Goal: Check status: Check status

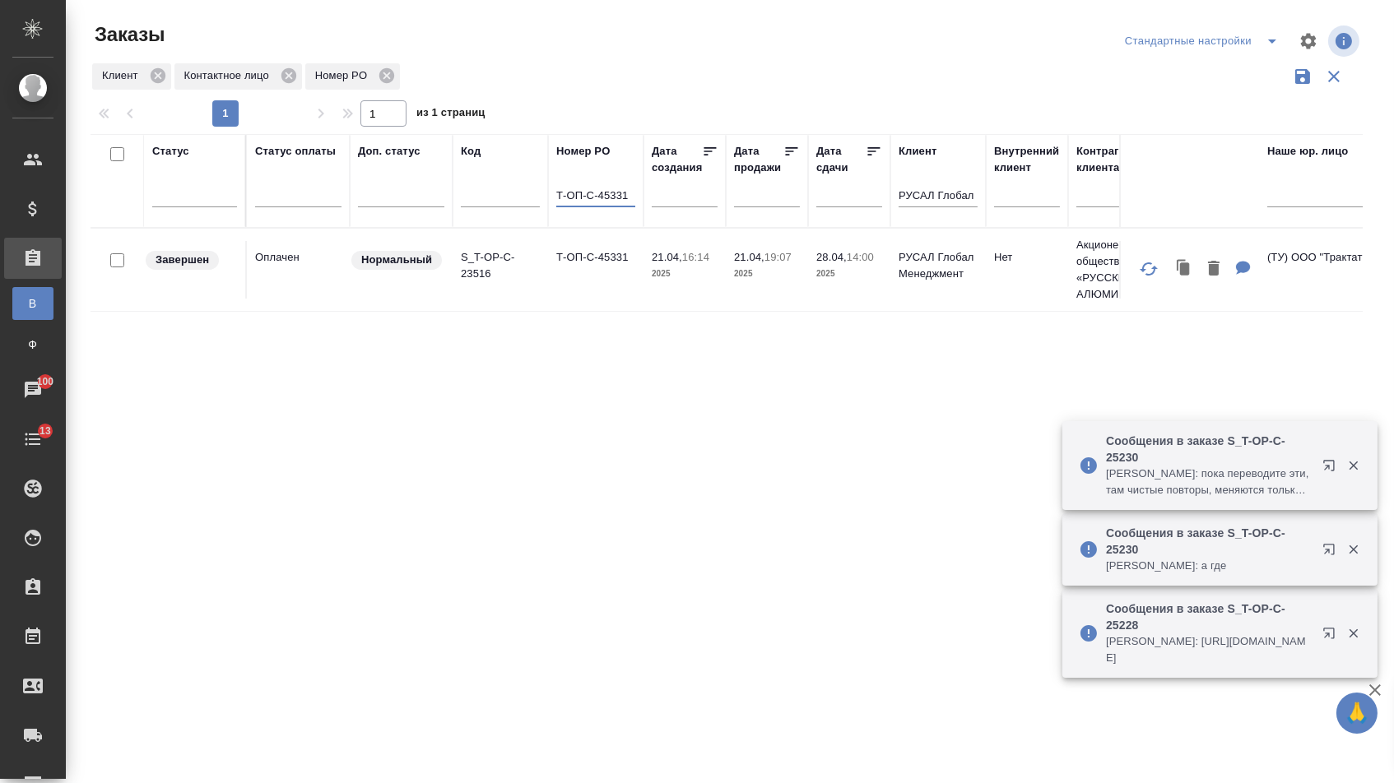
click at [582, 276] on td "Т-ОП-С-45331" at bounding box center [595, 270] width 95 height 58
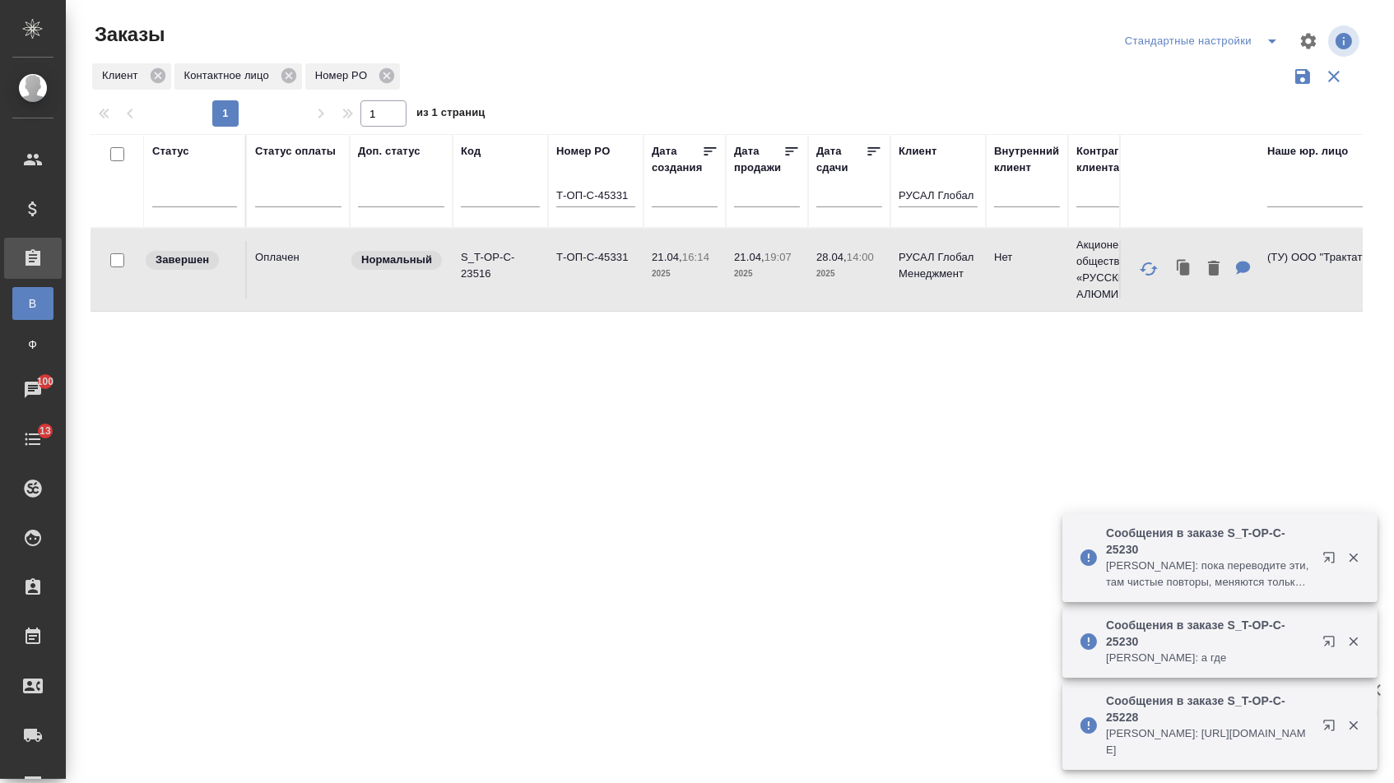
click at [582, 276] on td "Т-ОП-С-45331" at bounding box center [595, 270] width 95 height 58
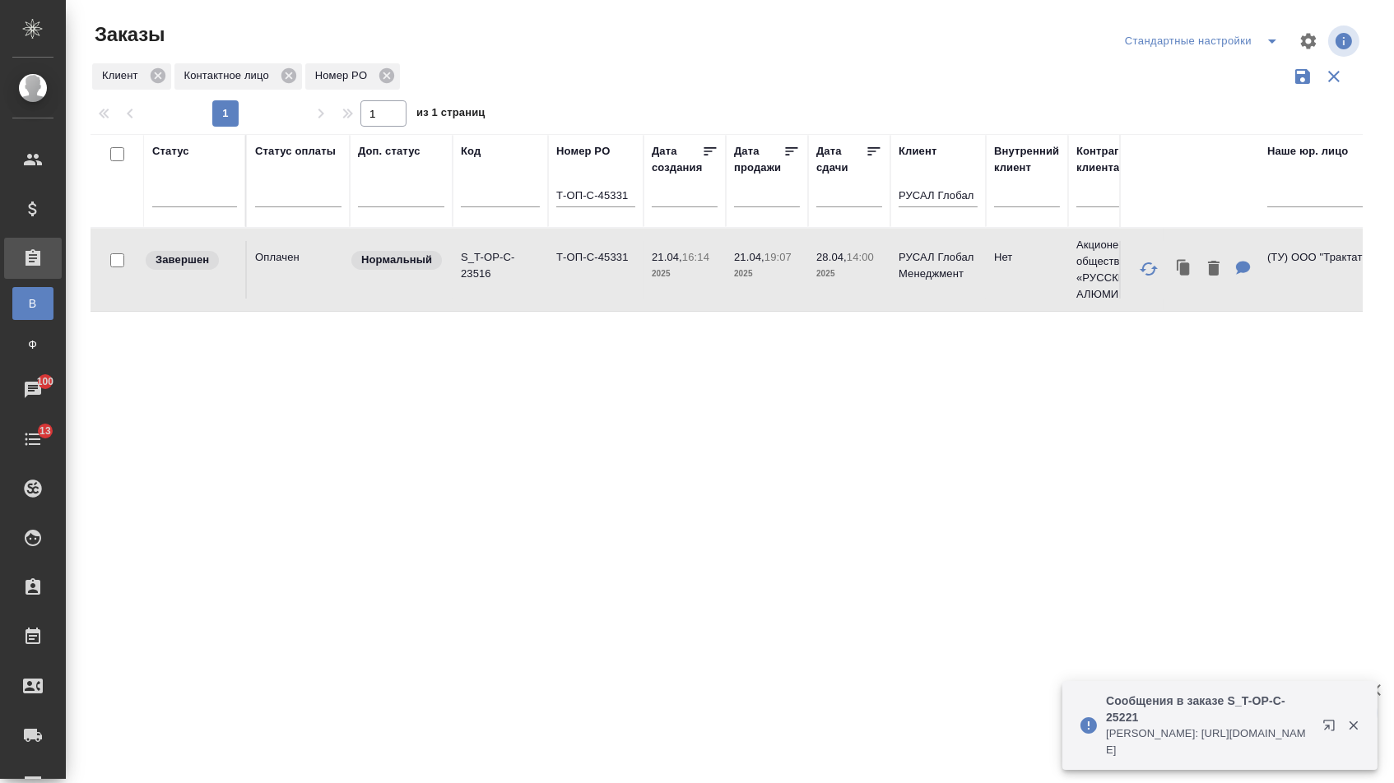
click at [584, 216] on div "Т-ОП-С-45331" at bounding box center [595, 199] width 79 height 40
click at [584, 207] on input "Т-ОП-С-45331" at bounding box center [595, 197] width 79 height 21
paste input "64"
type input "Т-ОП-С-45364"
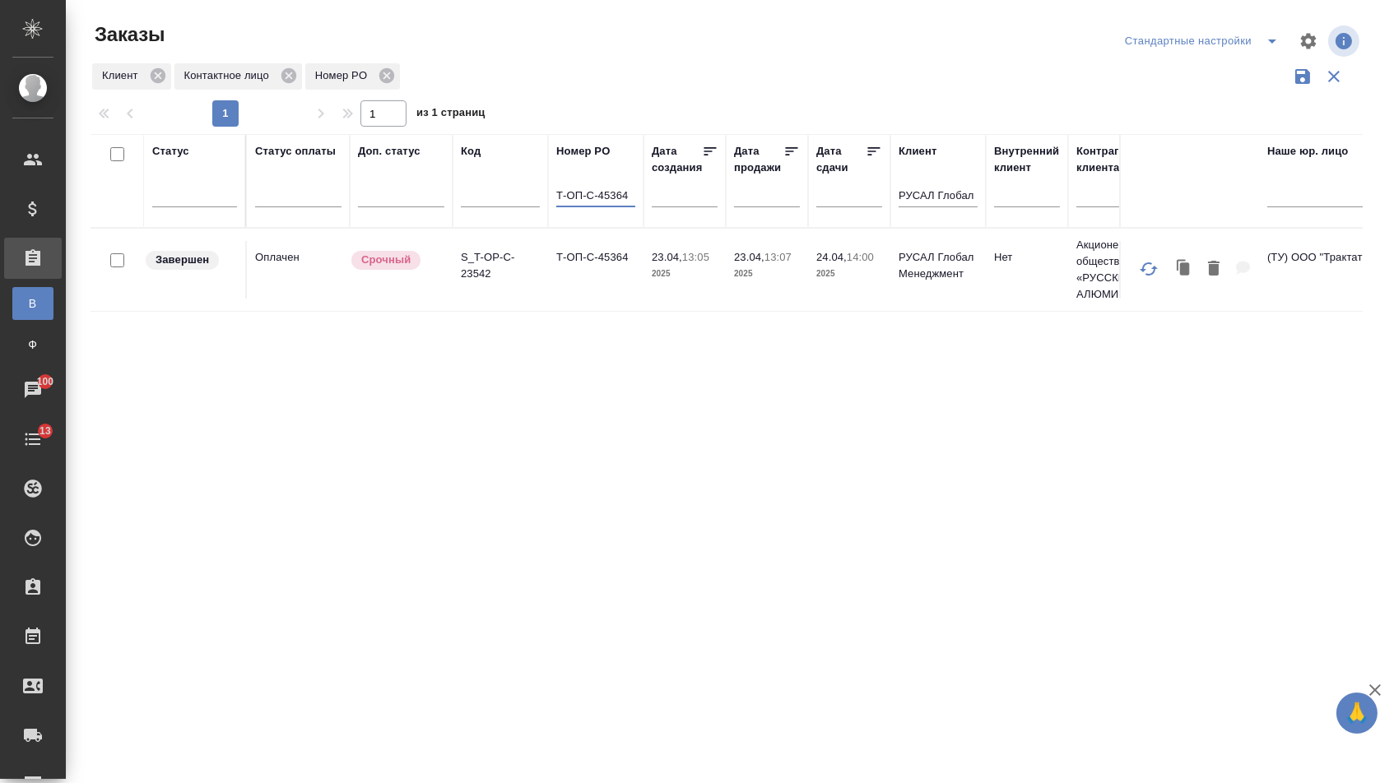
click at [602, 293] on td "Т-ОП-С-45364" at bounding box center [595, 270] width 95 height 58
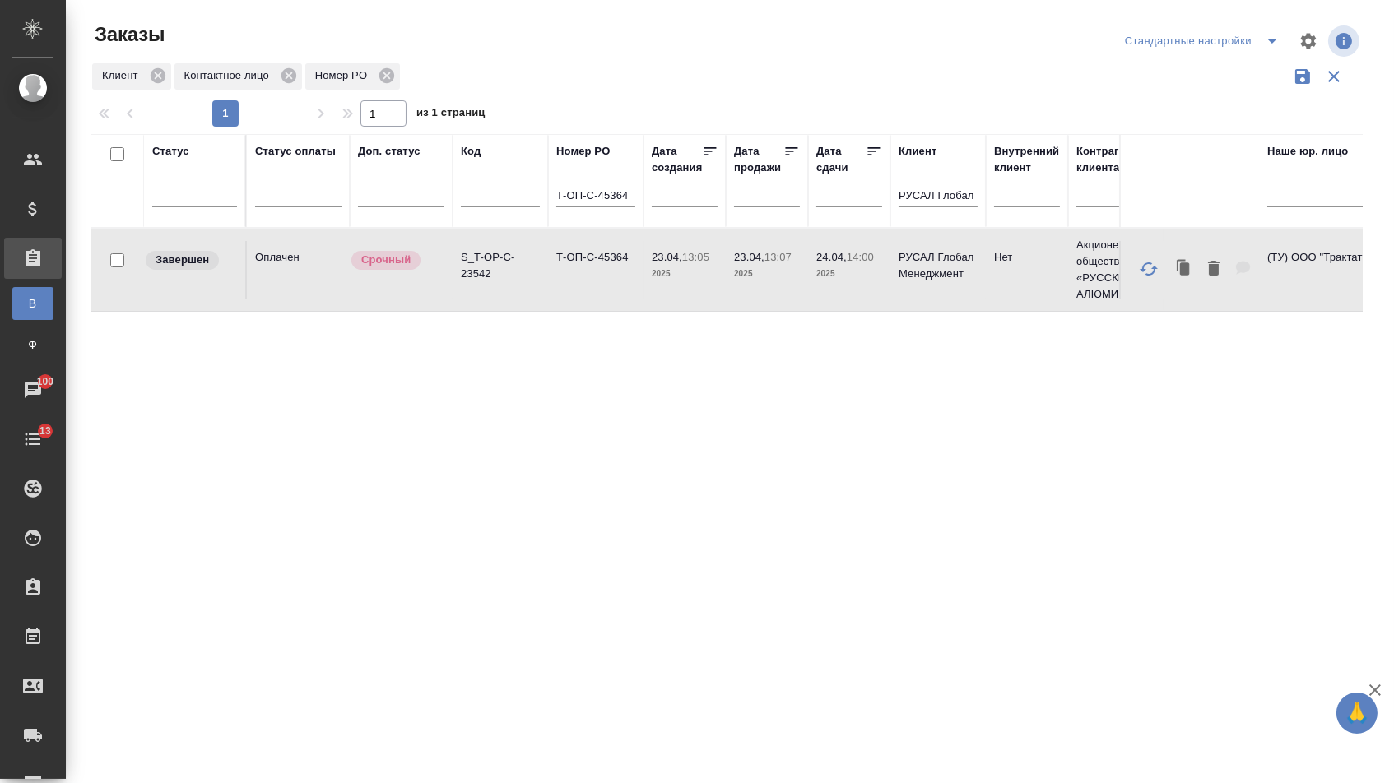
click at [602, 293] on td "Т-ОП-С-45364" at bounding box center [595, 270] width 95 height 58
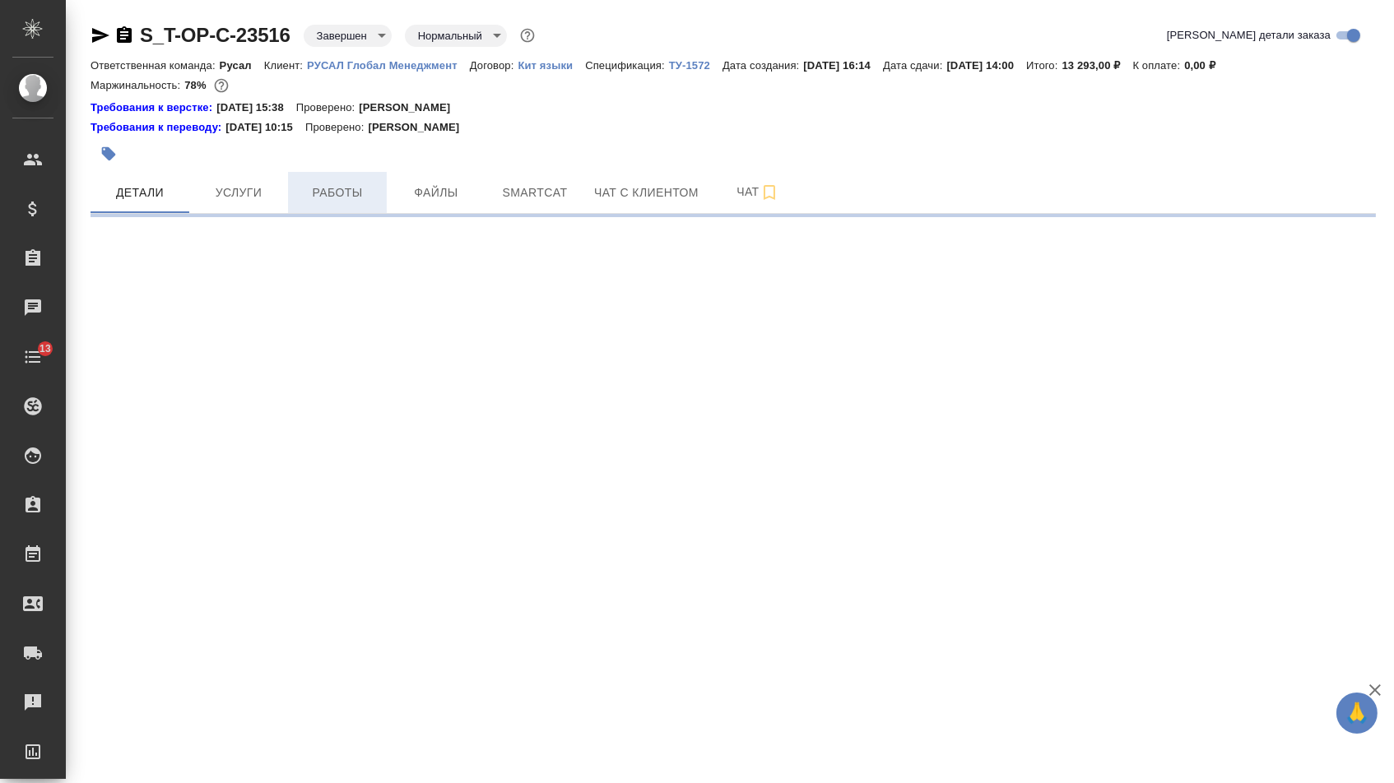
select select "RU"
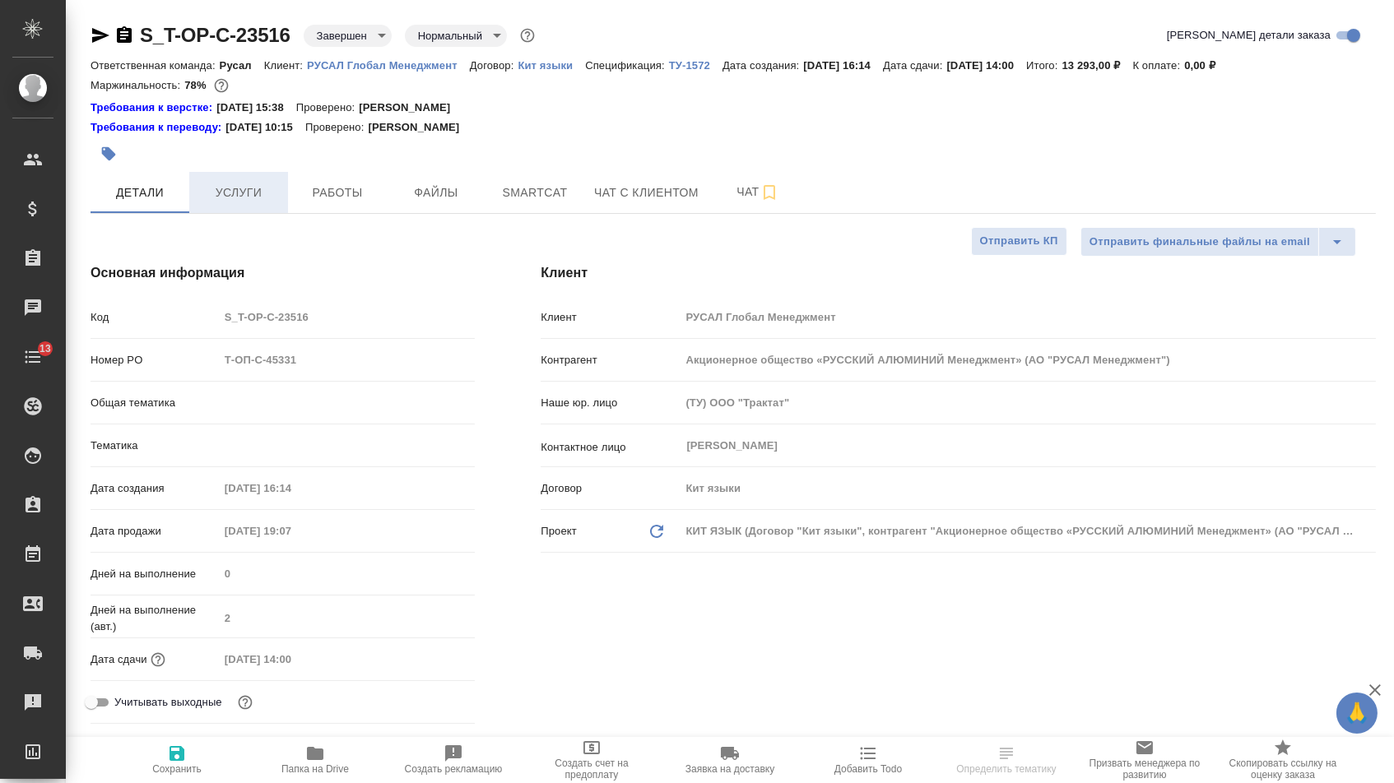
click at [260, 189] on span "Услуги" at bounding box center [238, 193] width 79 height 21
type textarea "x"
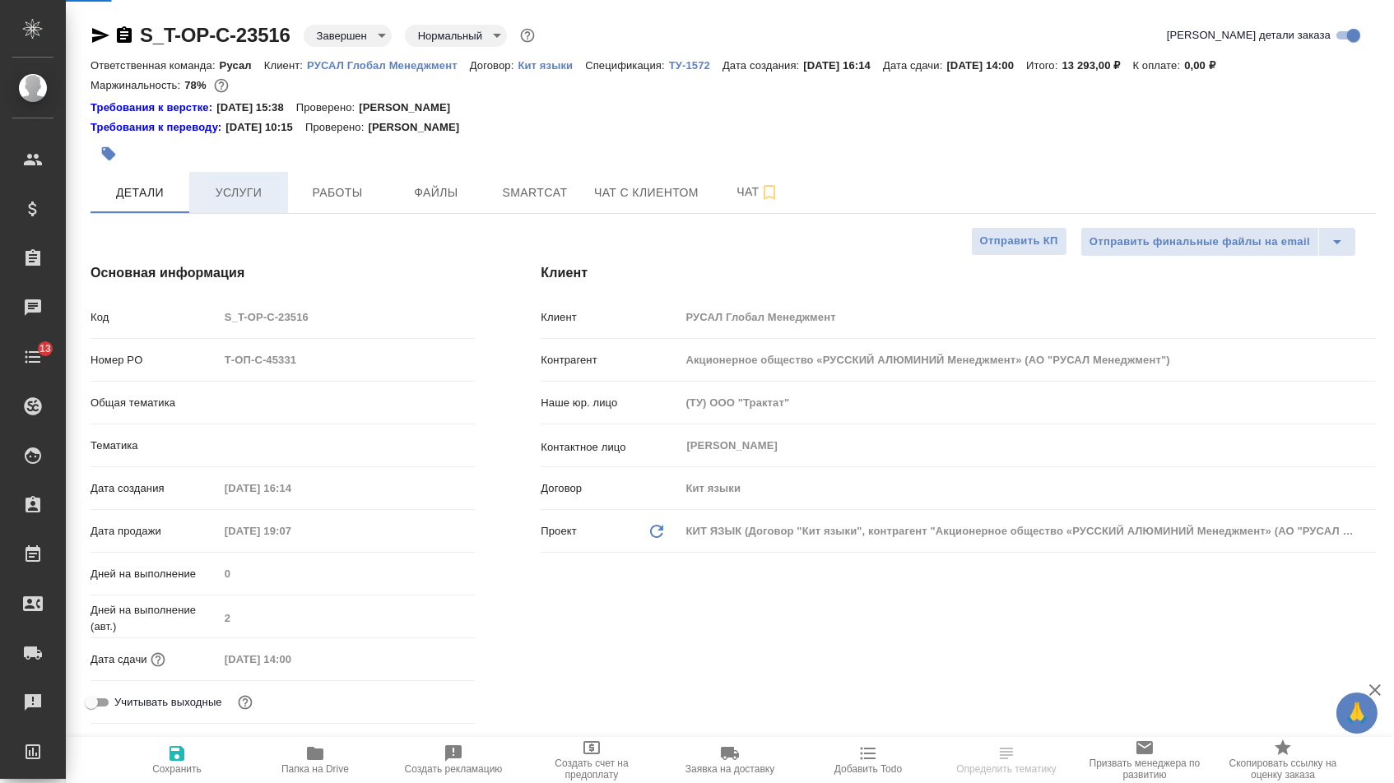
type textarea "x"
type input "Русал"
type input "Журавлева Александра"
type input "Хрусталёва Дарья"
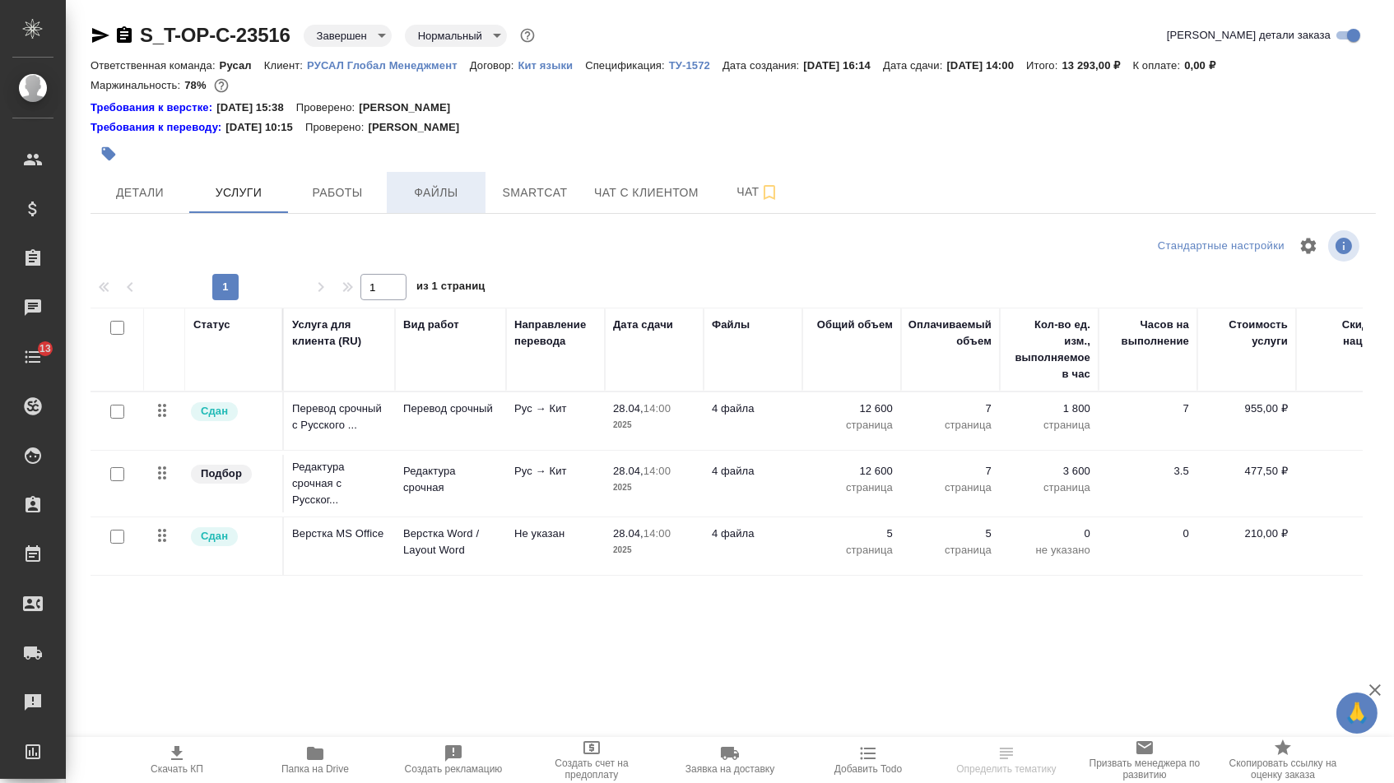
click at [457, 195] on span "Файлы" at bounding box center [436, 193] width 79 height 21
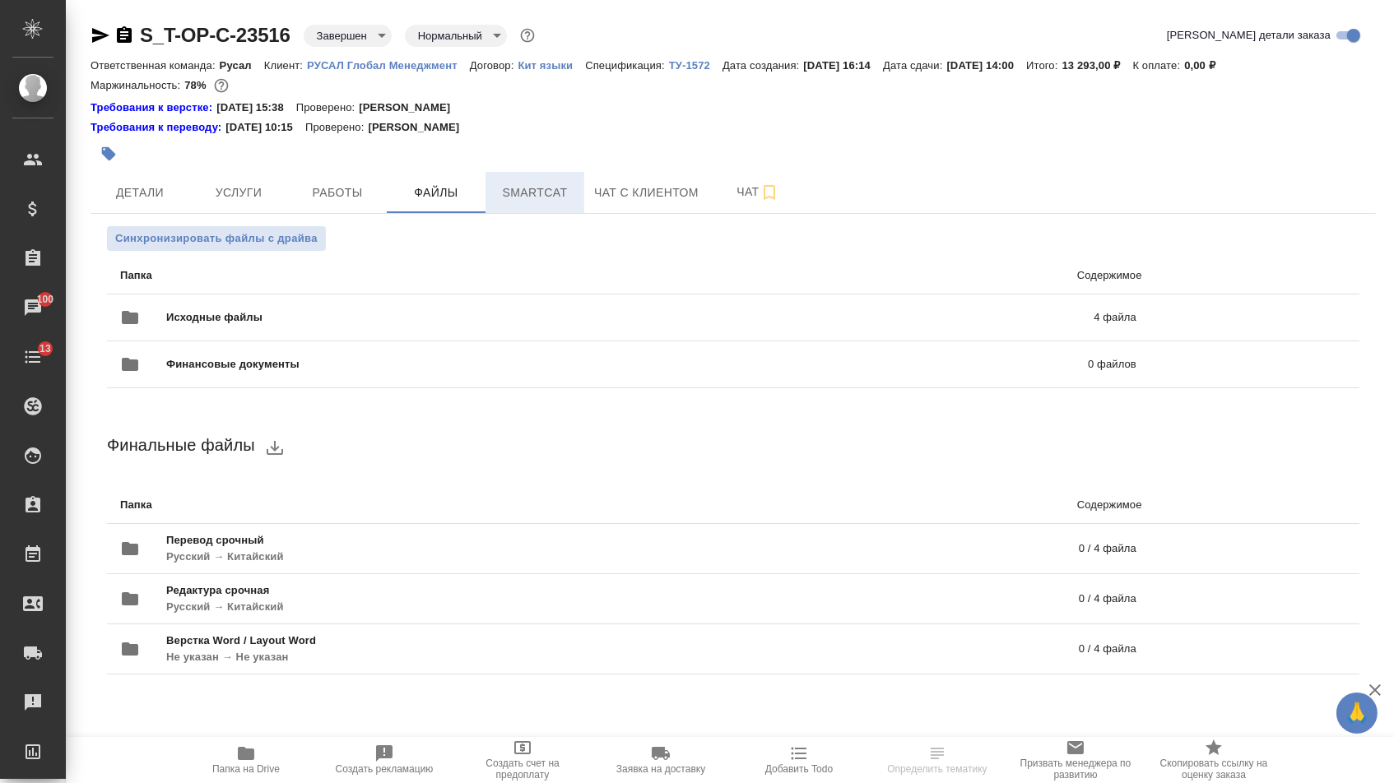
click at [505, 193] on span "Smartcat" at bounding box center [534, 193] width 79 height 21
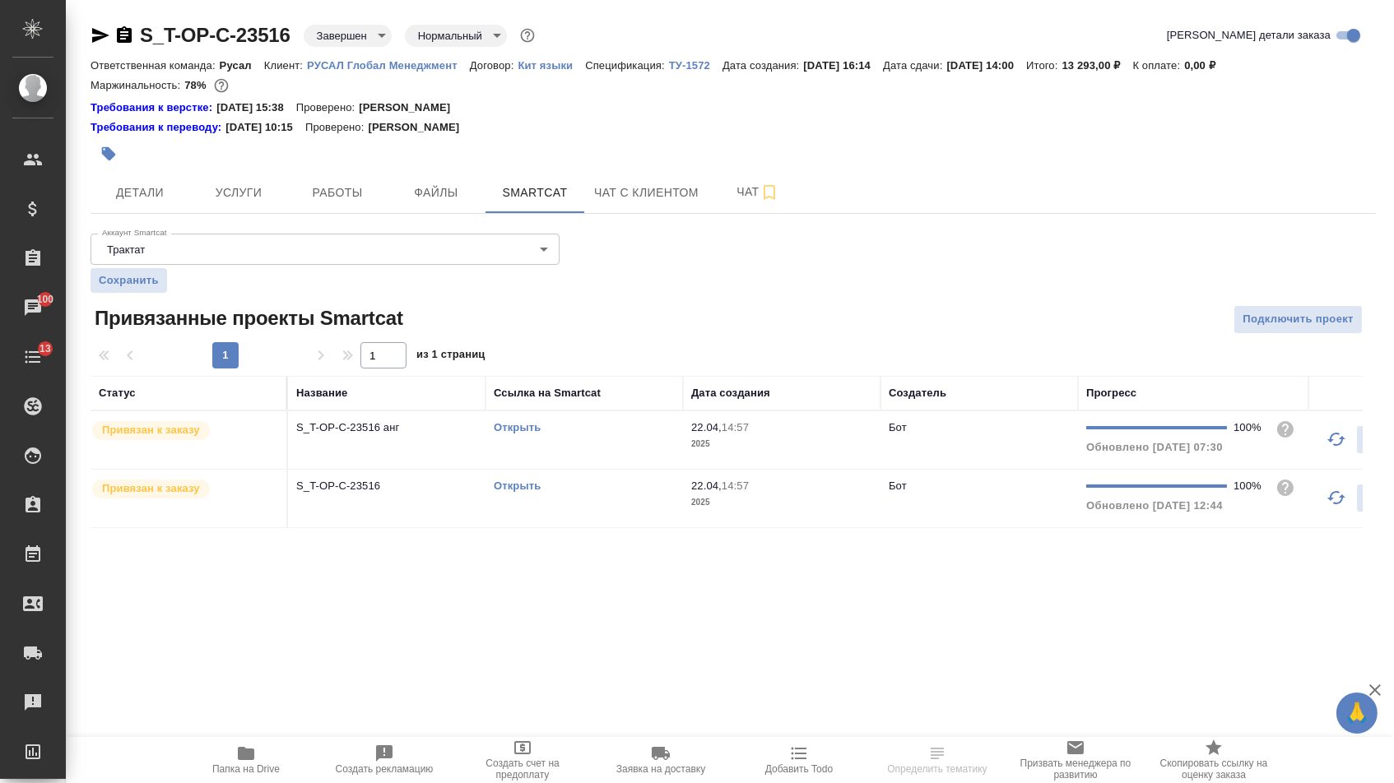
click at [513, 436] on div "Открыть" at bounding box center [584, 428] width 181 height 16
click at [513, 492] on link "Открыть" at bounding box center [517, 486] width 47 height 12
click at [506, 434] on link "Открыть" at bounding box center [517, 427] width 47 height 12
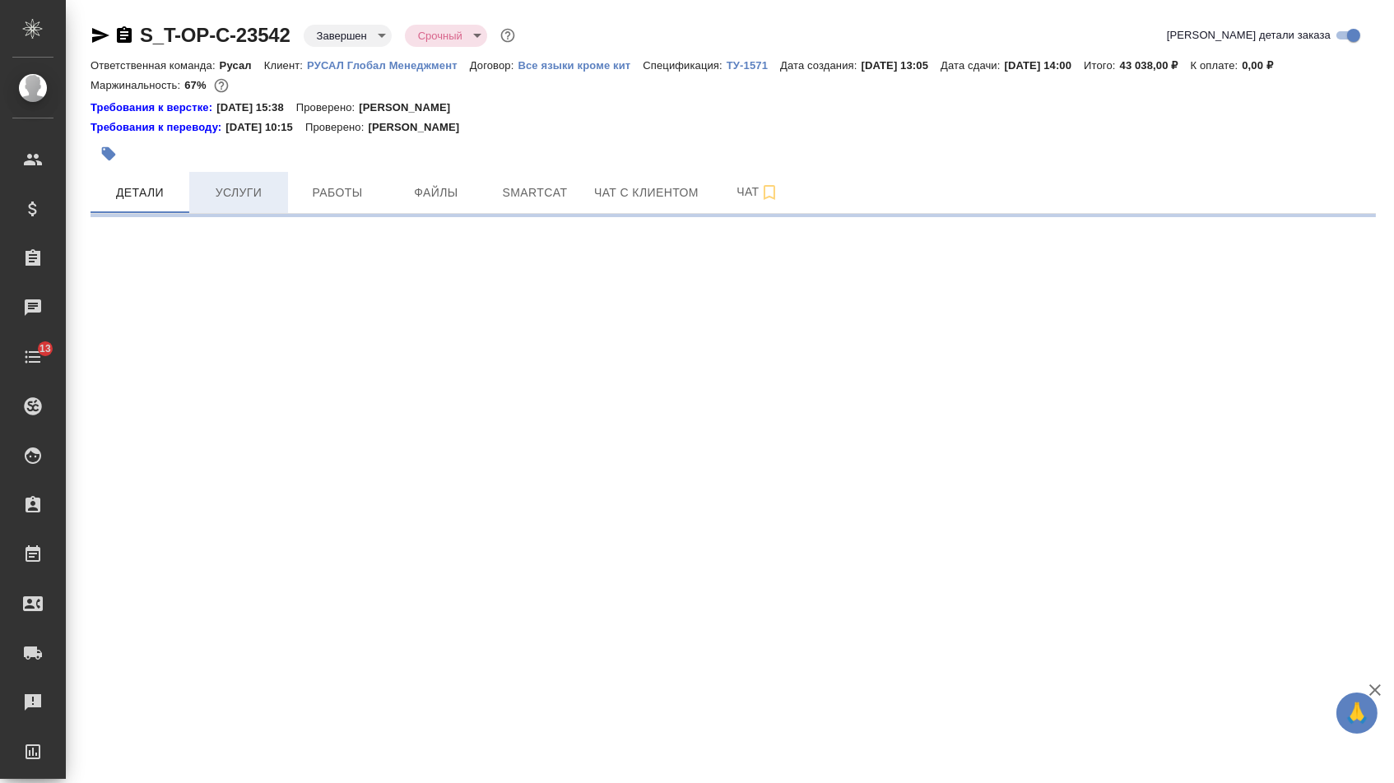
select select "RU"
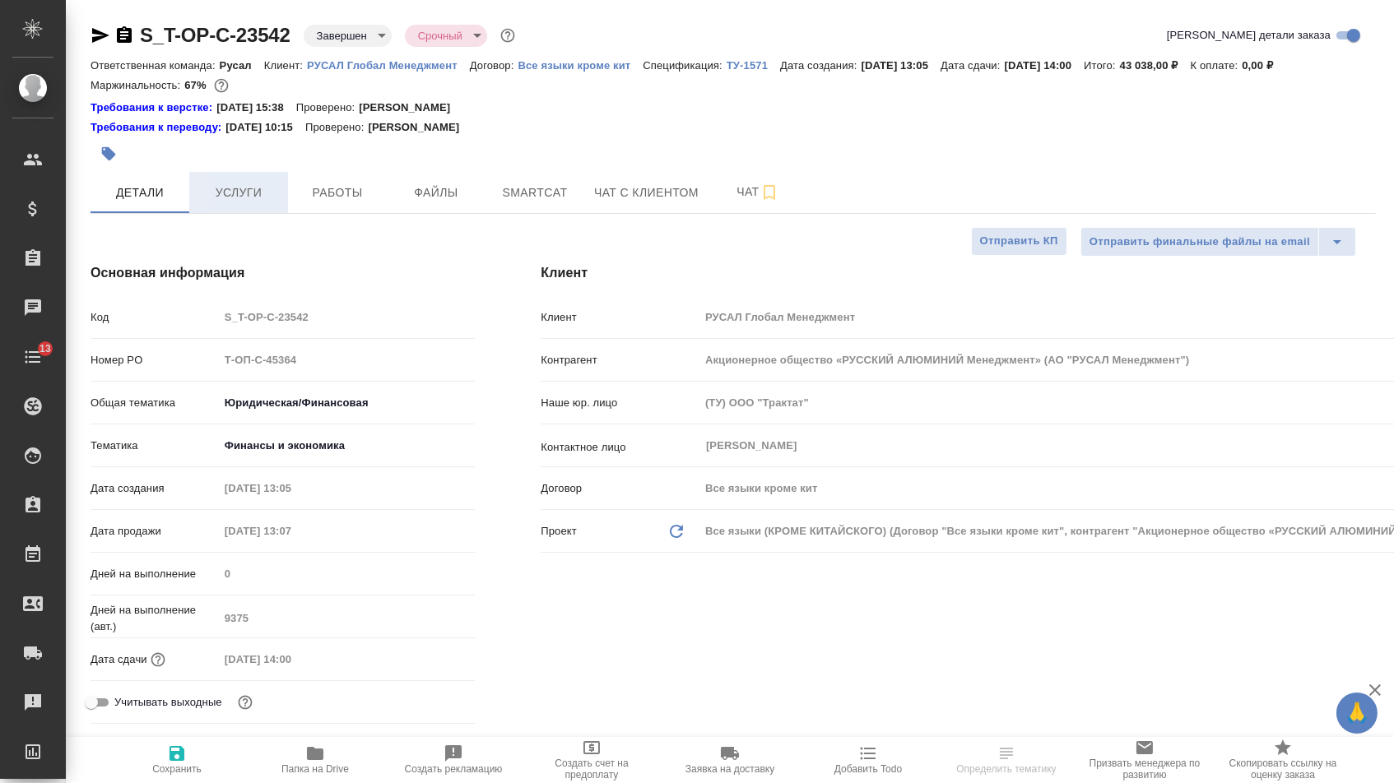
click at [251, 194] on span "Услуги" at bounding box center [238, 193] width 79 height 21
type textarea "x"
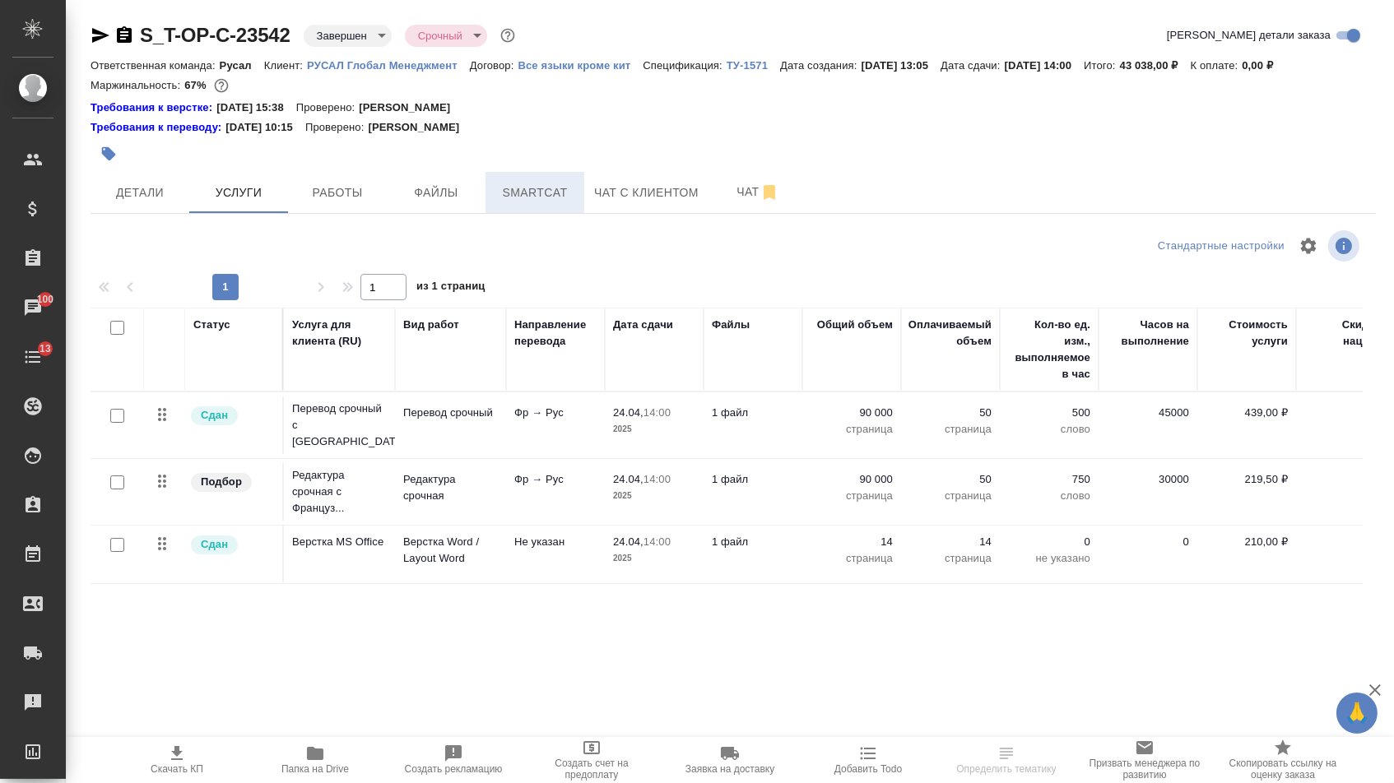
click at [511, 200] on span "Smartcat" at bounding box center [534, 193] width 79 height 21
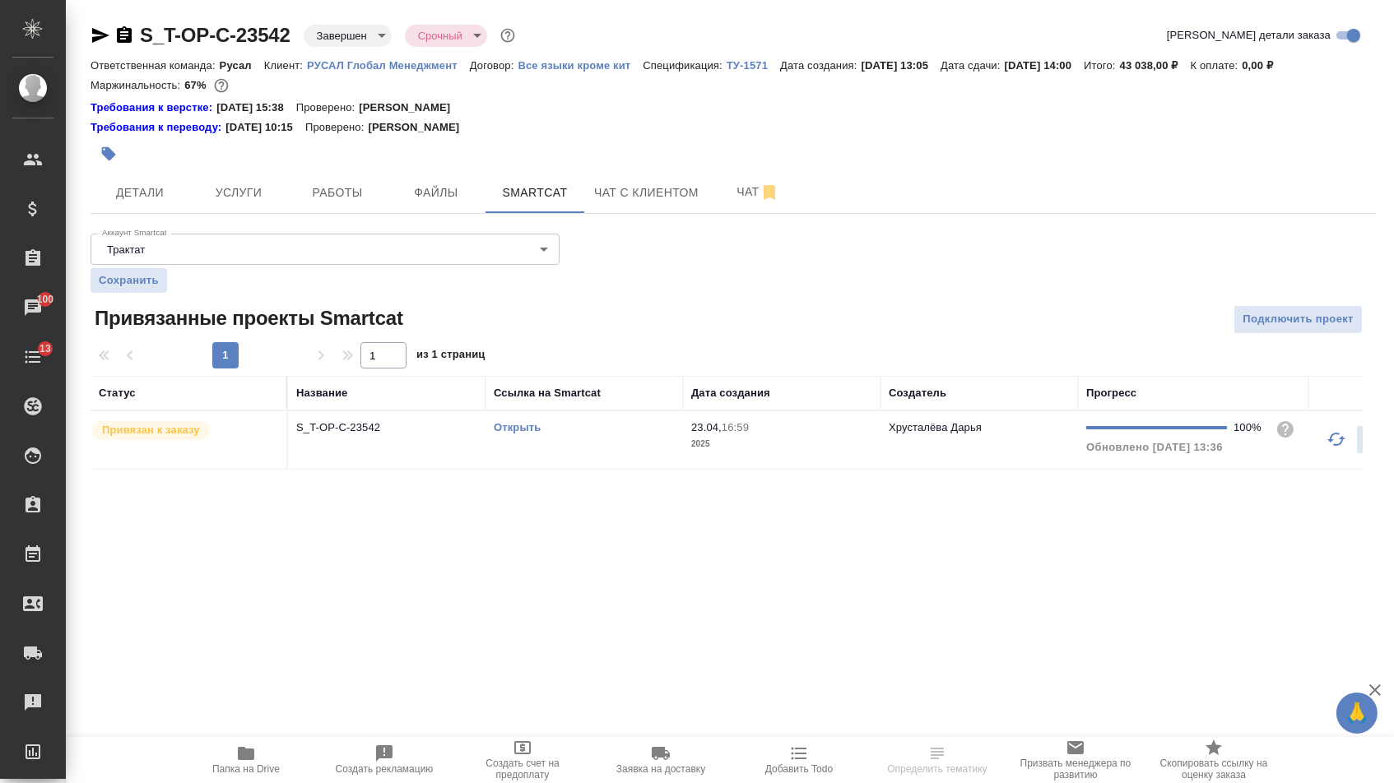
click at [507, 434] on link "Открыть" at bounding box center [517, 427] width 47 height 12
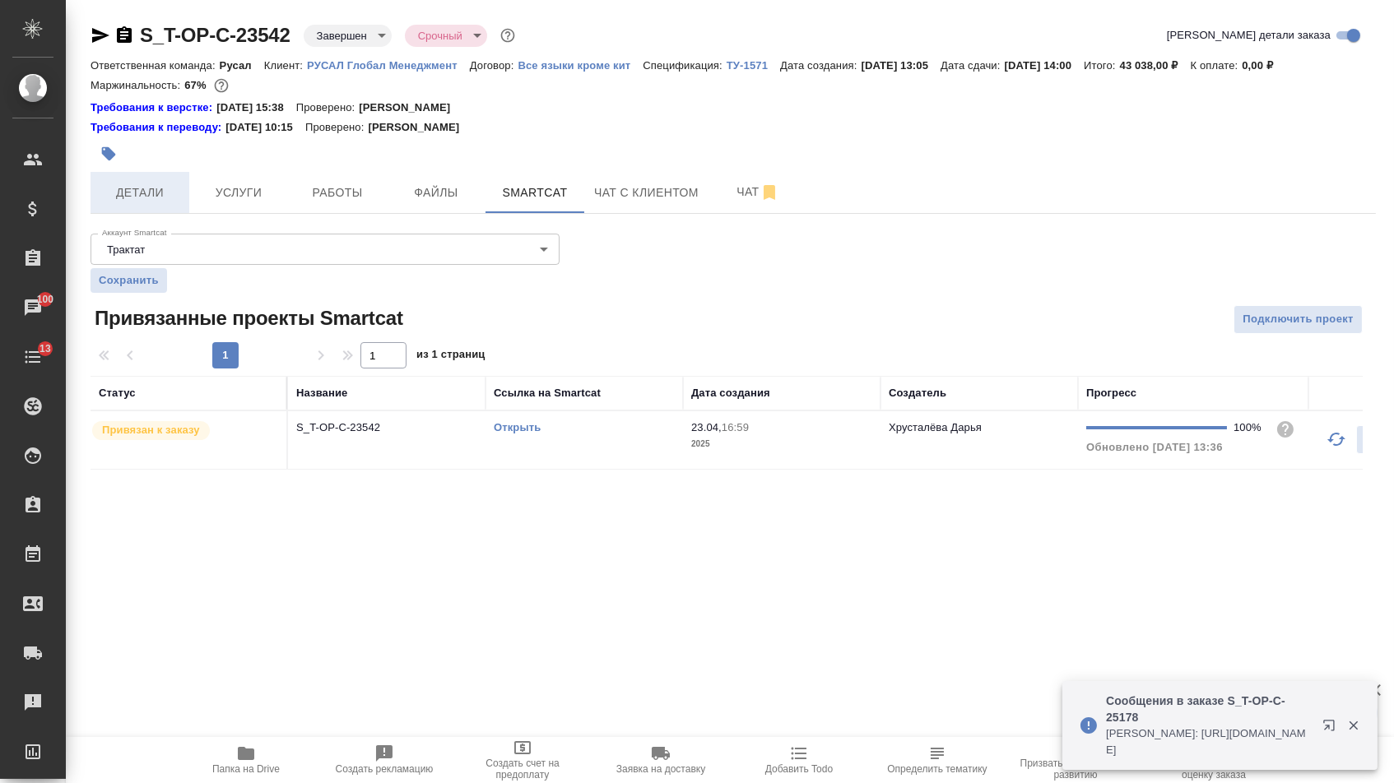
click at [133, 195] on span "Детали" at bounding box center [139, 193] width 79 height 21
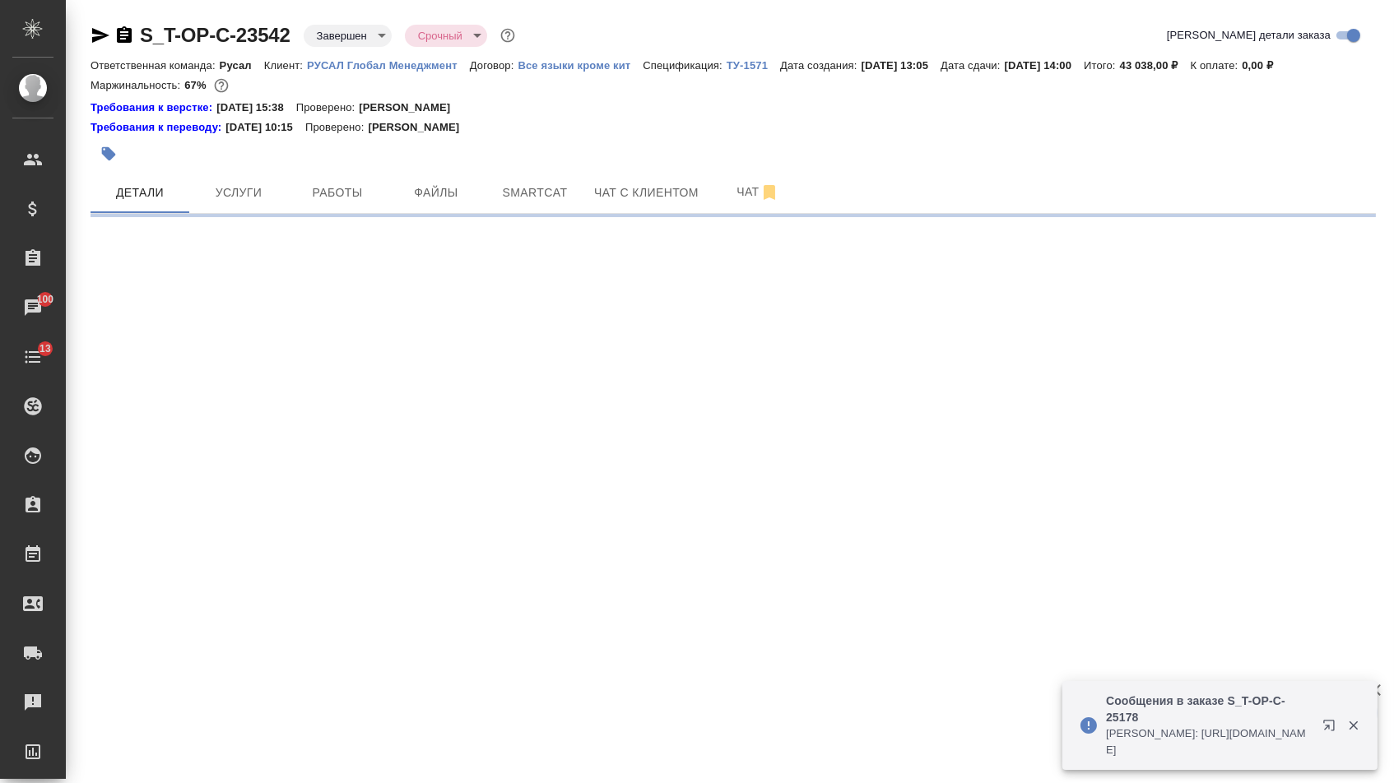
select select "RU"
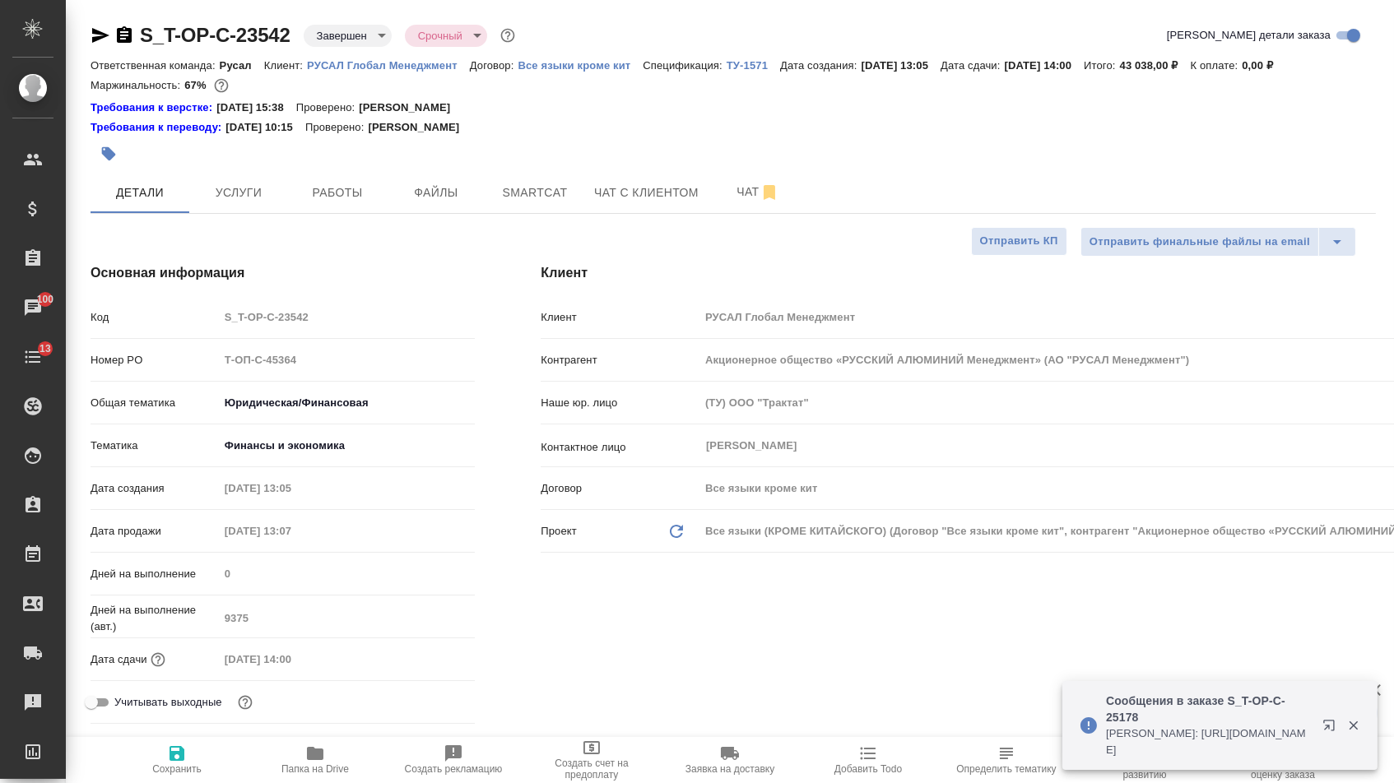
type textarea "x"
click at [101, 34] on icon "button" at bounding box center [100, 35] width 17 height 15
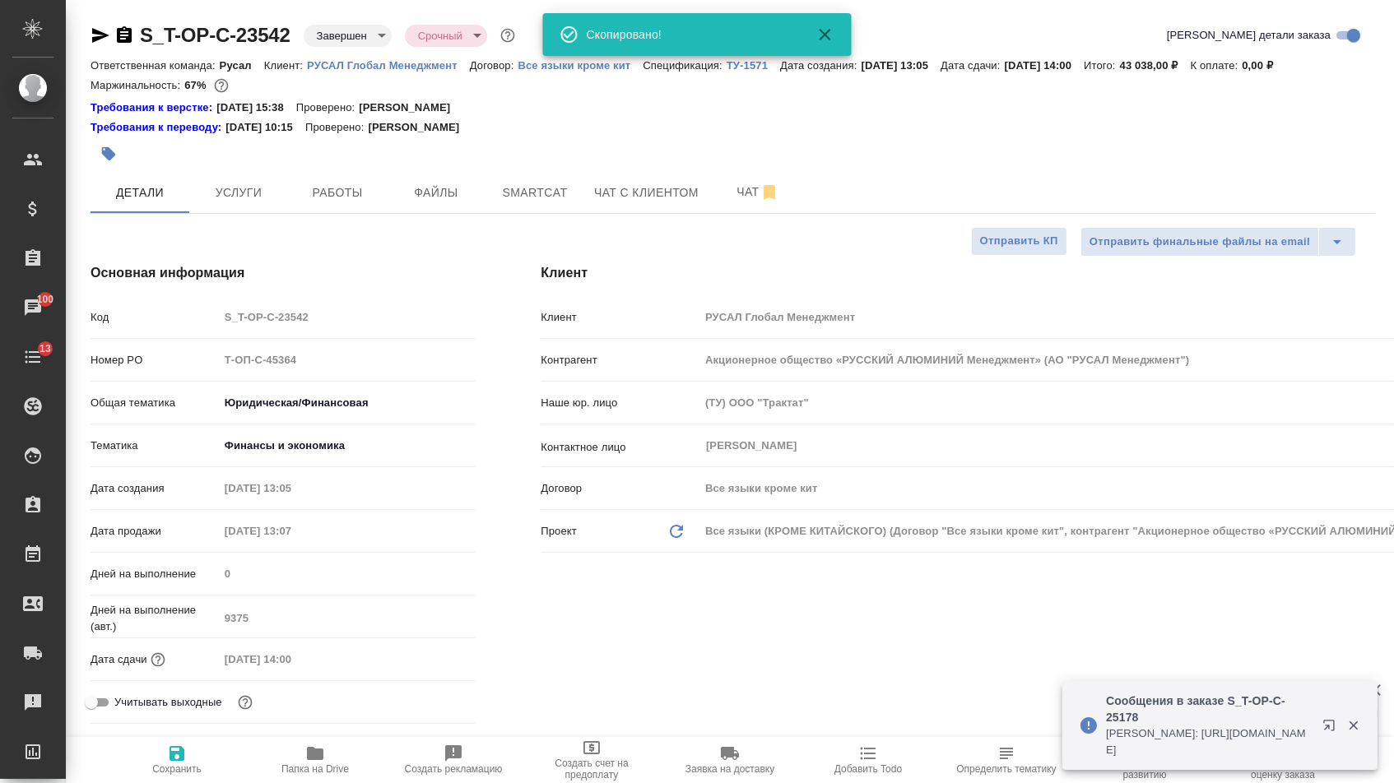
type textarea "x"
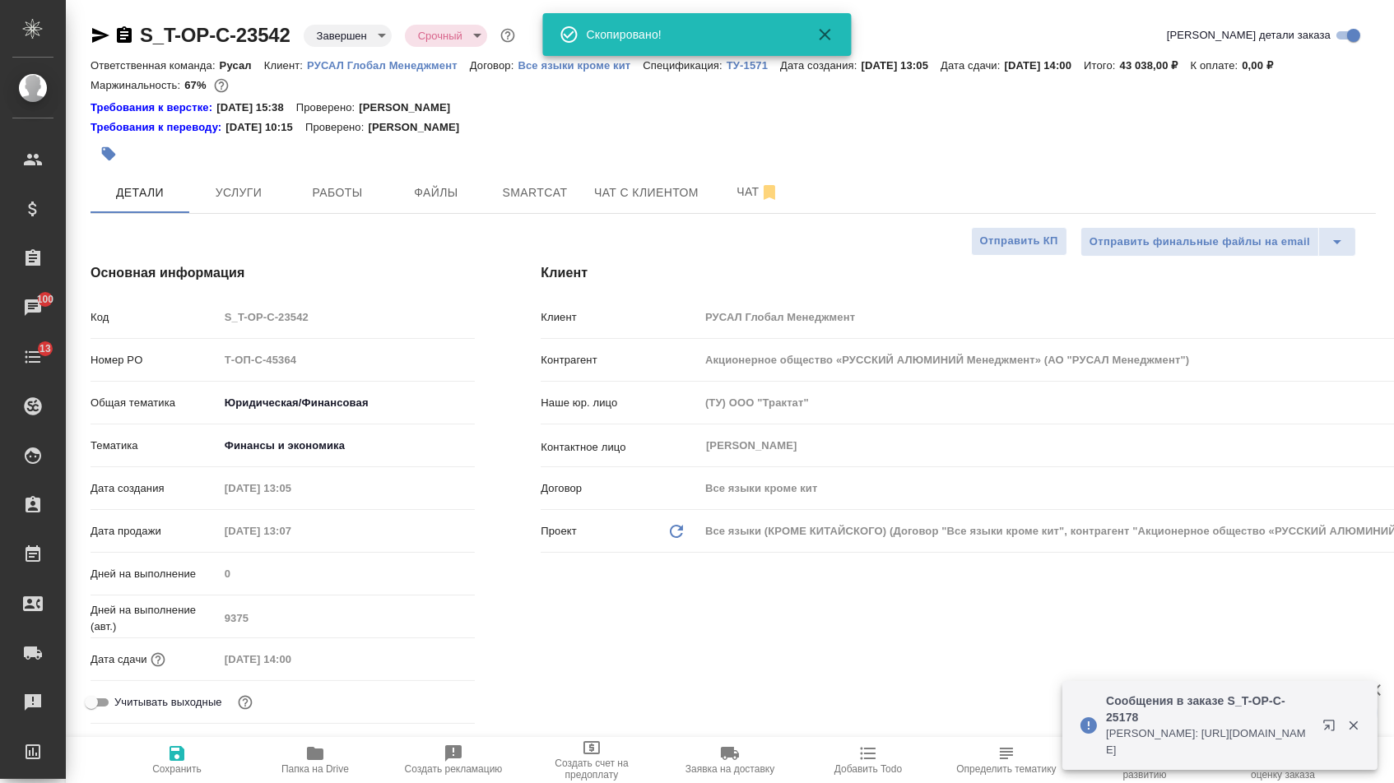
type textarea "x"
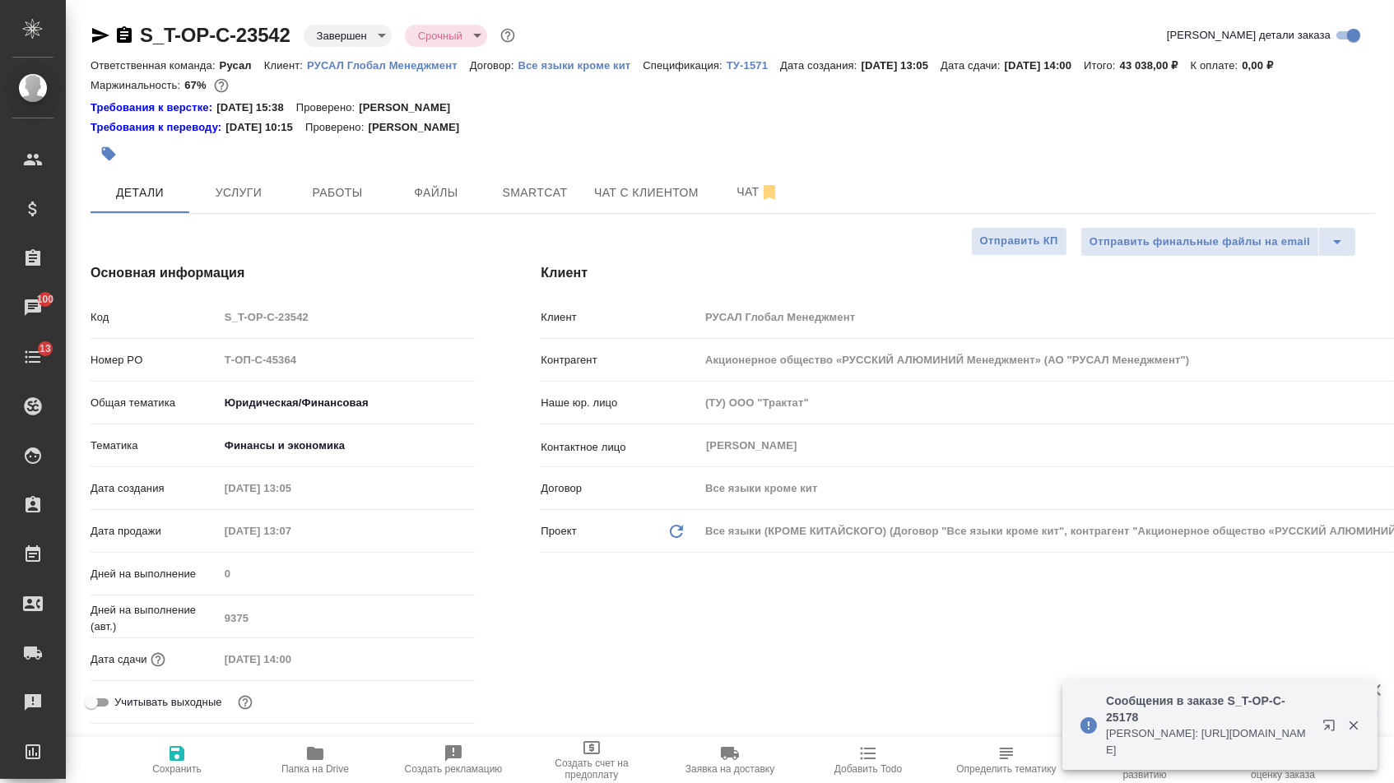
scroll to position [-1, 0]
click at [253, 193] on span "Услуги" at bounding box center [238, 193] width 79 height 21
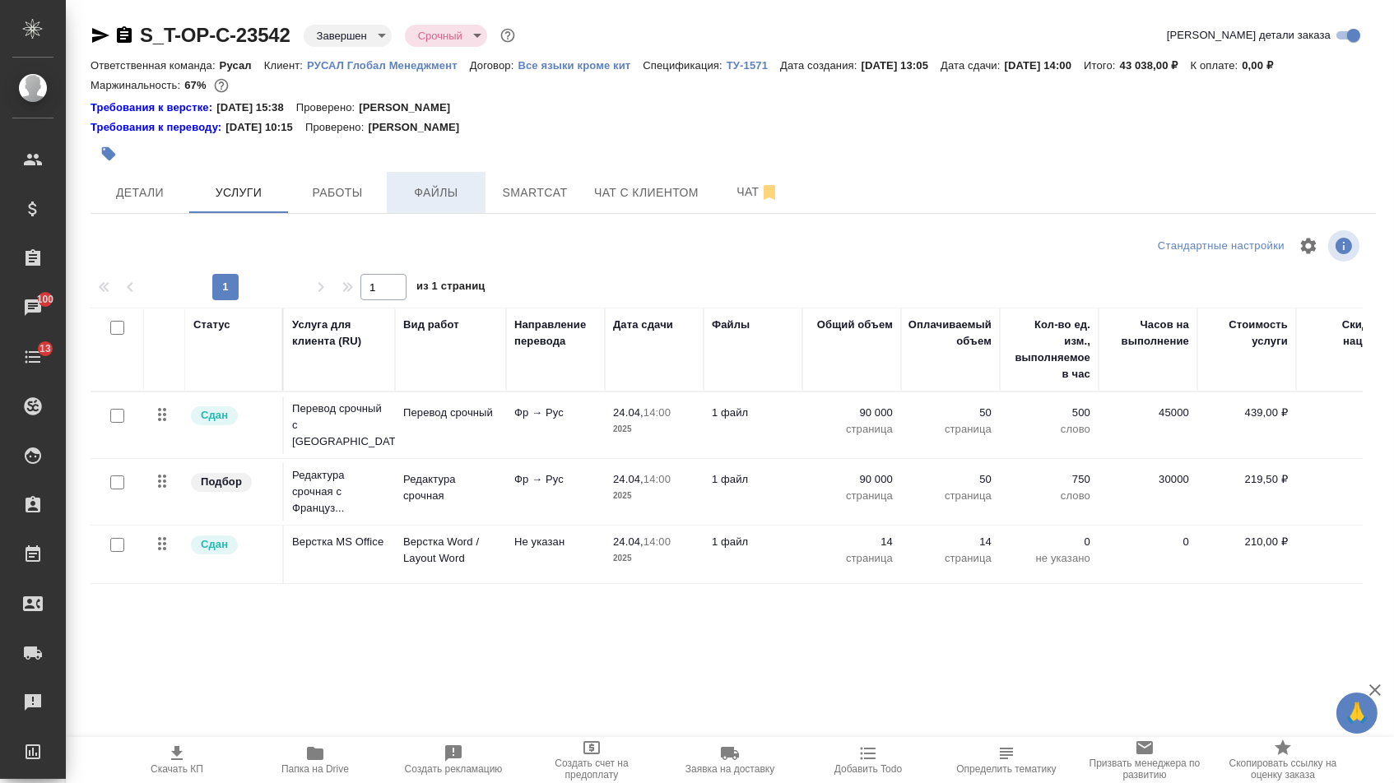
click at [404, 199] on span "Файлы" at bounding box center [436, 193] width 79 height 21
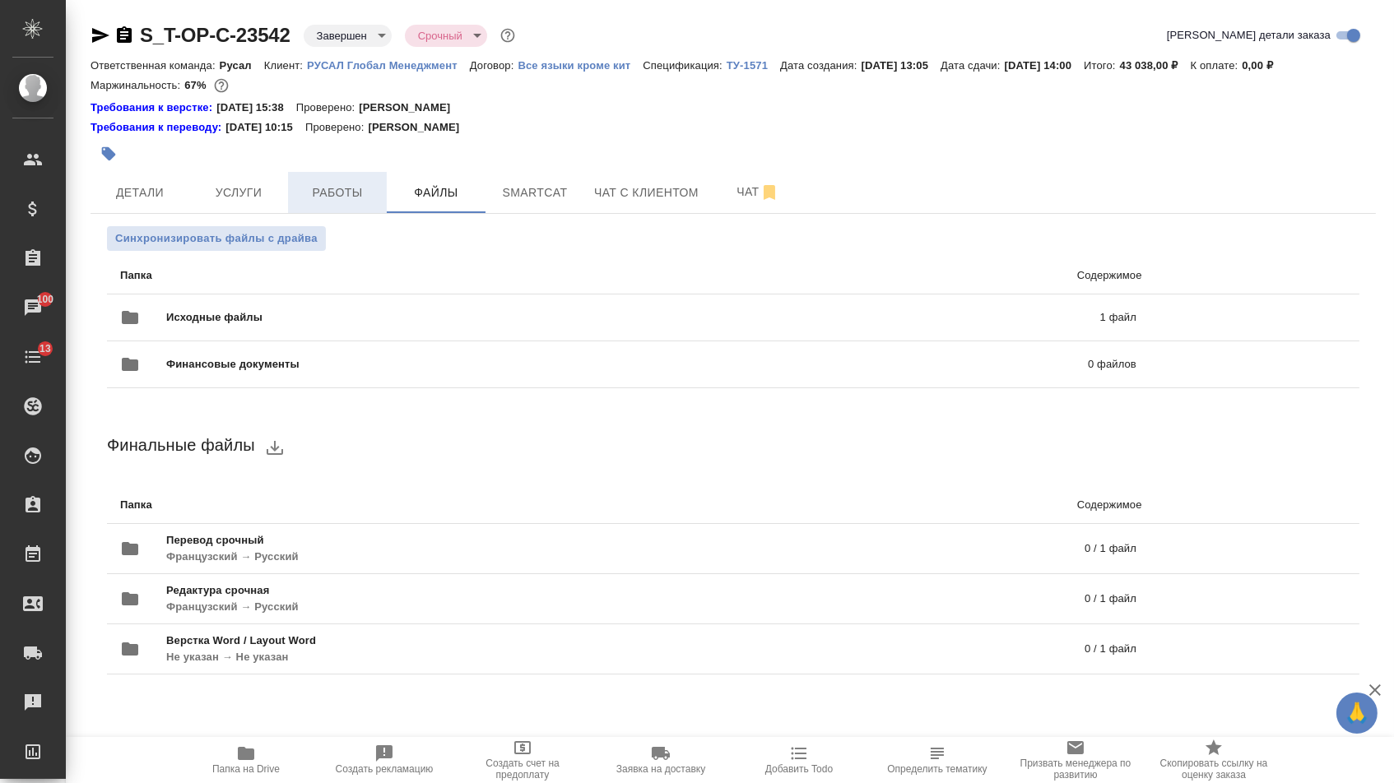
click at [349, 199] on span "Работы" at bounding box center [337, 193] width 79 height 21
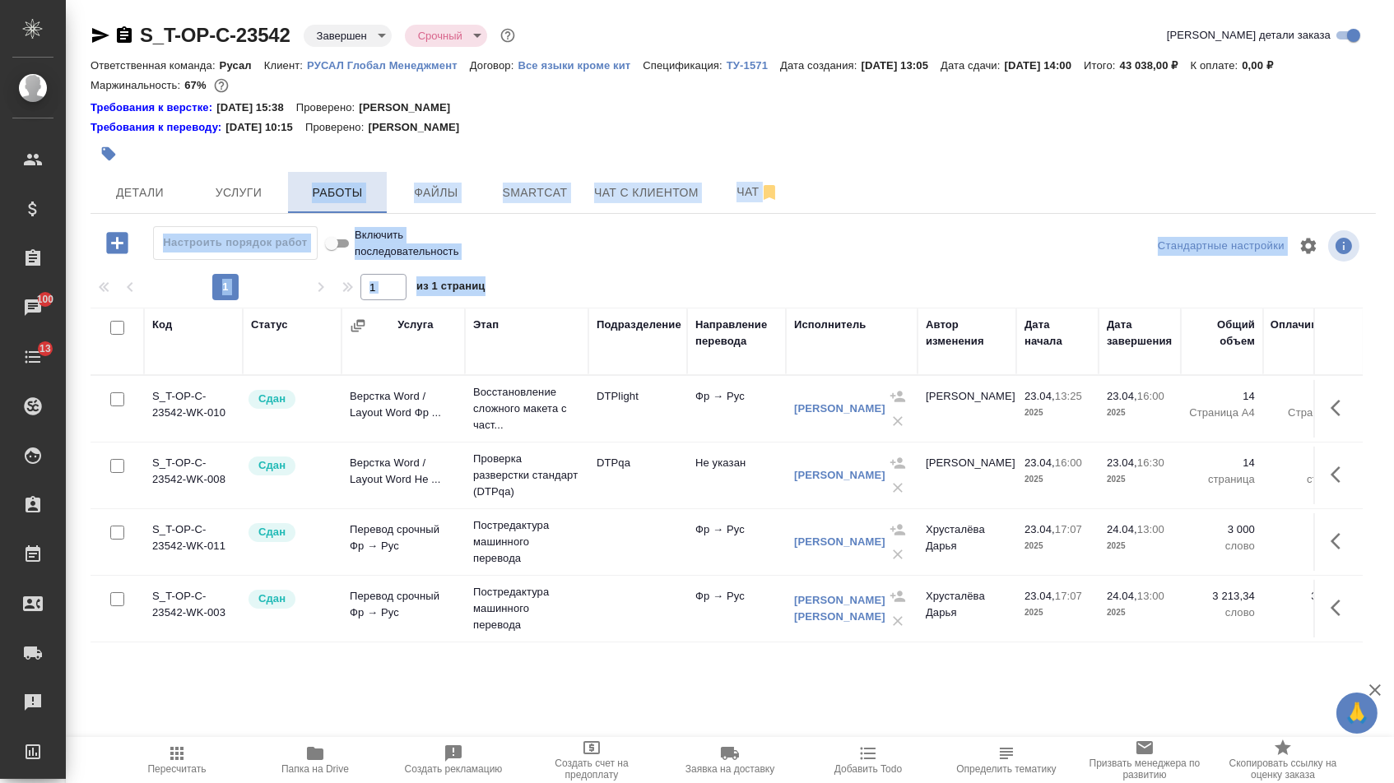
click at [263, 201] on span "Услуги" at bounding box center [238, 193] width 79 height 21
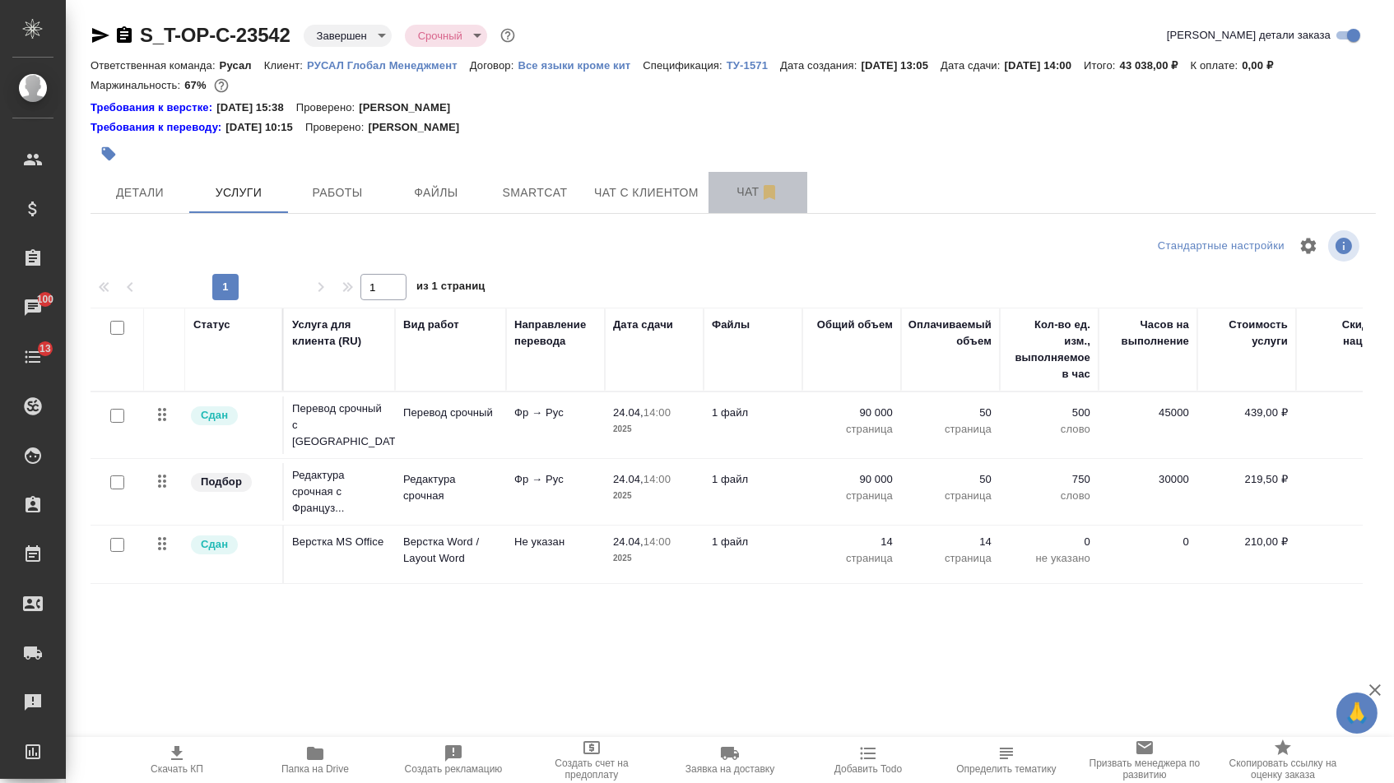
click at [727, 191] on span "Чат" at bounding box center [757, 192] width 79 height 21
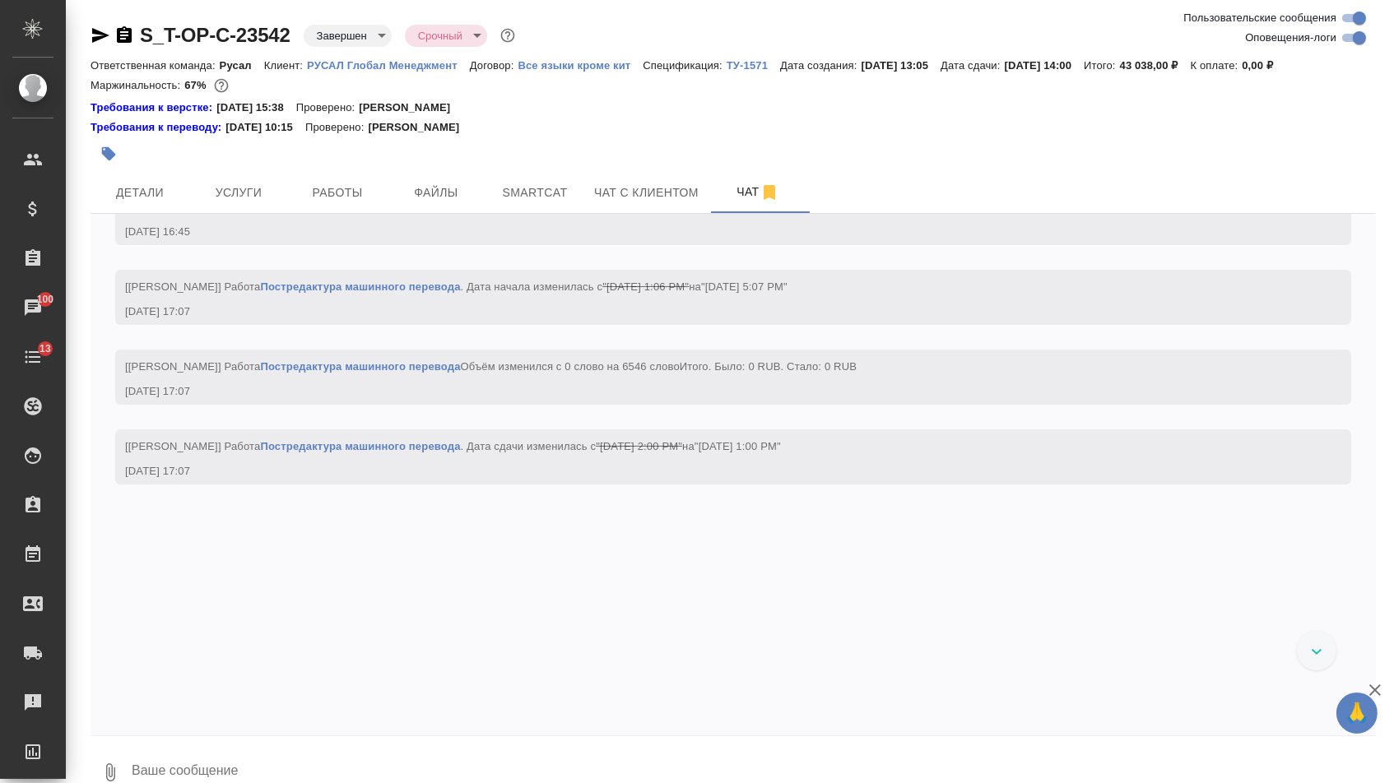
scroll to position [9225, 0]
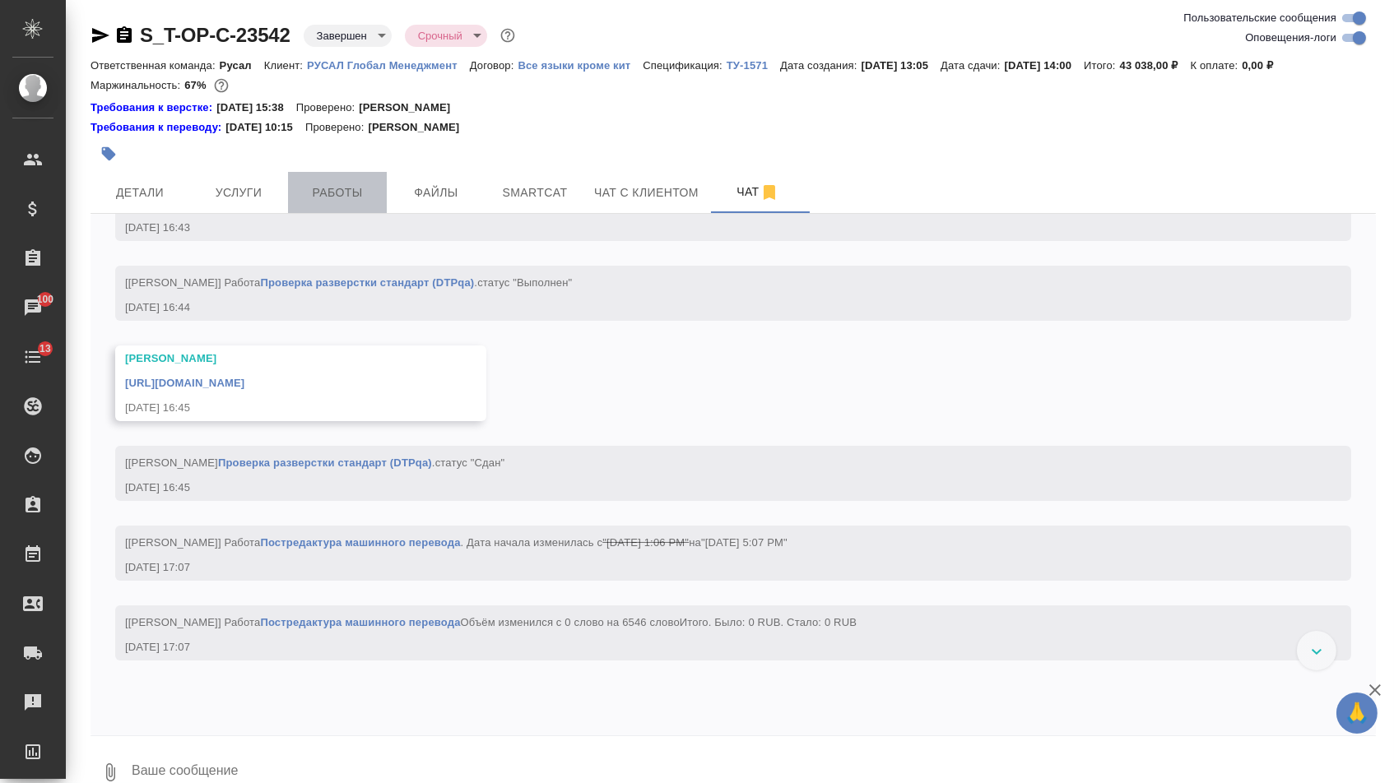
click at [321, 213] on button "Работы" at bounding box center [337, 192] width 99 height 41
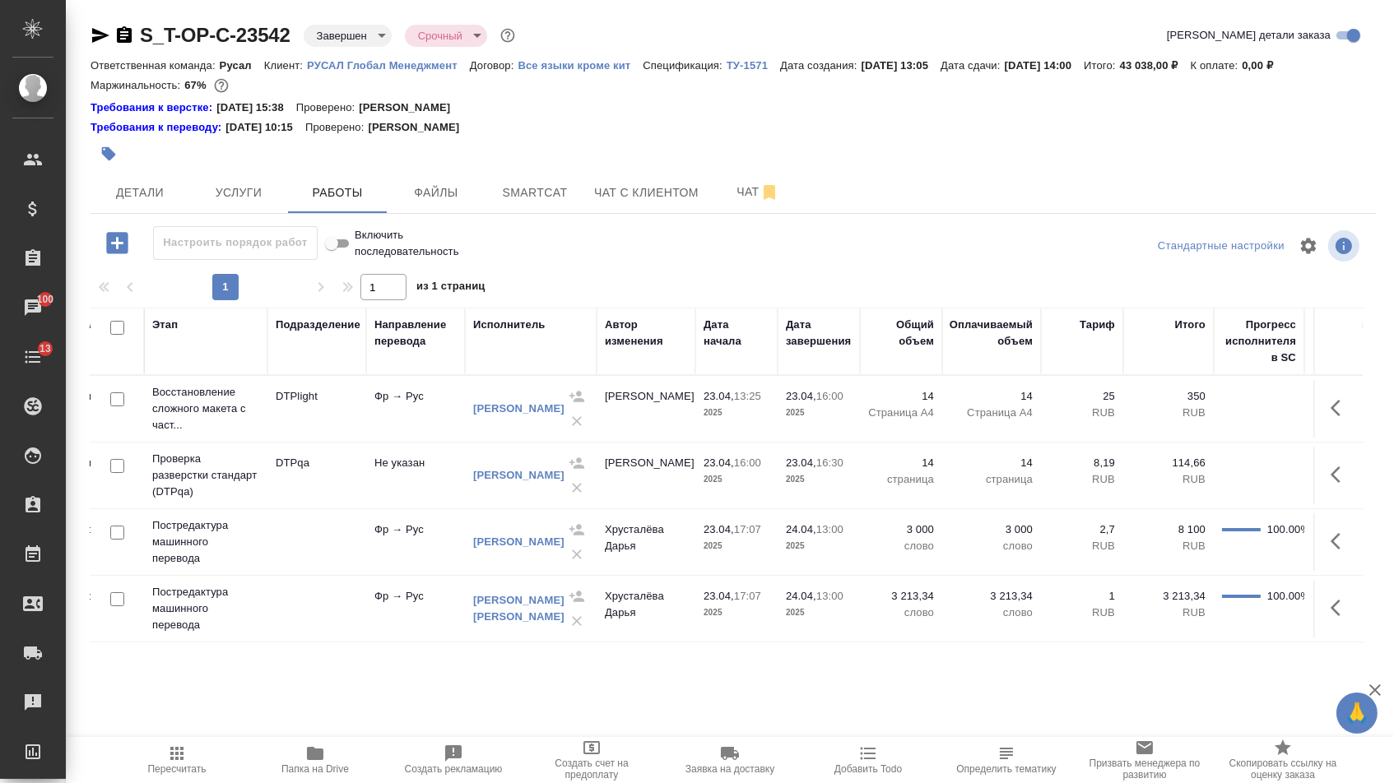
scroll to position [0, 374]
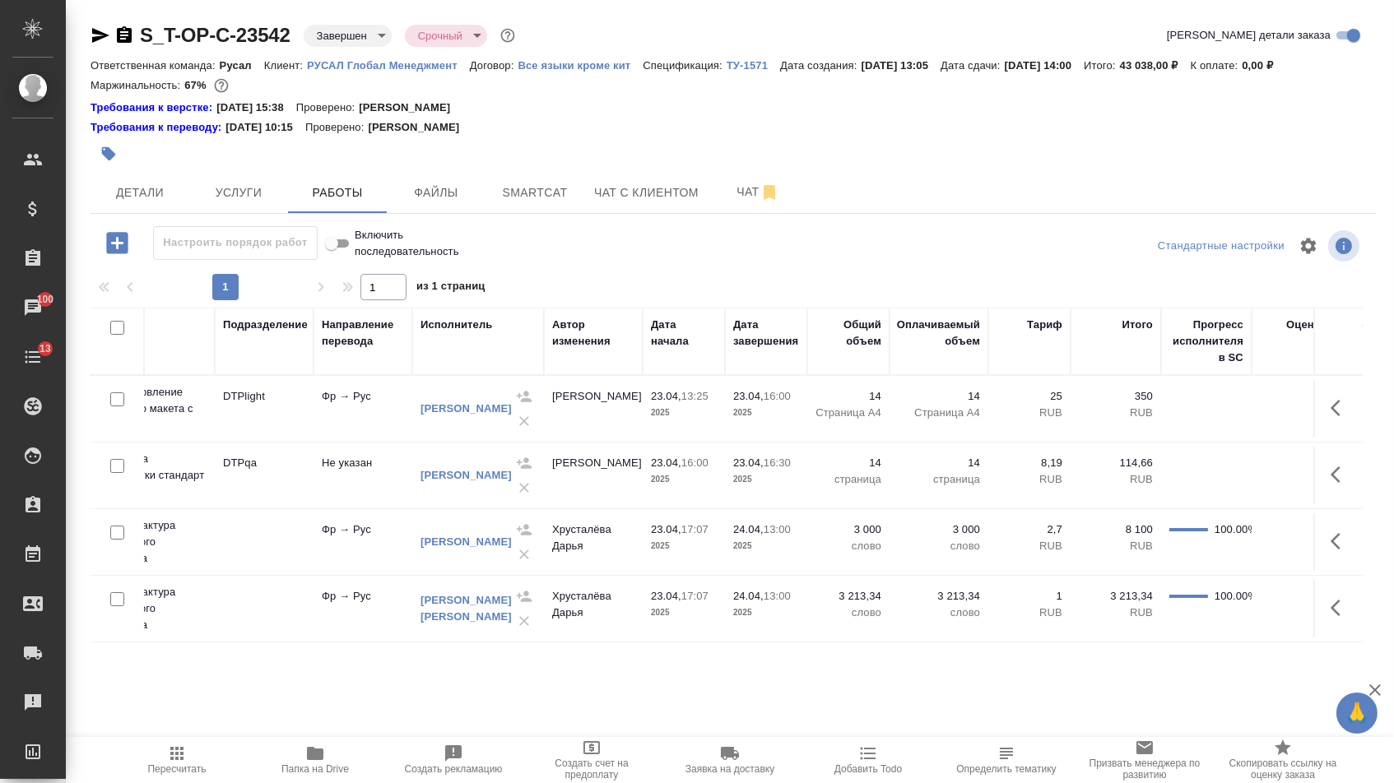
click at [646, 375] on th "Дата начала" at bounding box center [684, 341] width 82 height 67
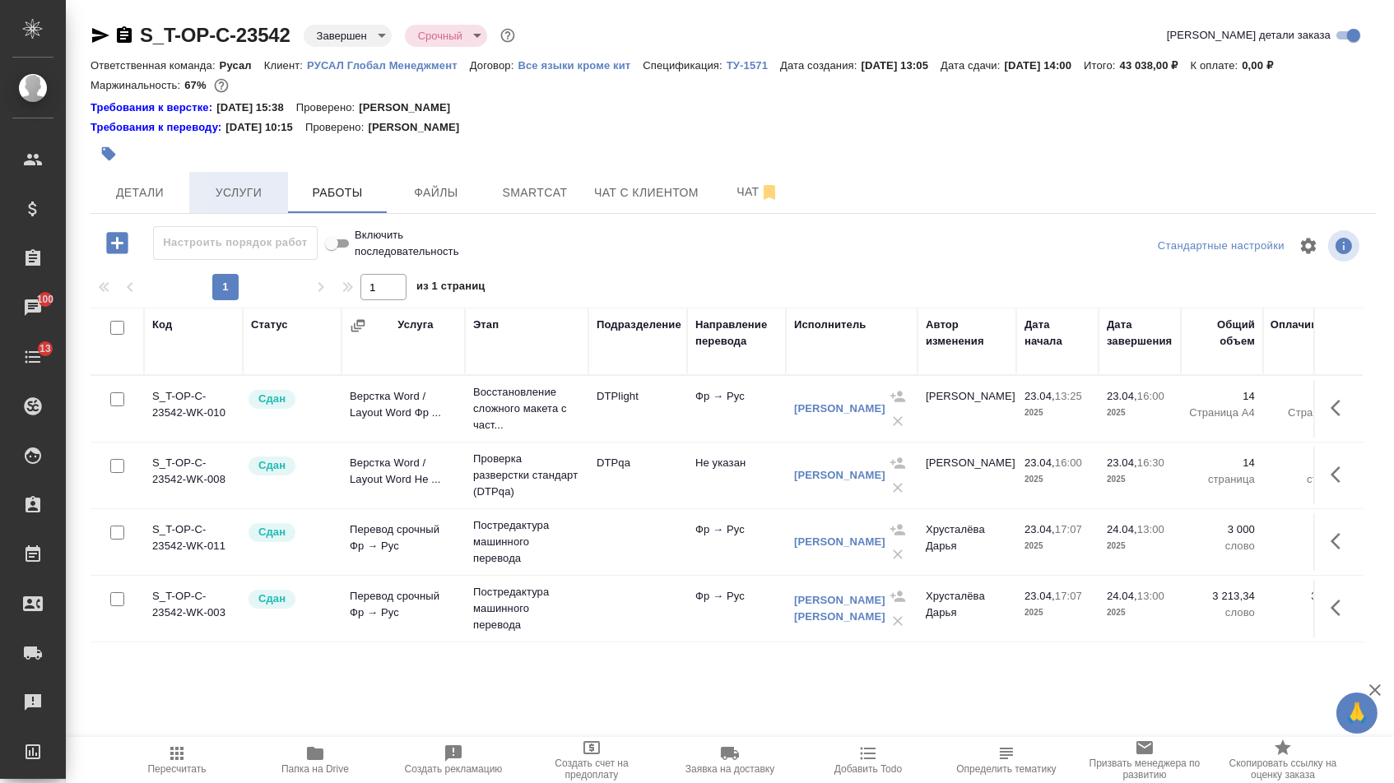
scroll to position [0, 0]
click at [266, 183] on button "Услуги" at bounding box center [238, 192] width 99 height 41
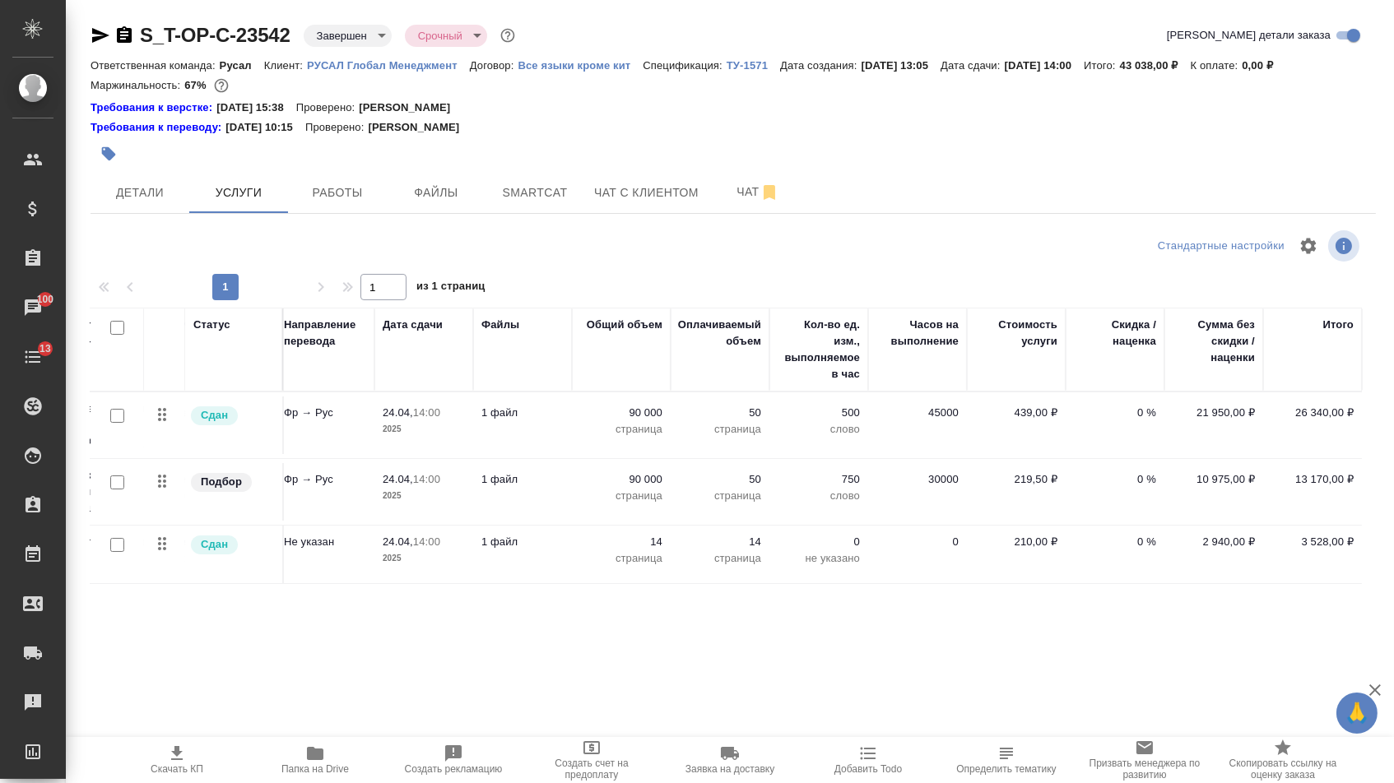
scroll to position [0, 230]
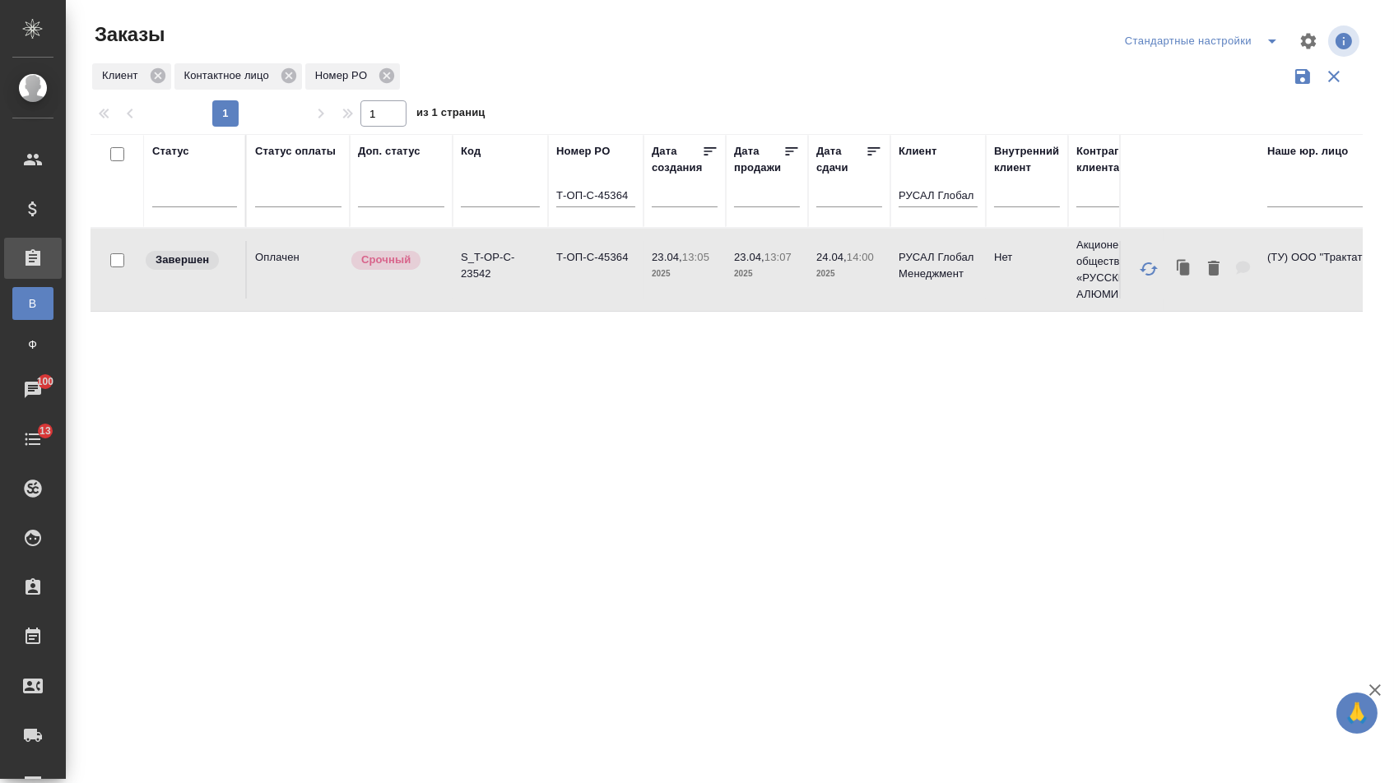
click at [613, 207] on input "Т-ОП-С-45364" at bounding box center [595, 197] width 79 height 21
paste input "31"
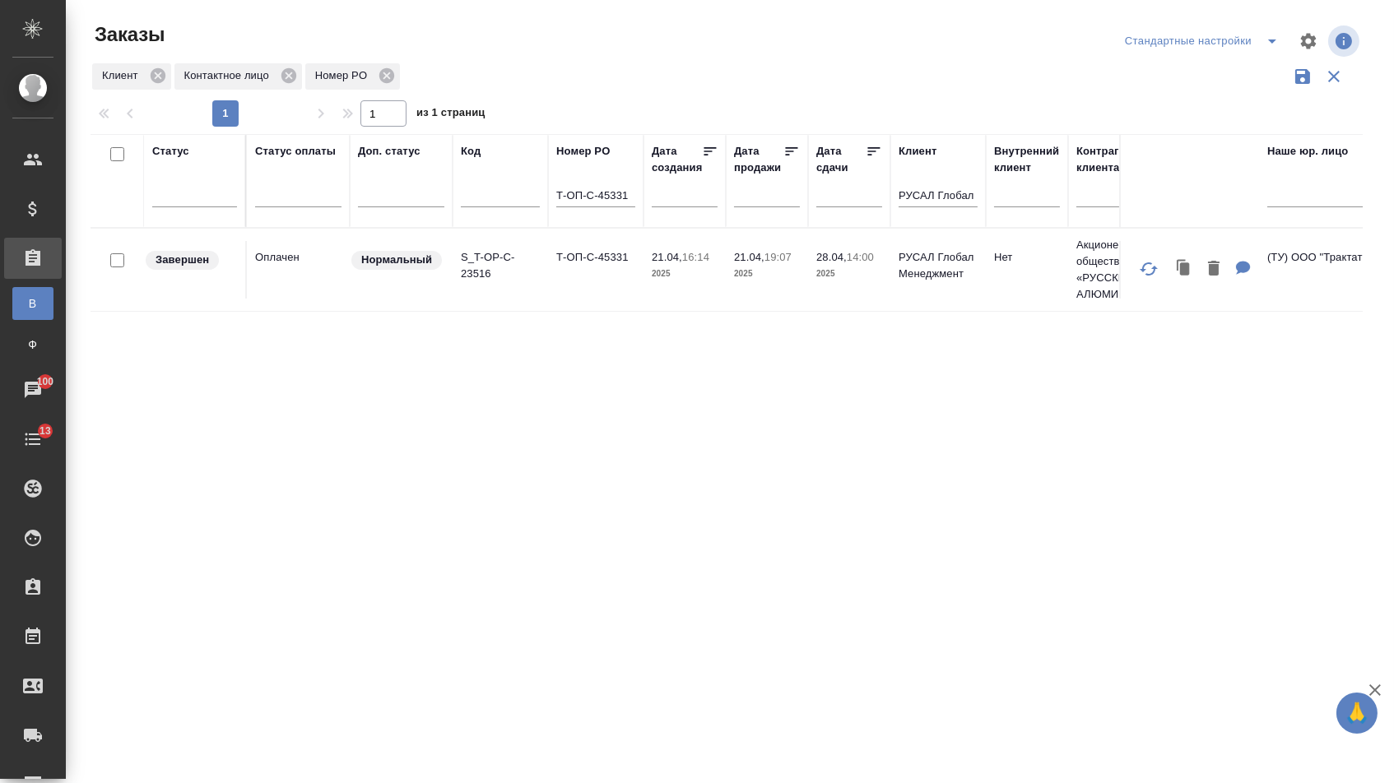
click at [594, 271] on td "Т-ОП-С-45331" at bounding box center [595, 270] width 95 height 58
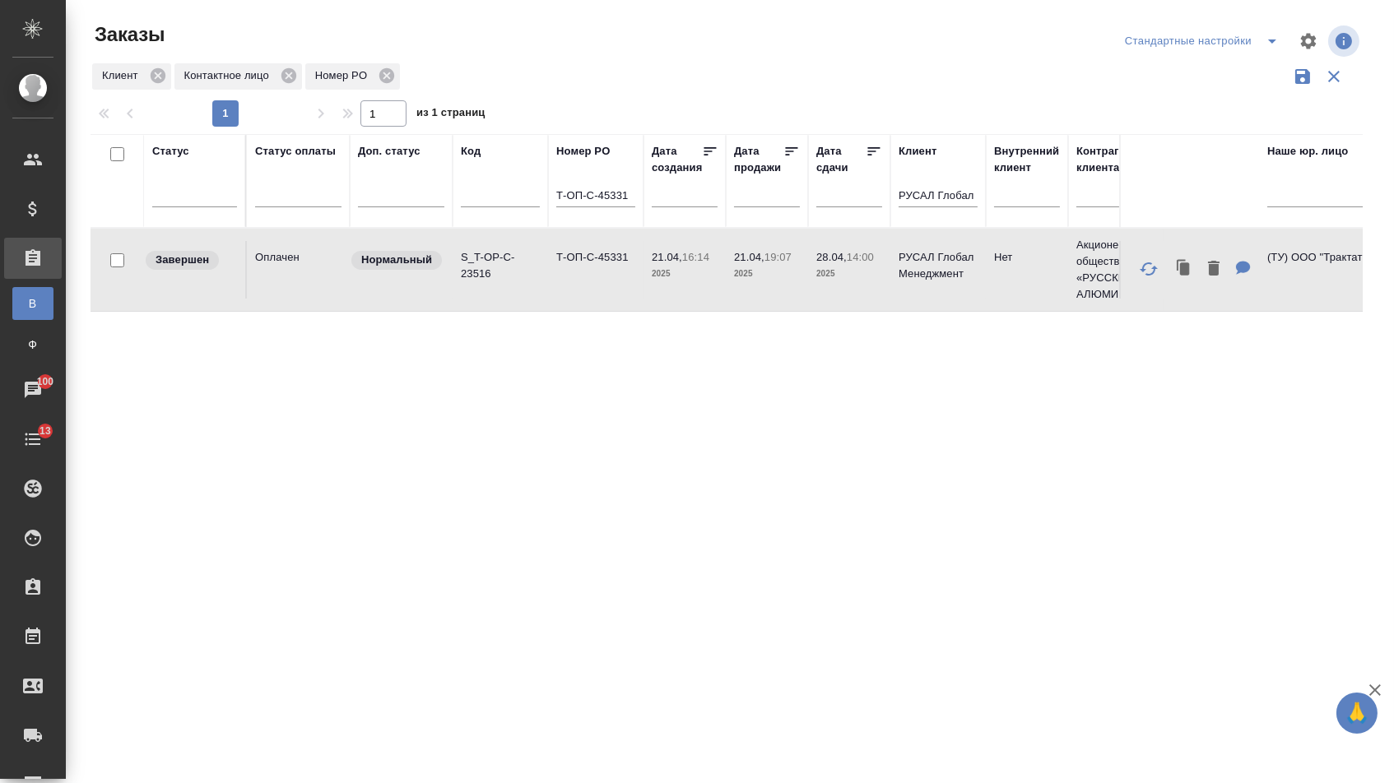
click at [631, 204] on input "Т-ОП-С-45331" at bounding box center [595, 197] width 79 height 21
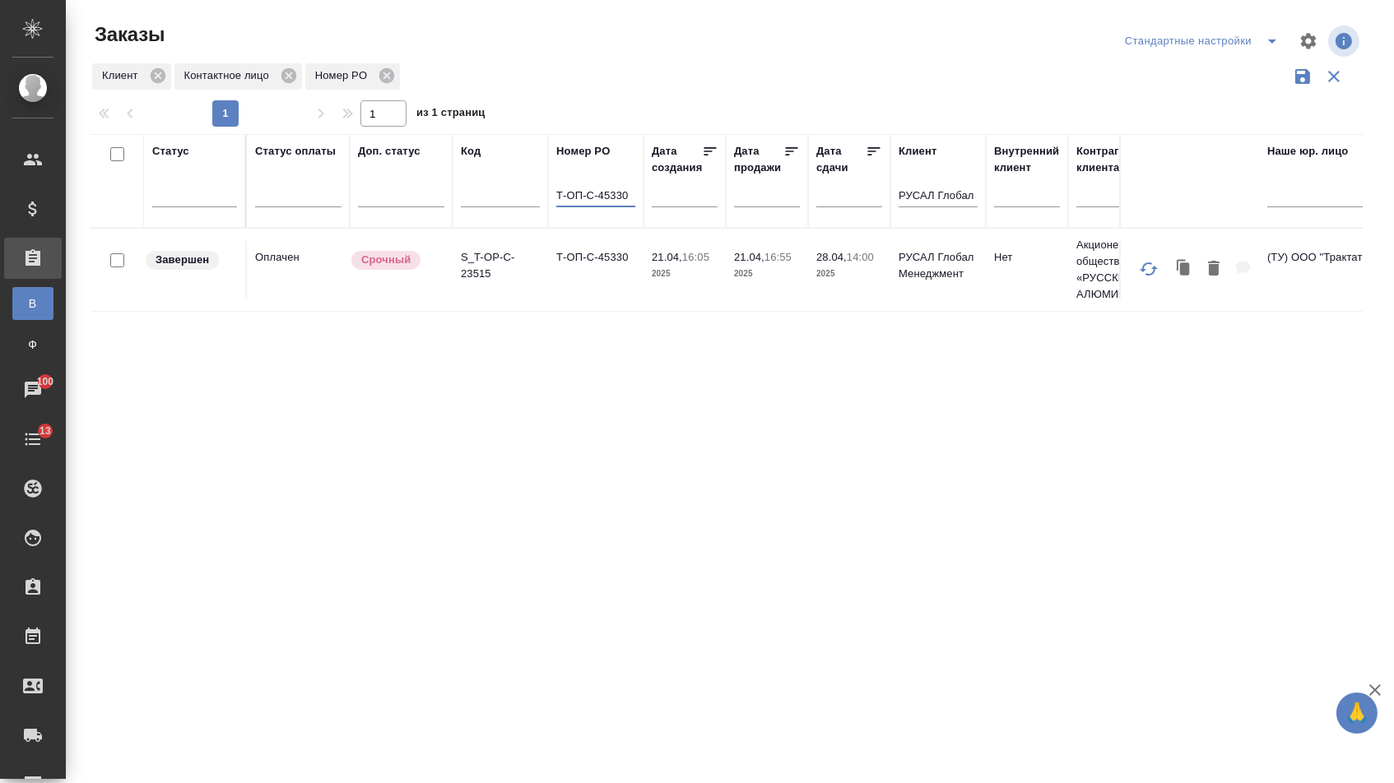
click at [604, 281] on td "Т-ОП-С-45330" at bounding box center [595, 270] width 95 height 58
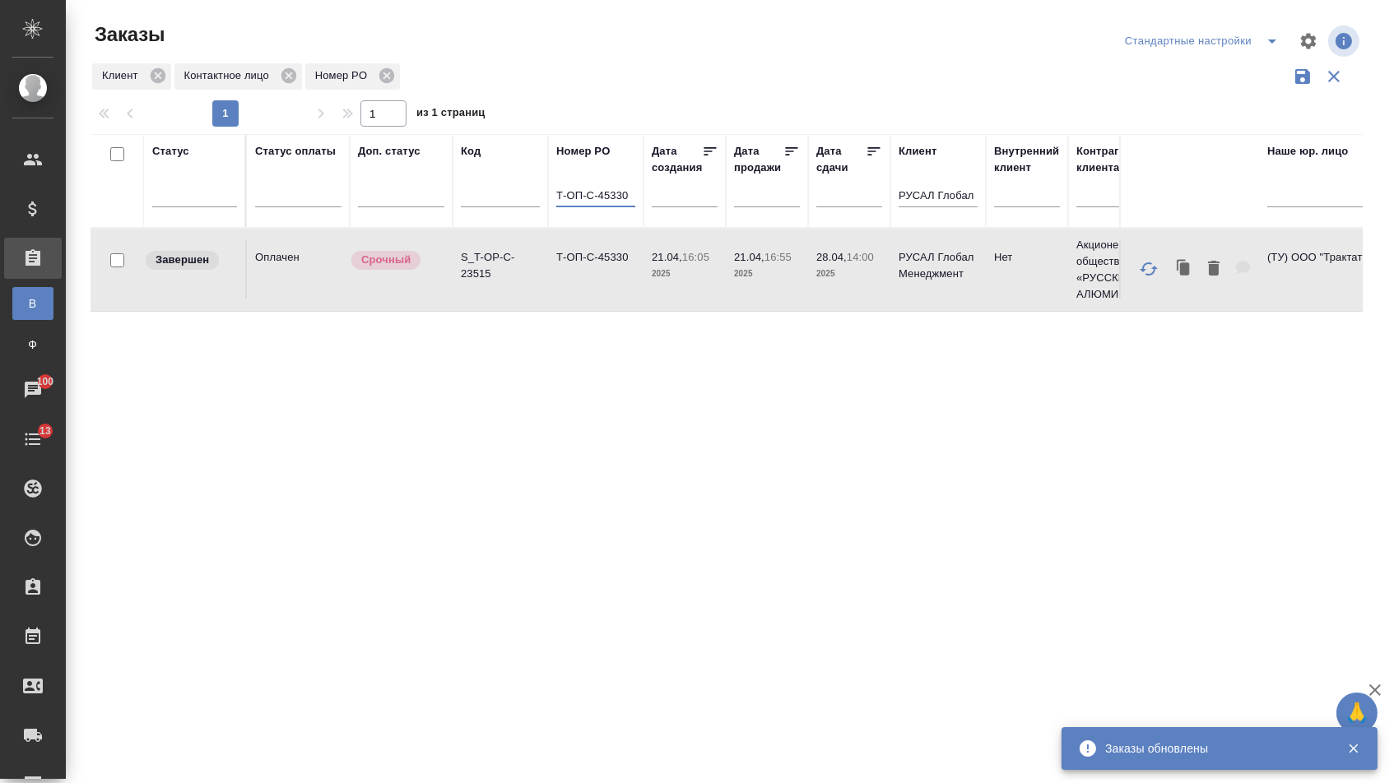
click at [589, 199] on input "Т-ОП-С-45330" at bounding box center [595, 197] width 79 height 21
paste input "29"
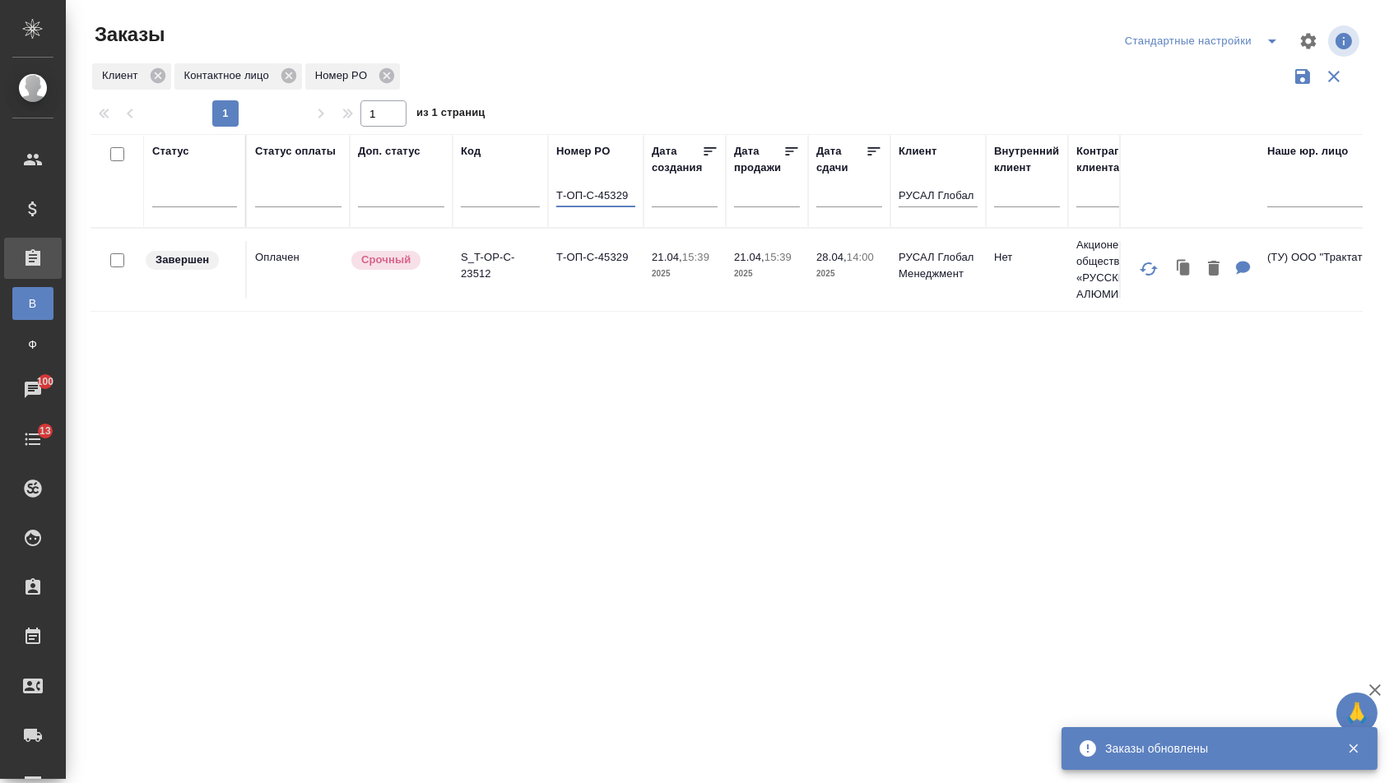
click at [599, 281] on td "Т-ОП-С-45329" at bounding box center [595, 270] width 95 height 58
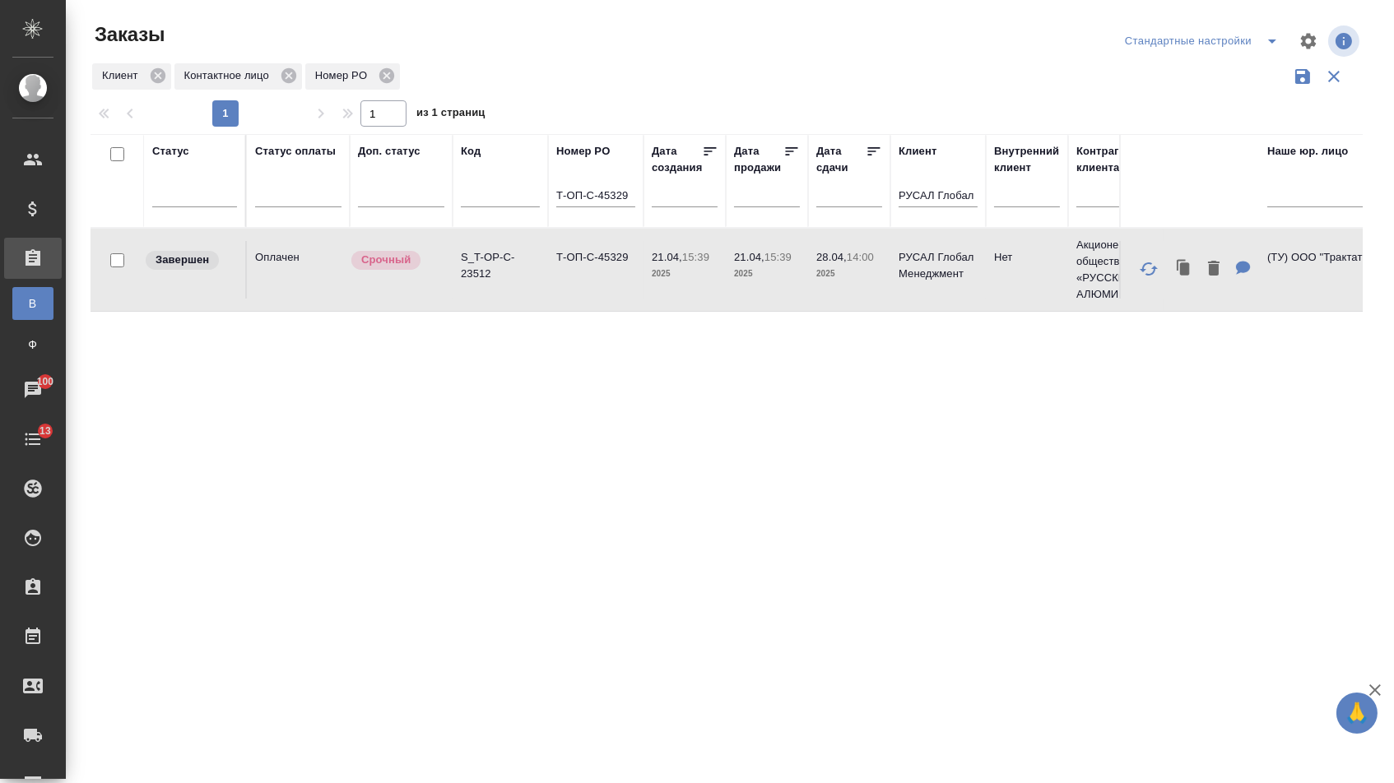
click at [595, 207] on input "Т-ОП-С-45329" at bounding box center [595, 197] width 79 height 21
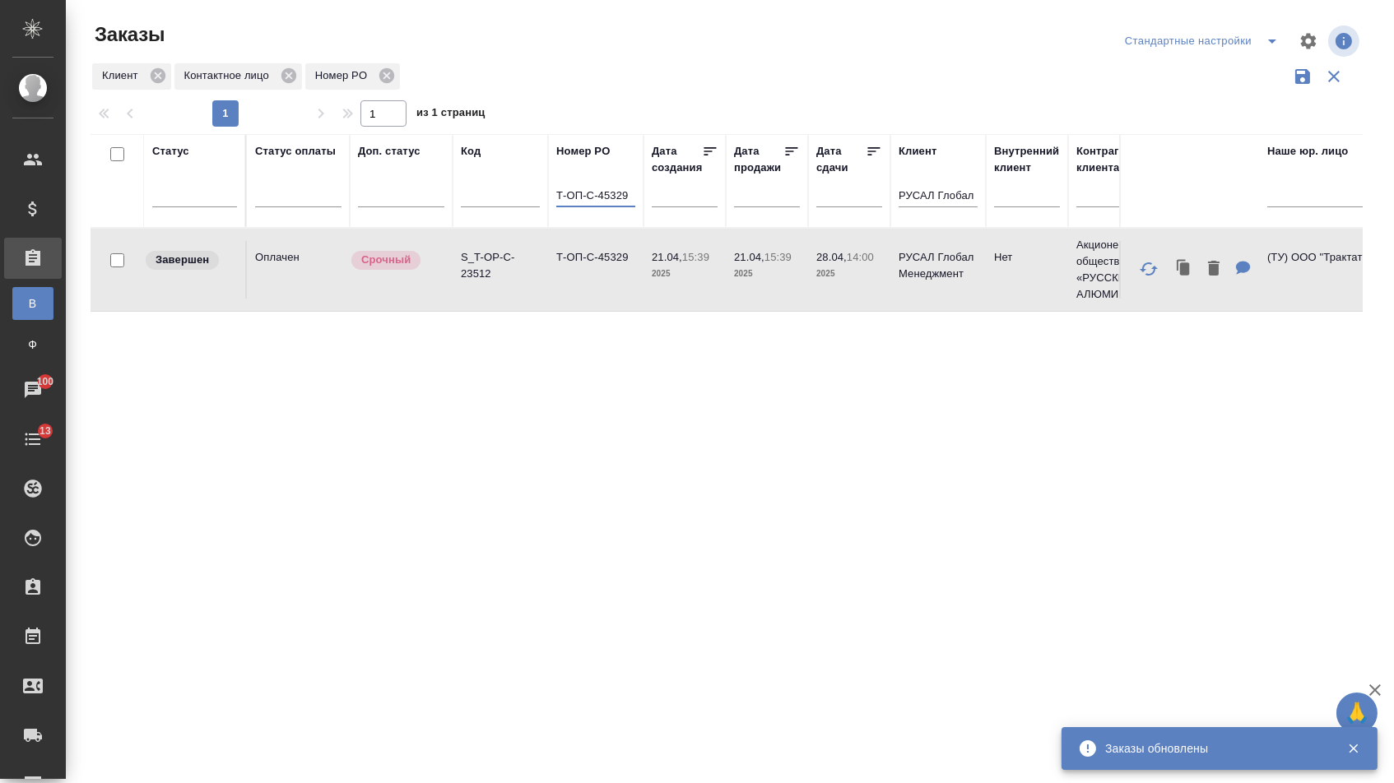
paste input "127"
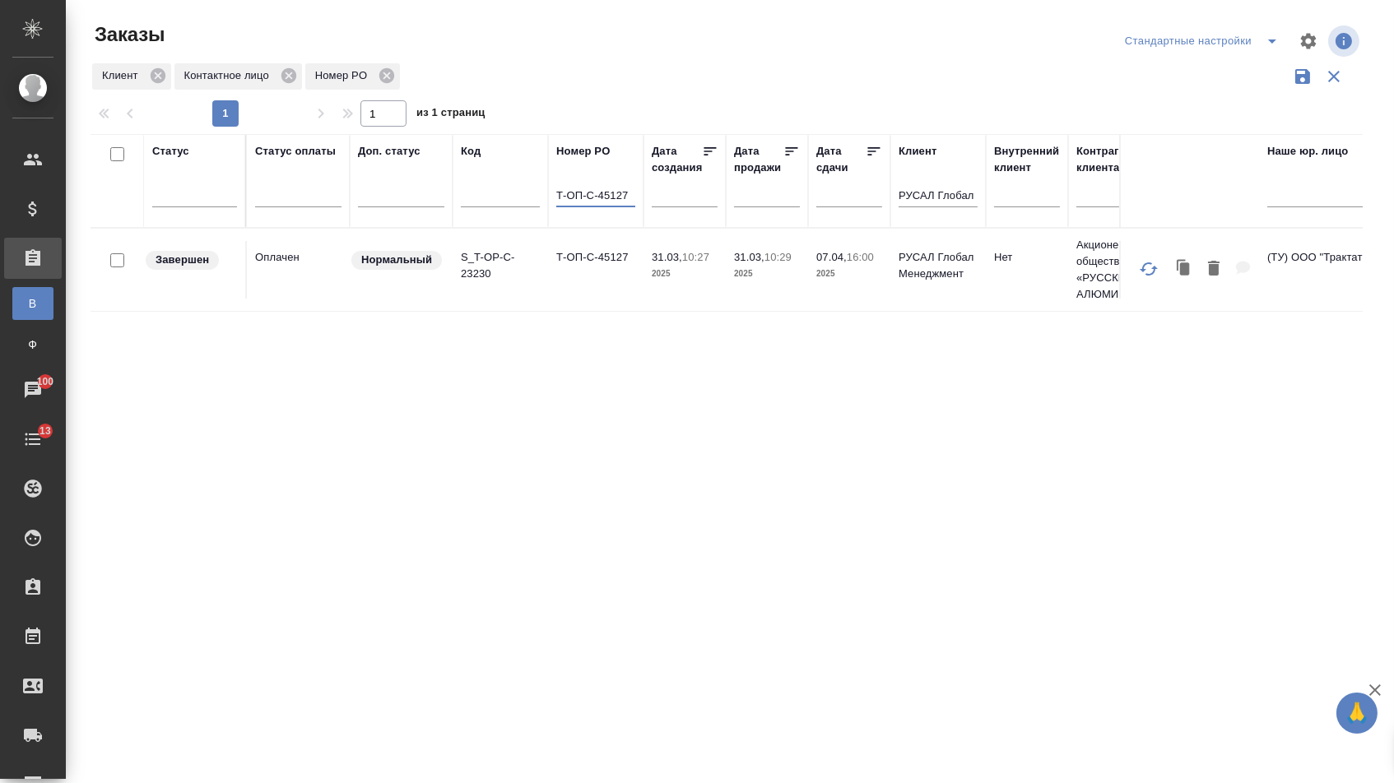
click at [601, 294] on td "Т-ОП-С-45127" at bounding box center [595, 270] width 95 height 58
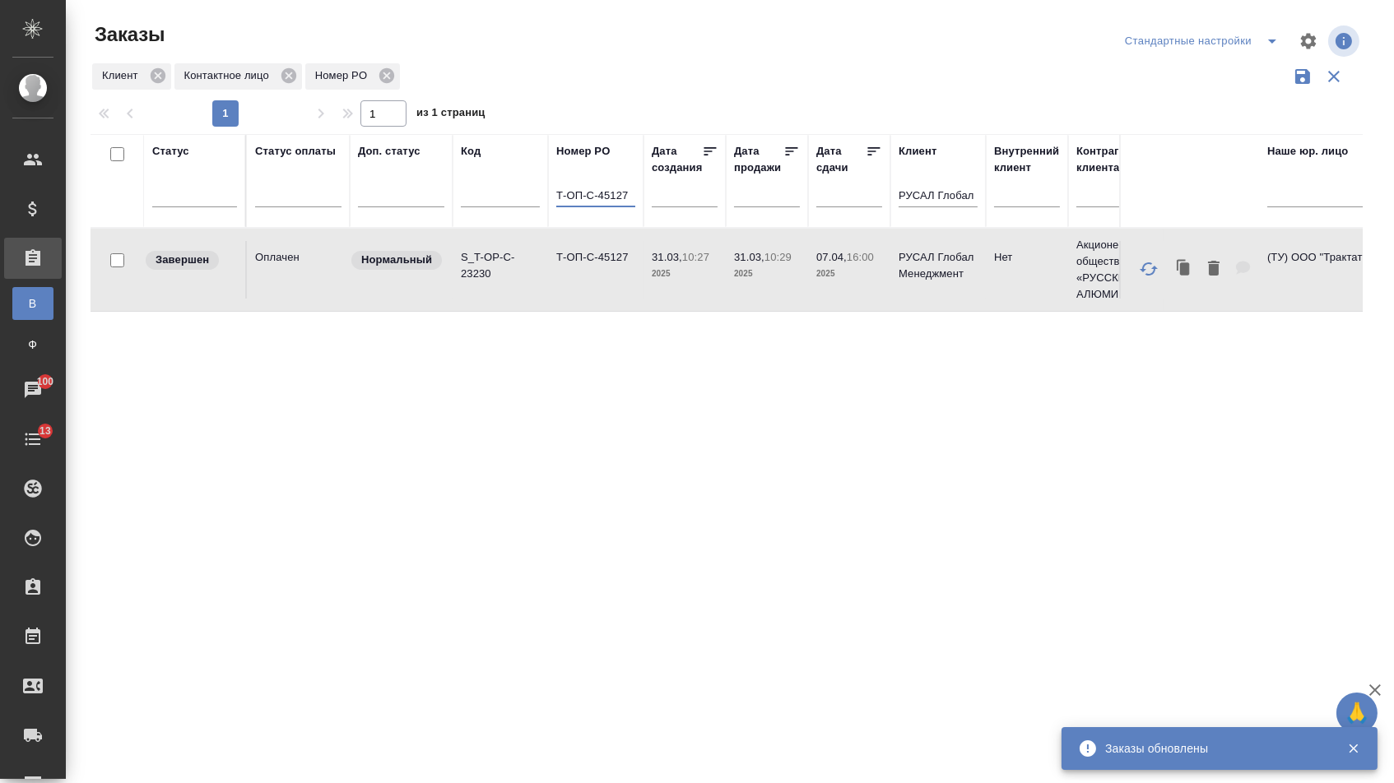
click at [608, 205] on input "Т-ОП-С-45127" at bounding box center [595, 197] width 79 height 21
paste input "042"
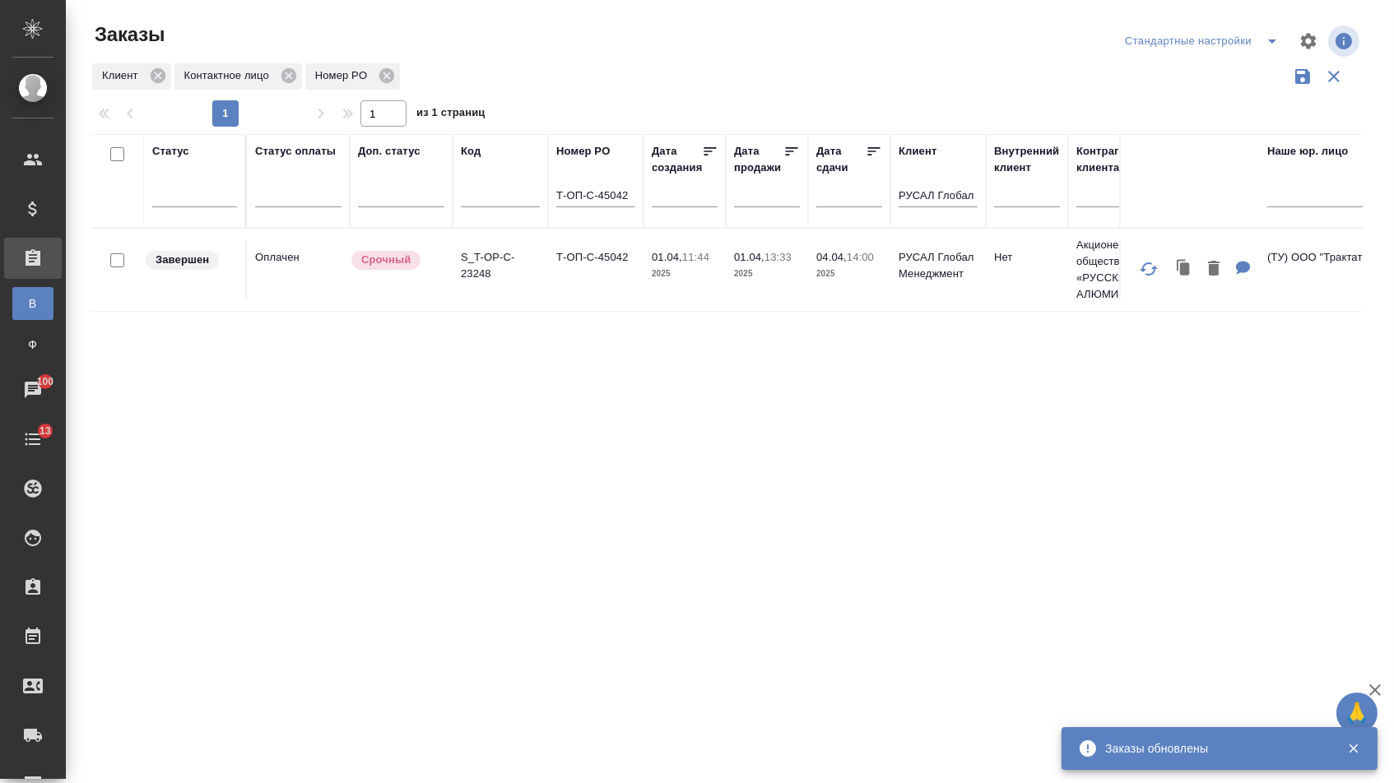
click at [583, 290] on td "Т-ОП-С-45042" at bounding box center [595, 270] width 95 height 58
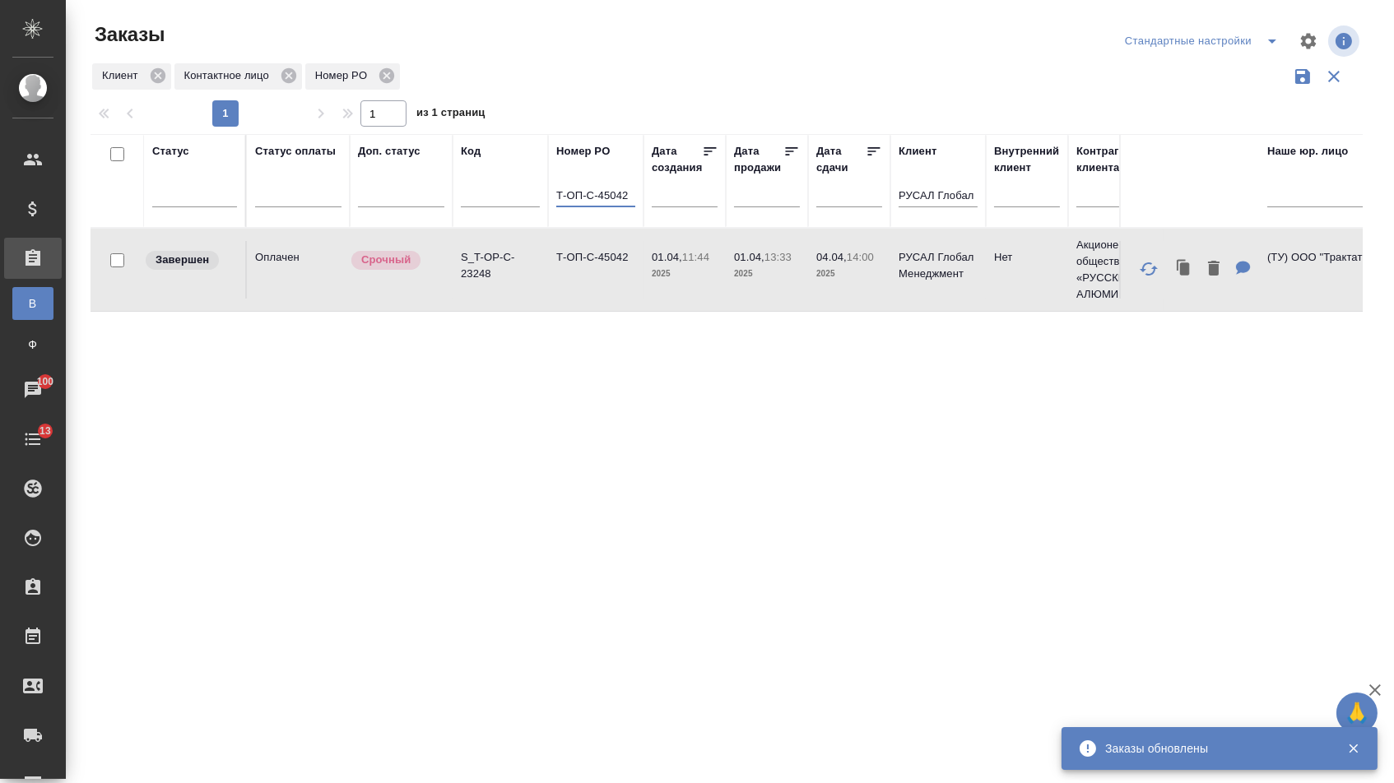
drag, startPoint x: 631, startPoint y: 200, endPoint x: 468, endPoint y: 197, distance: 163.0
paste input "364"
type input "Т-ОП-С-45364"
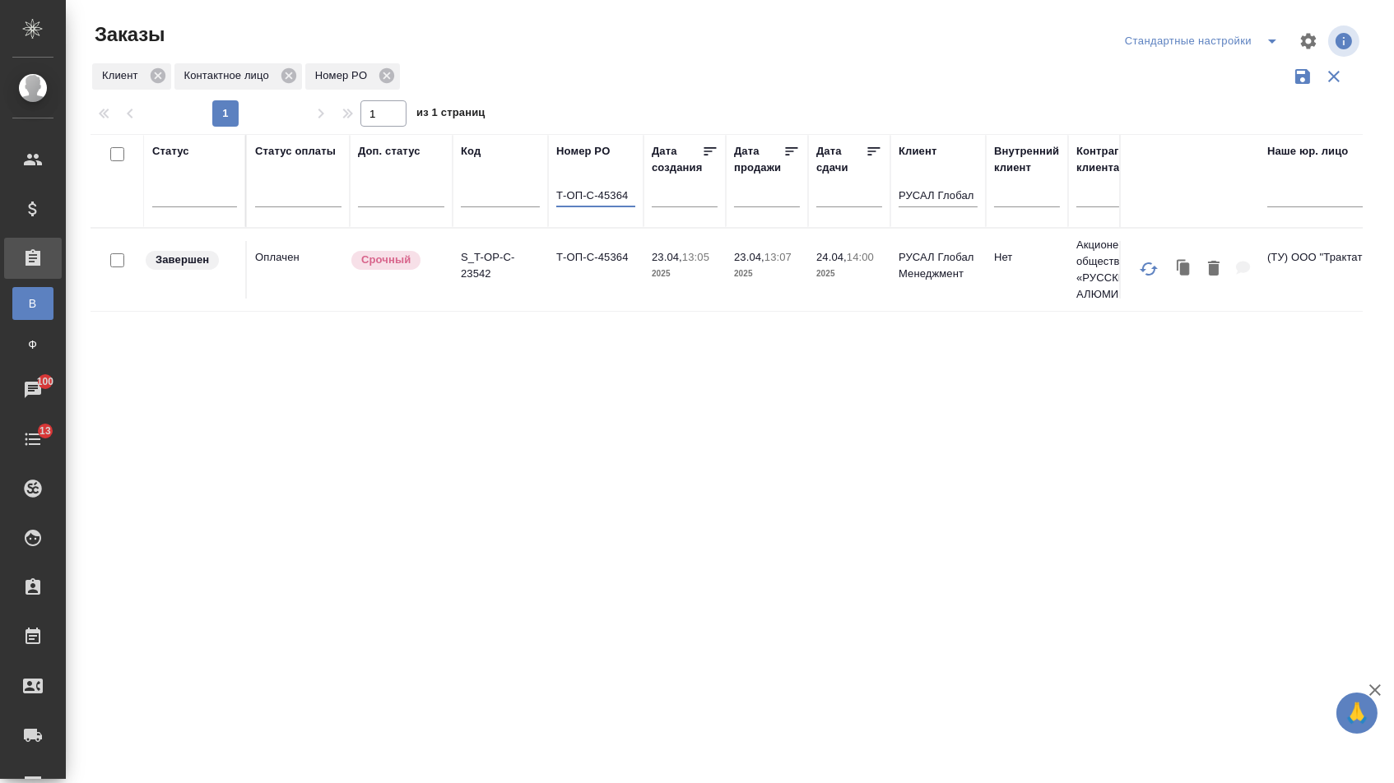
click at [628, 273] on td "Т-ОП-С-45364" at bounding box center [595, 270] width 95 height 58
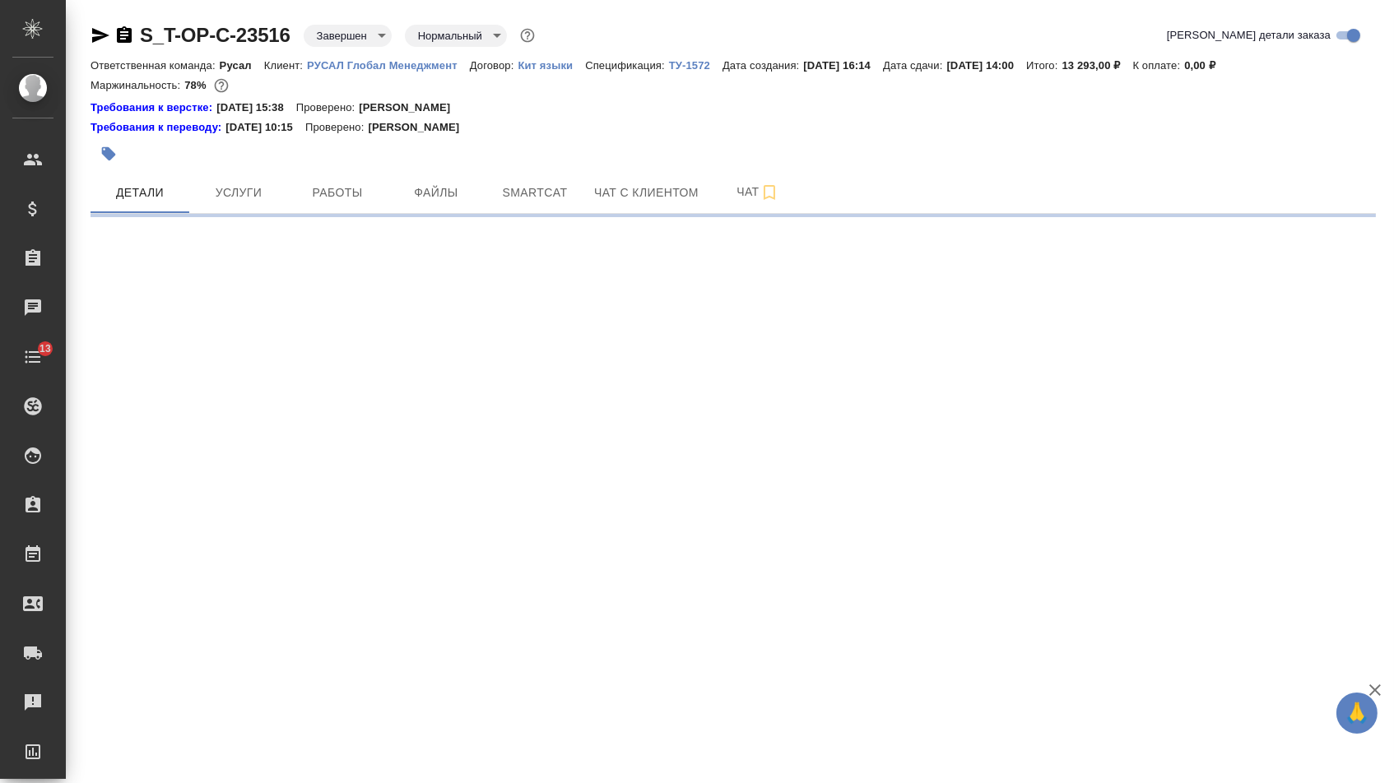
select select "RU"
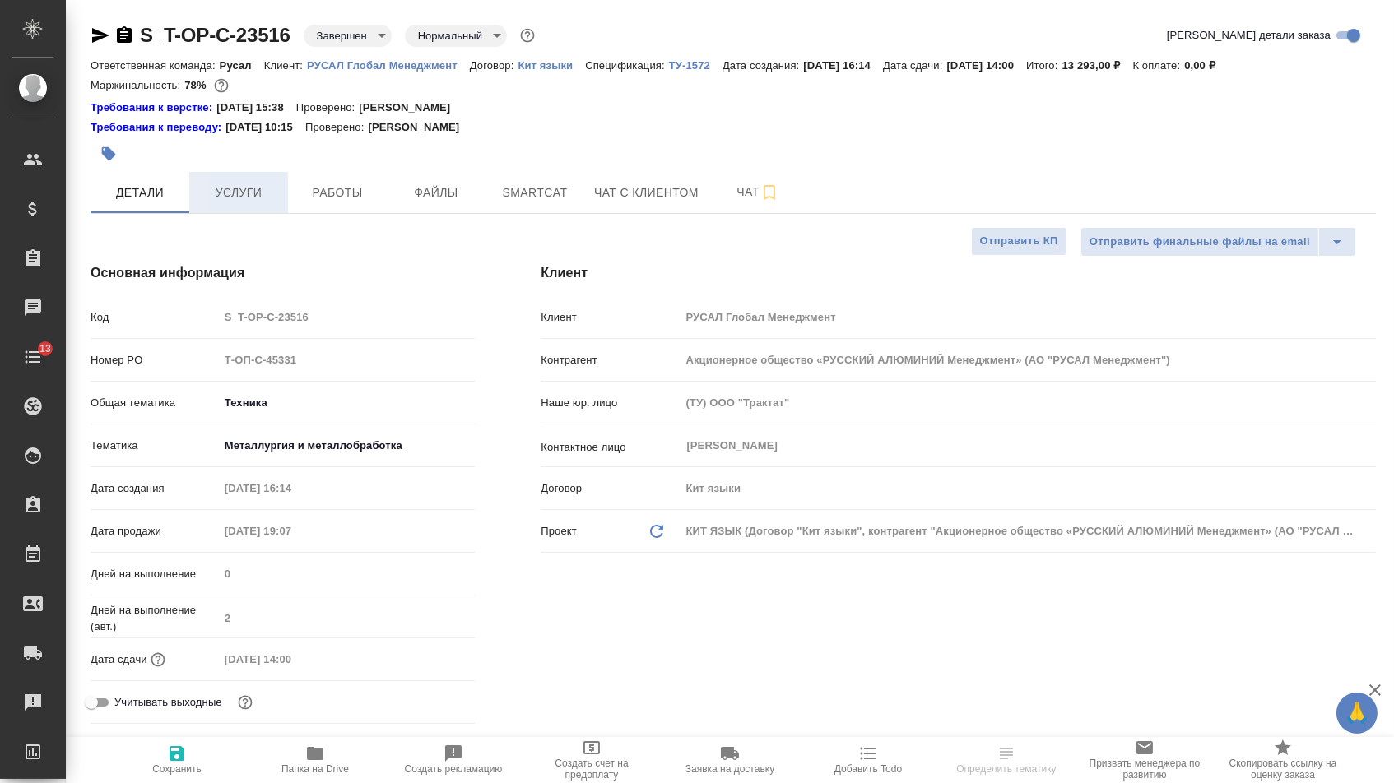
type textarea "x"
click at [233, 187] on button "Услуги" at bounding box center [238, 192] width 99 height 41
type textarea "x"
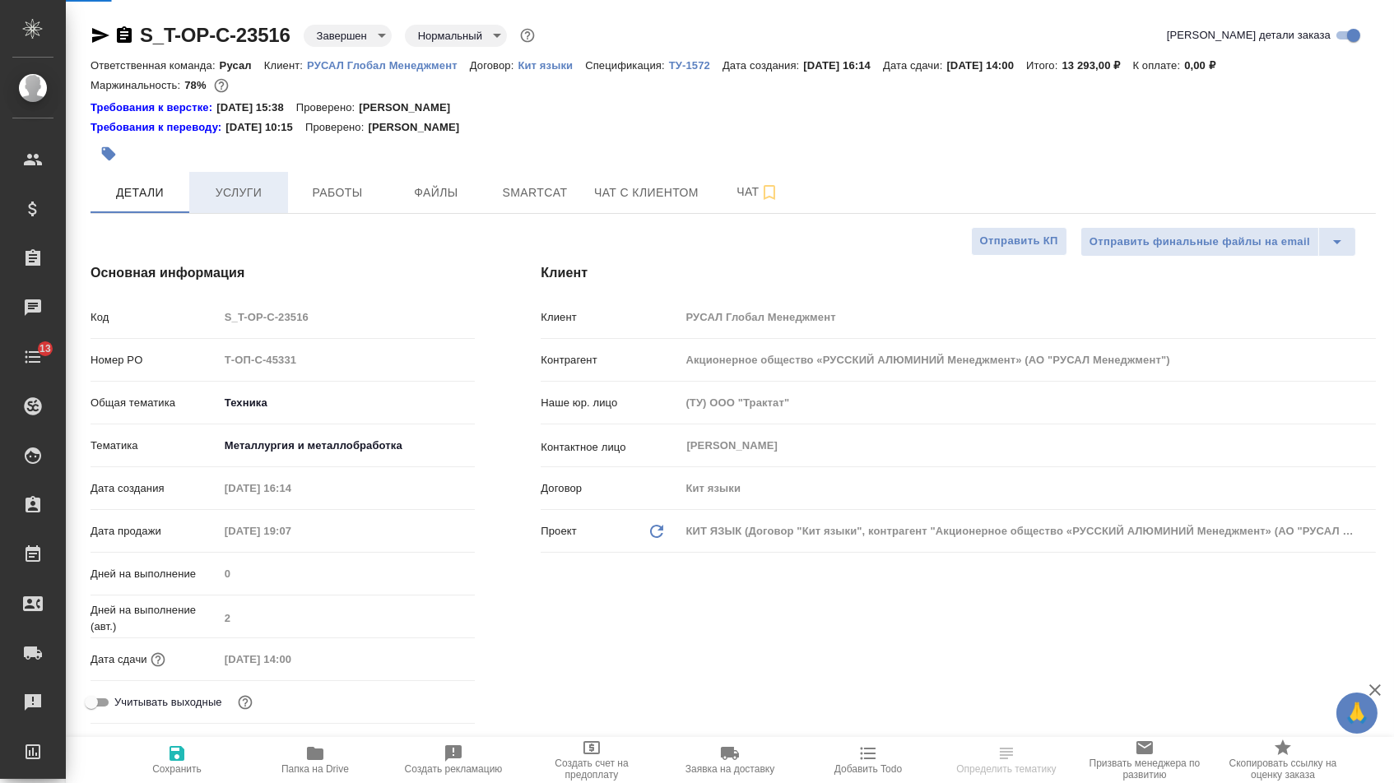
type textarea "x"
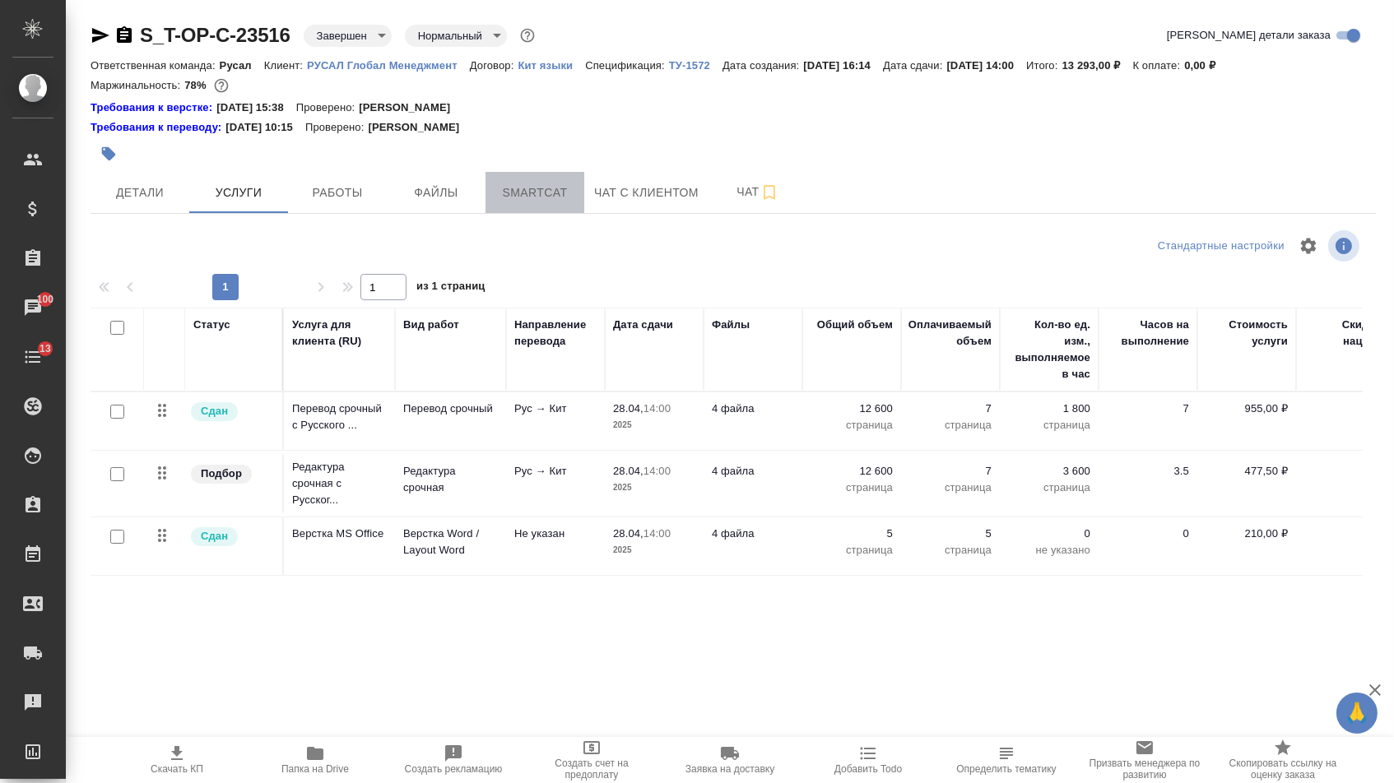
click at [504, 199] on span "Smartcat" at bounding box center [534, 193] width 79 height 21
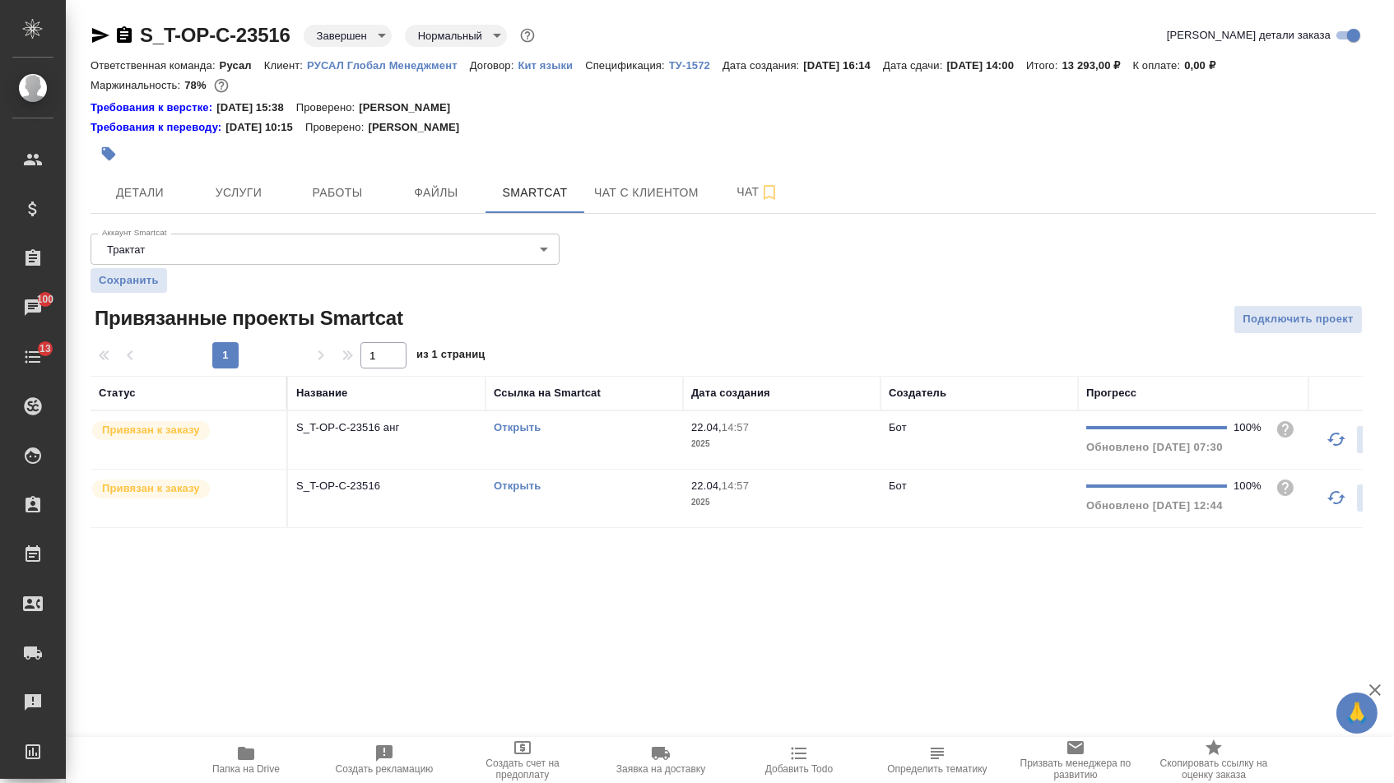
click at [516, 434] on link "Открыть" at bounding box center [517, 427] width 47 height 12
click at [249, 185] on button "Услуги" at bounding box center [238, 192] width 99 height 41
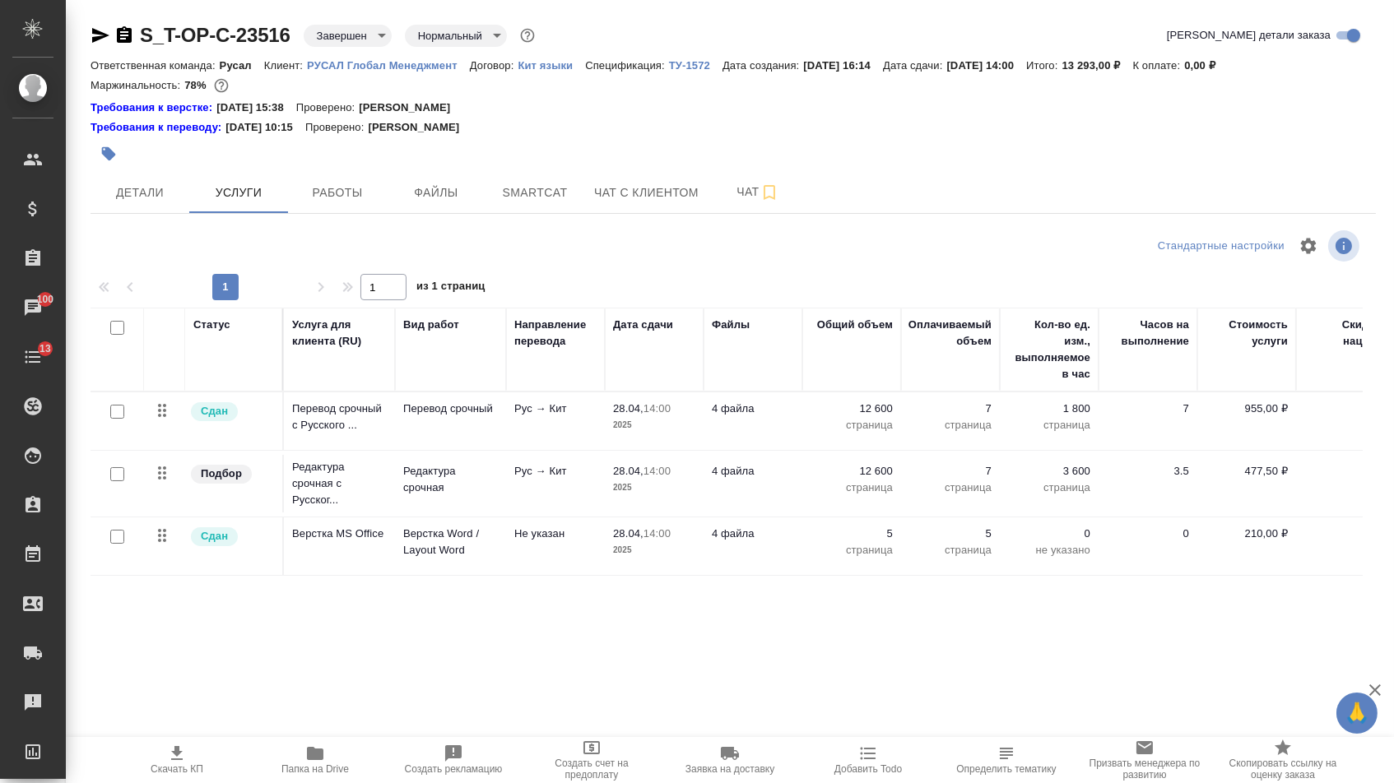
click at [300, 758] on span "Папка на Drive" at bounding box center [315, 759] width 118 height 31
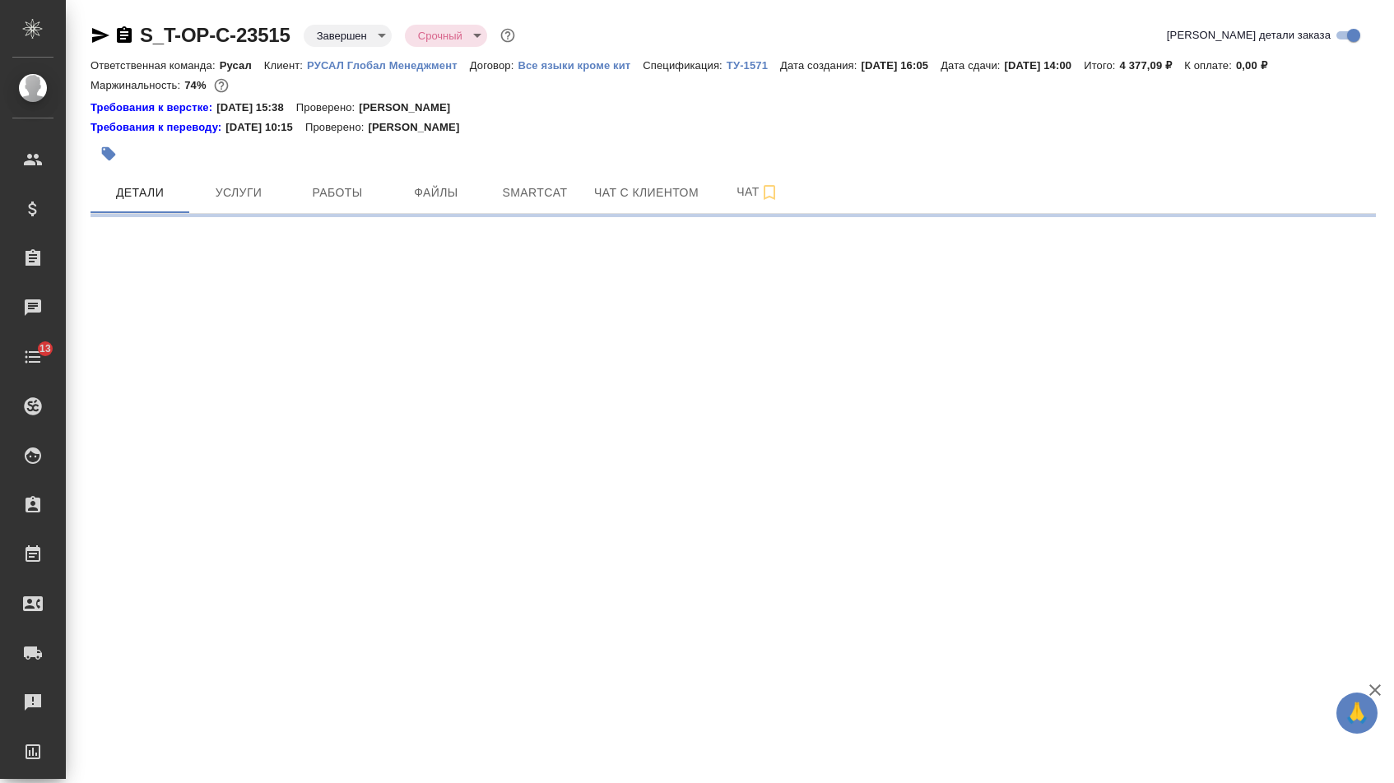
select select "RU"
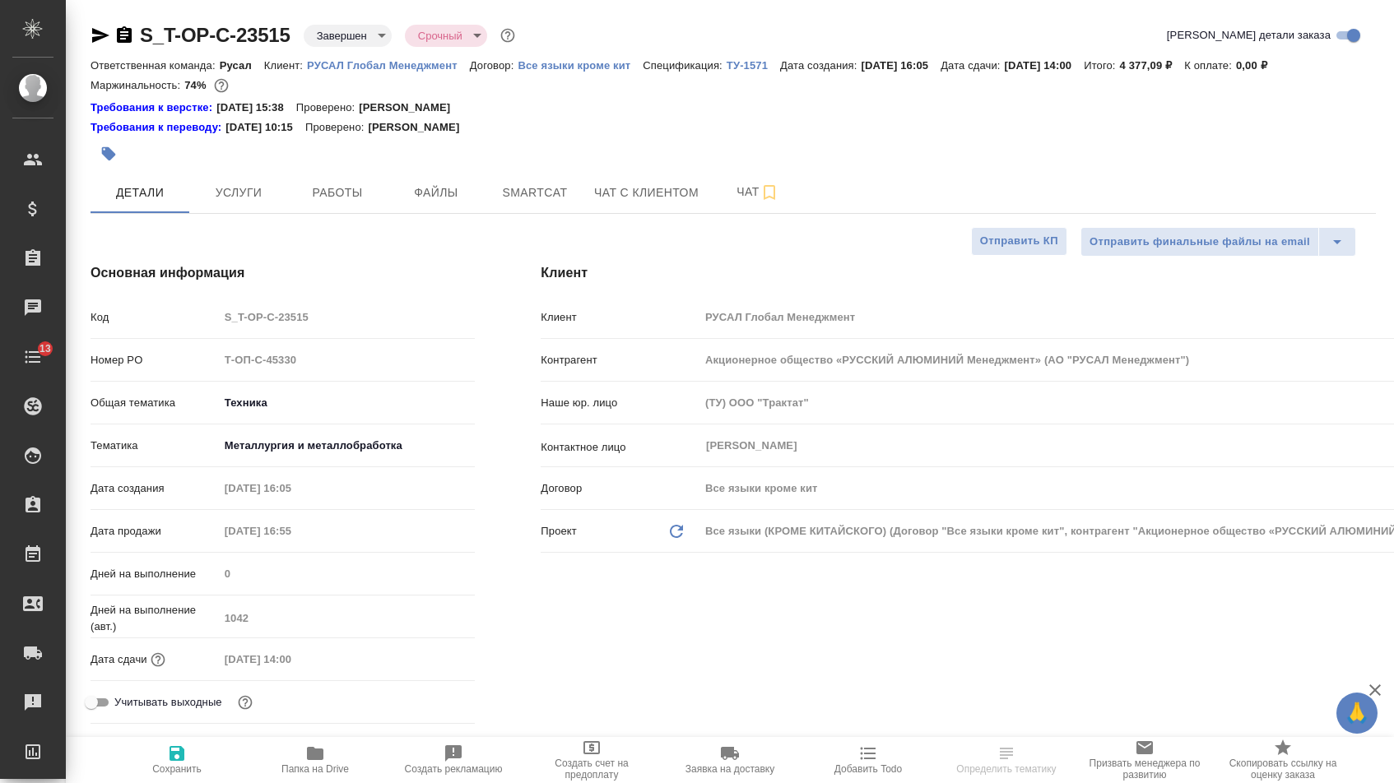
type textarea "x"
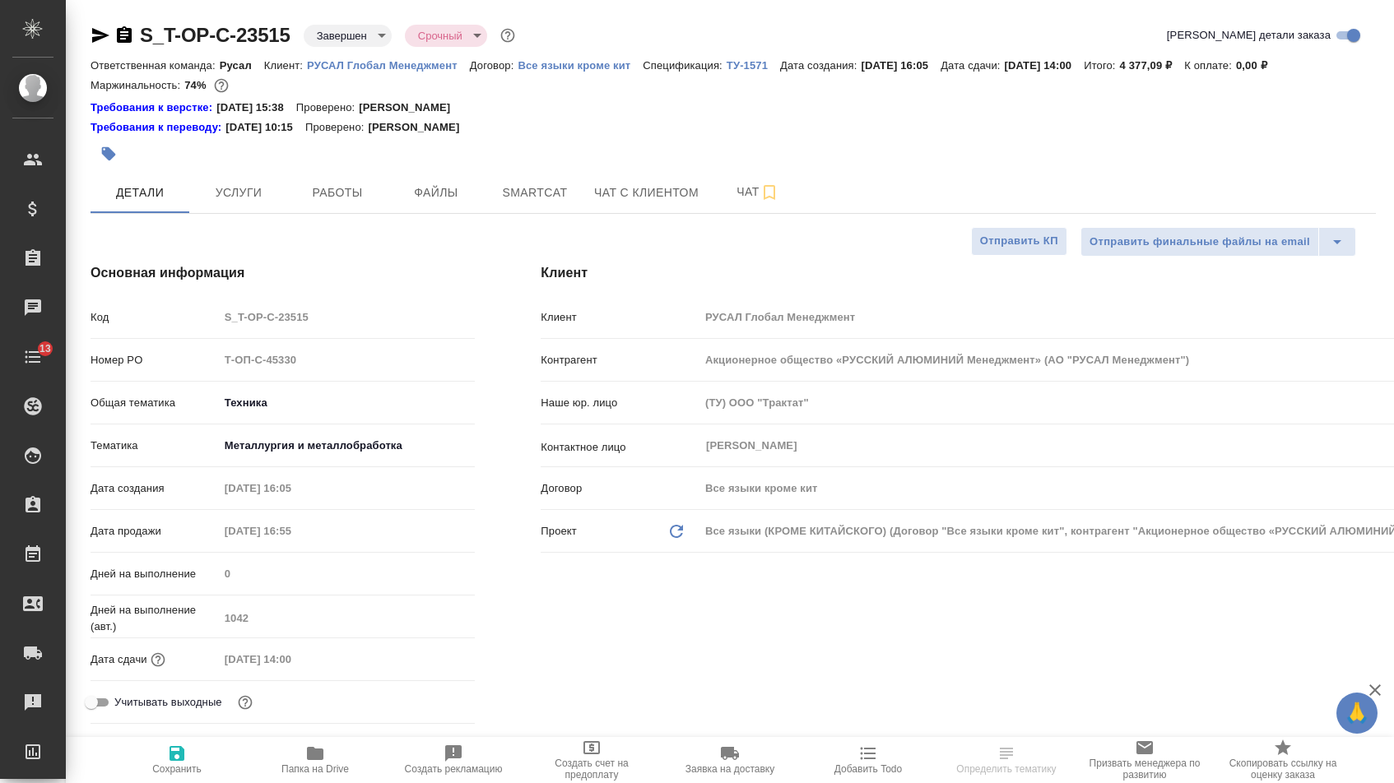
type textarea "x"
click at [225, 191] on span "Услуги" at bounding box center [238, 193] width 79 height 21
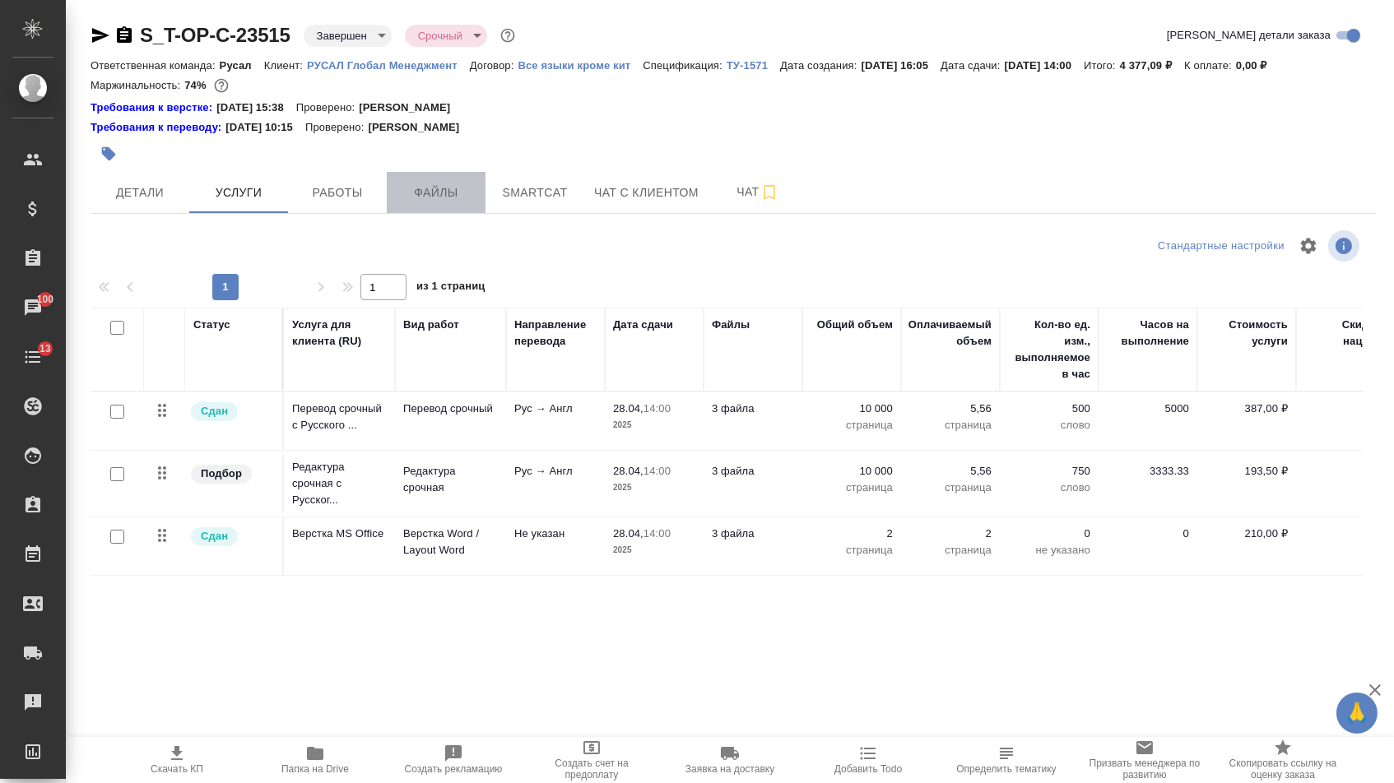
click at [448, 198] on span "Файлы" at bounding box center [436, 193] width 79 height 21
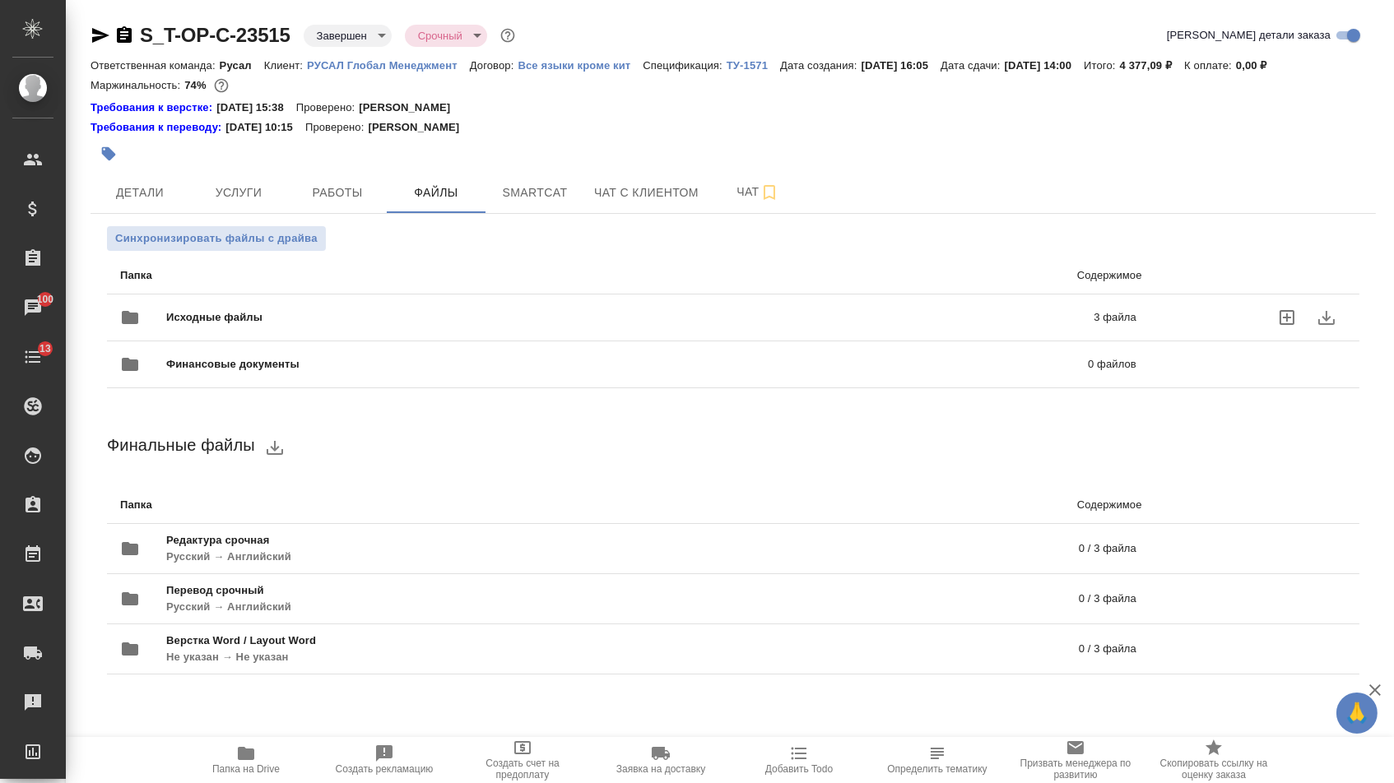
click at [337, 298] on div "Исходные файлы 3 файла" at bounding box center [628, 317] width 1049 height 72
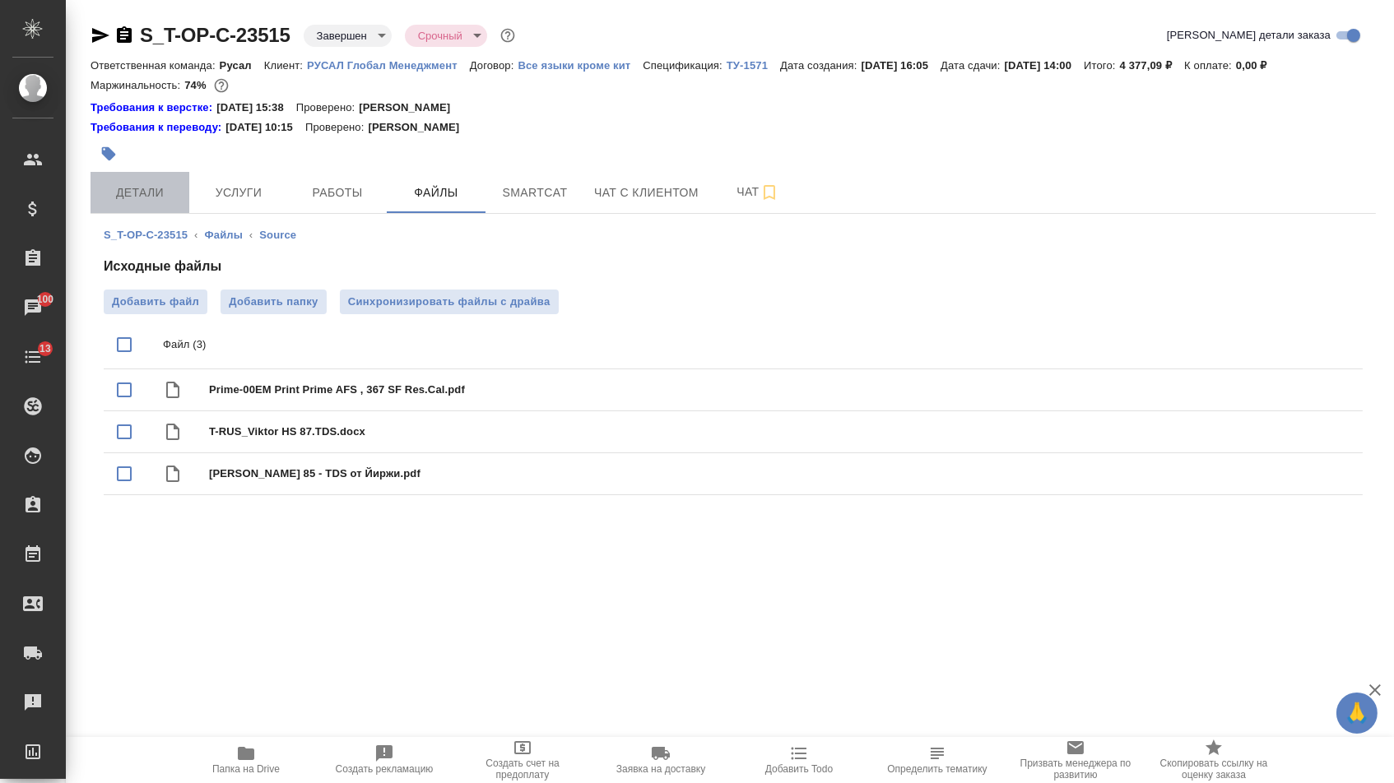
click at [161, 189] on span "Детали" at bounding box center [139, 193] width 79 height 21
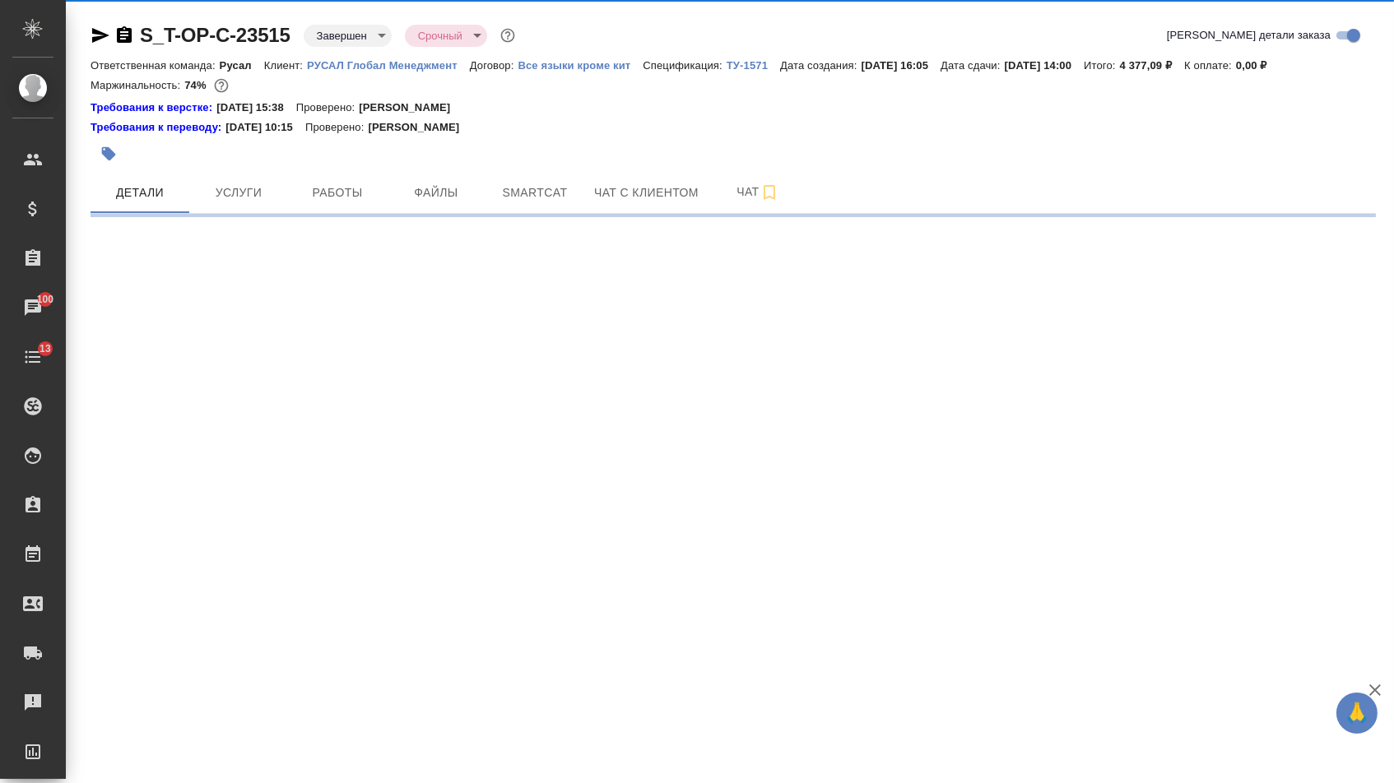
select select "RU"
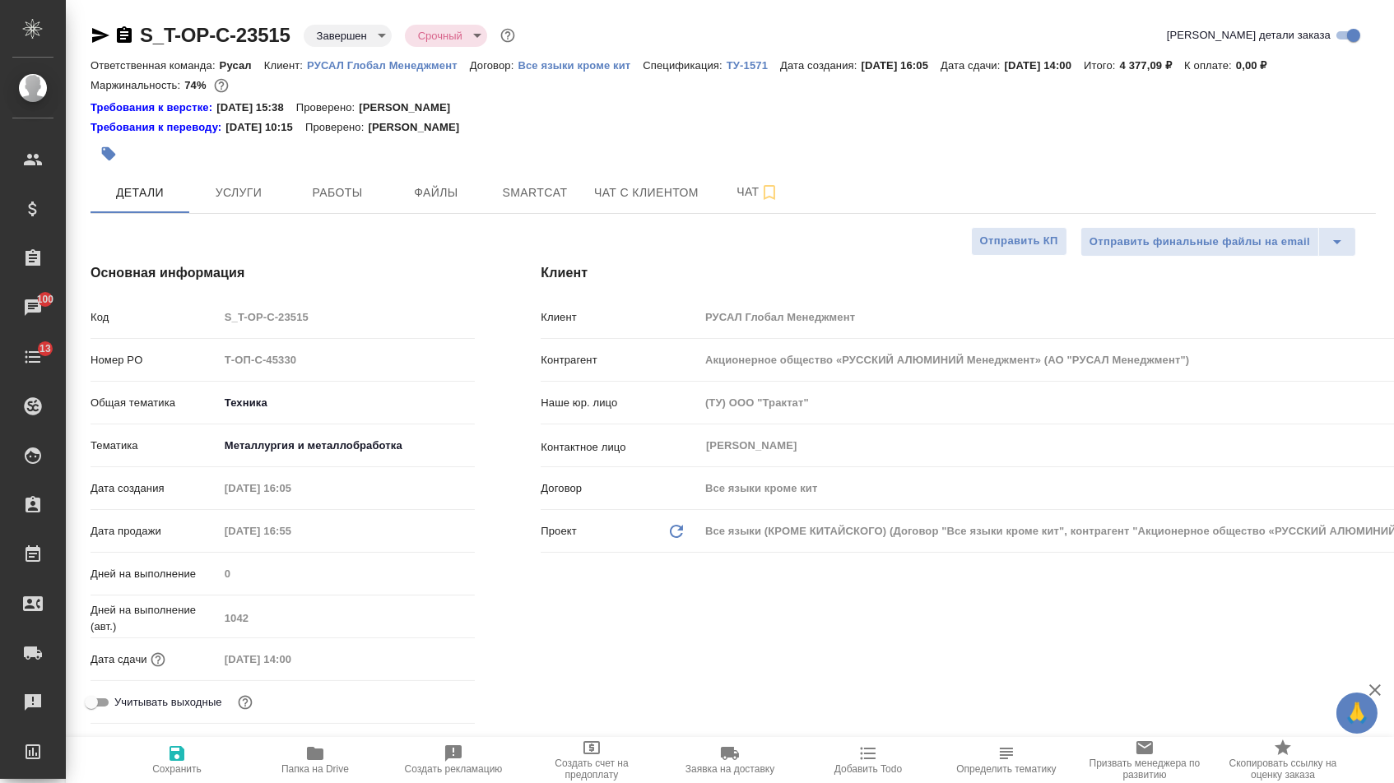
type textarea "x"
click at [332, 764] on span "Папка на Drive" at bounding box center [315, 759] width 118 height 31
type textarea "x"
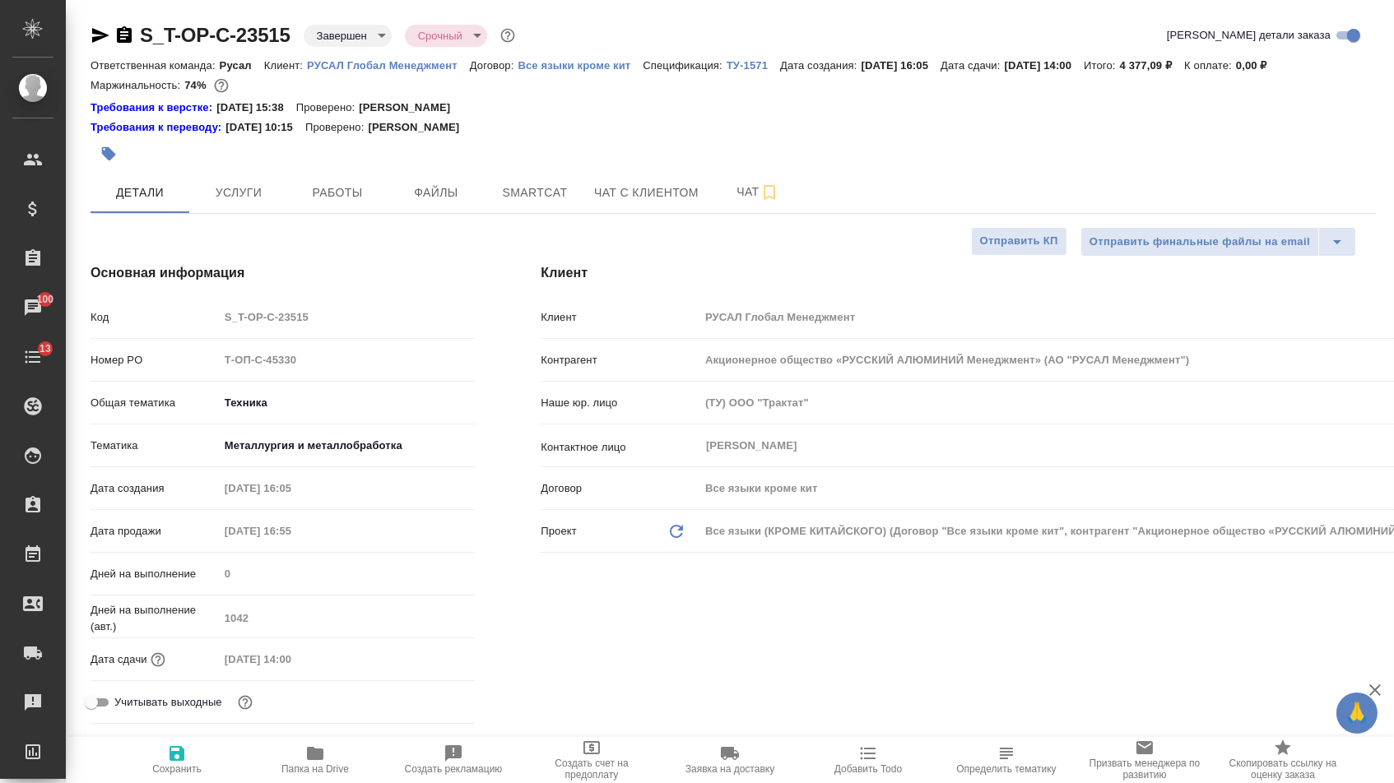
type textarea "x"
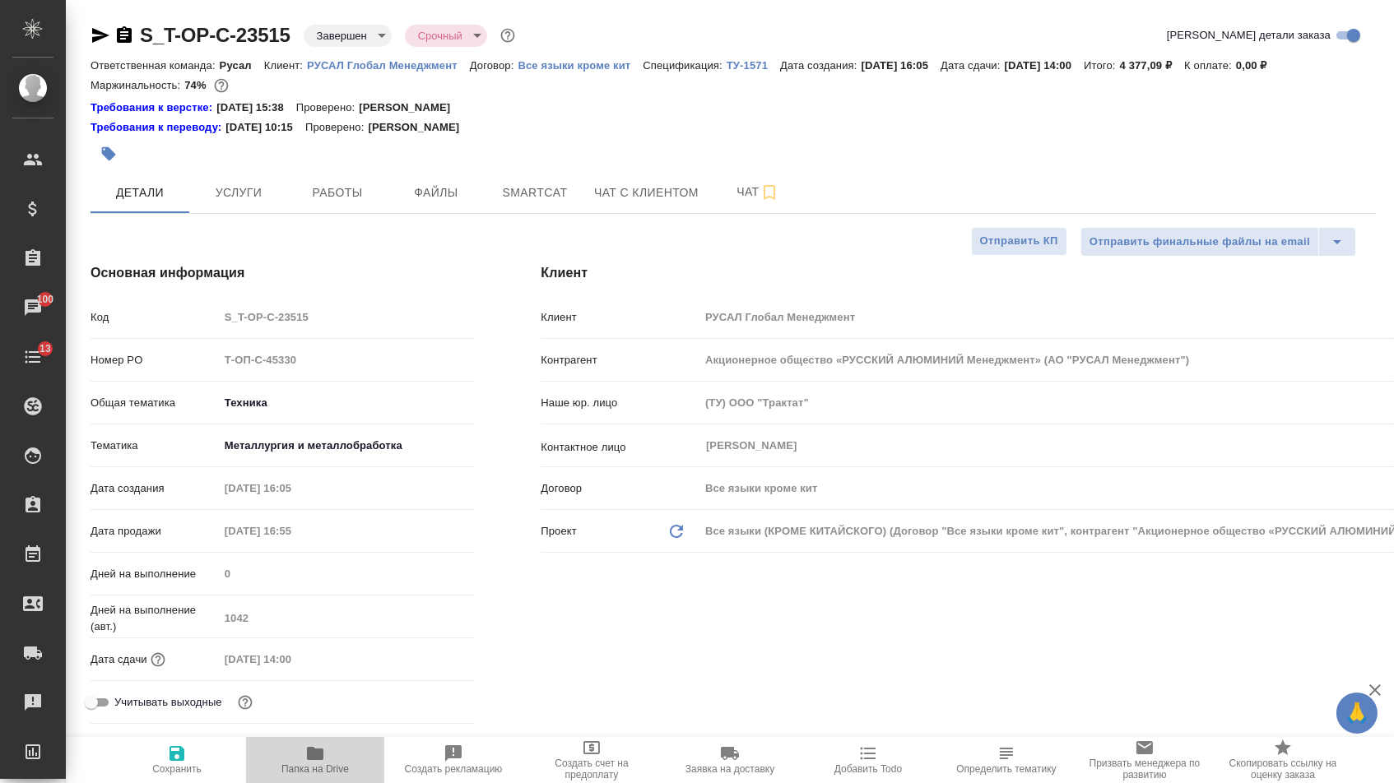
click at [316, 739] on button "Папка на Drive" at bounding box center [315, 760] width 138 height 46
type textarea "x"
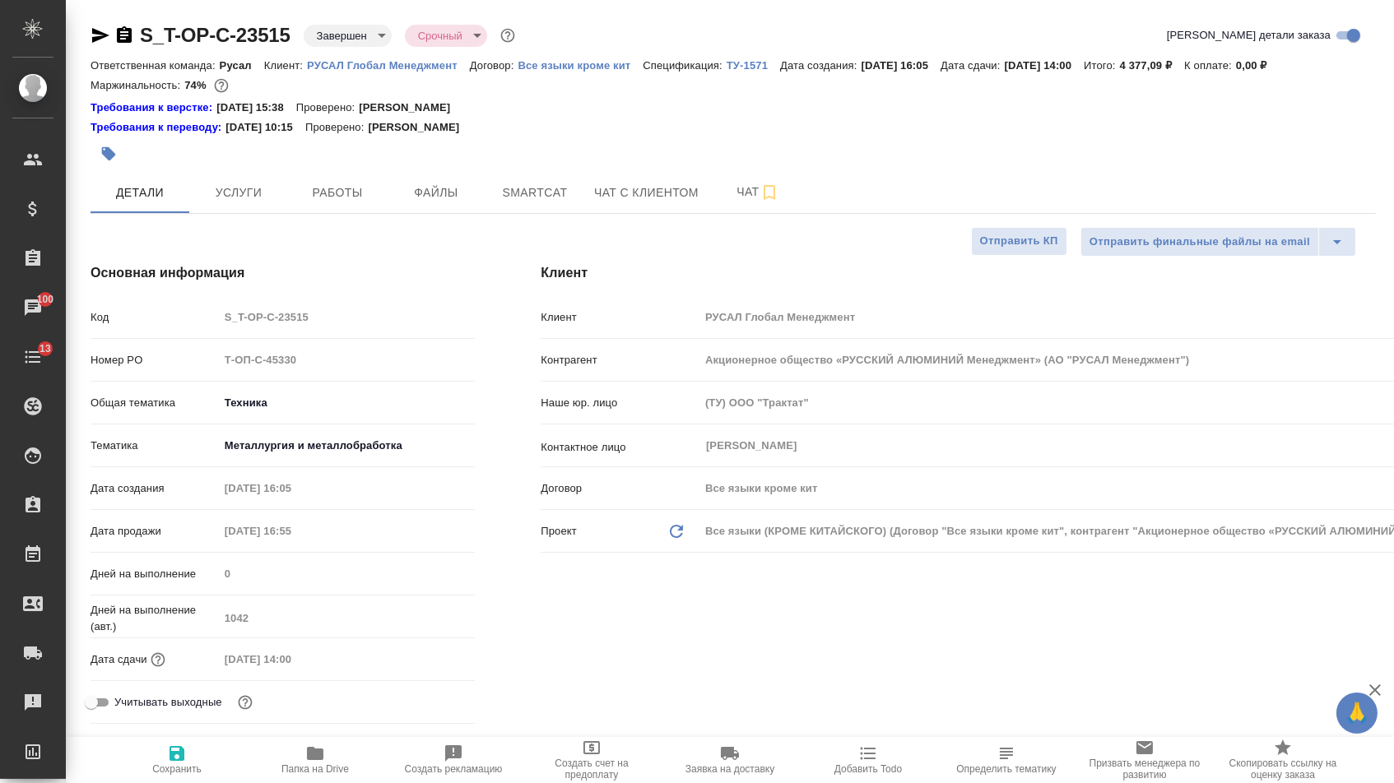
type textarea "x"
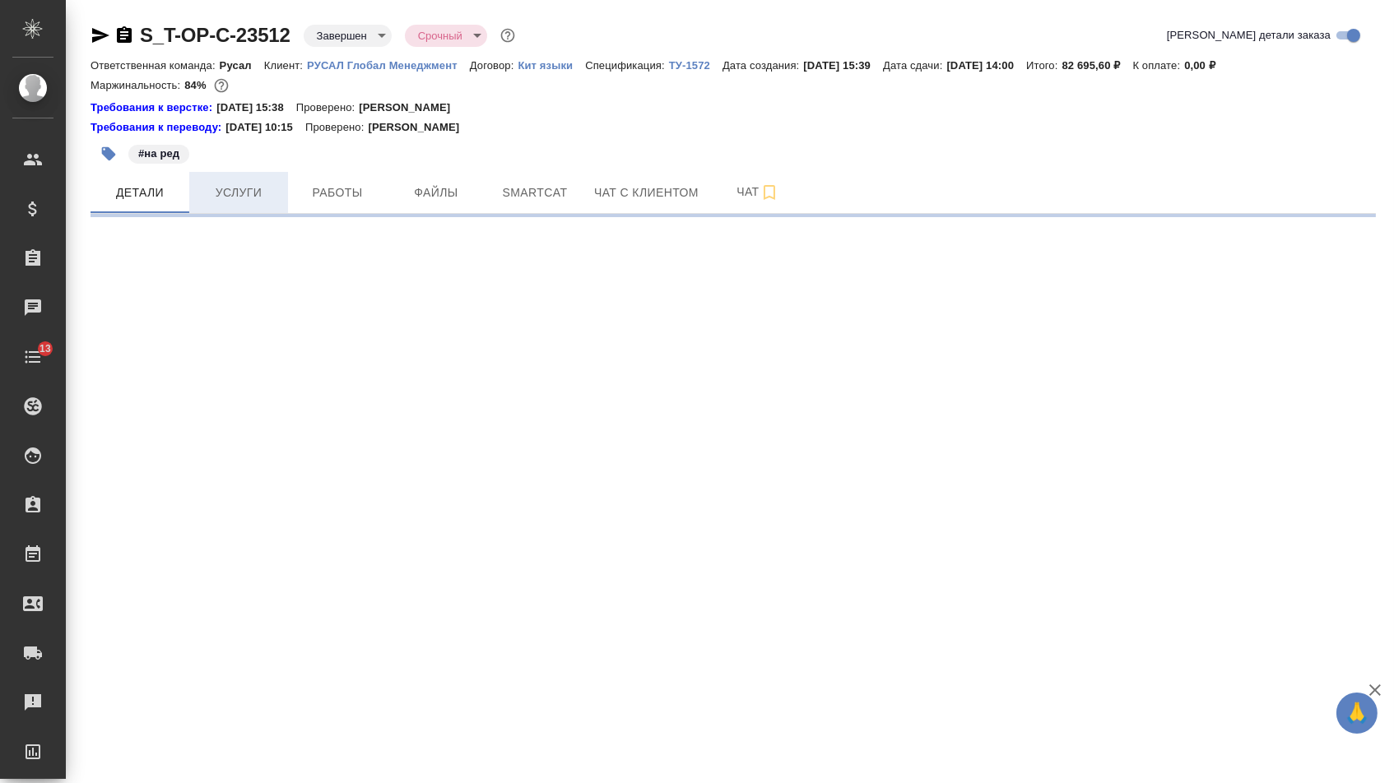
select select "RU"
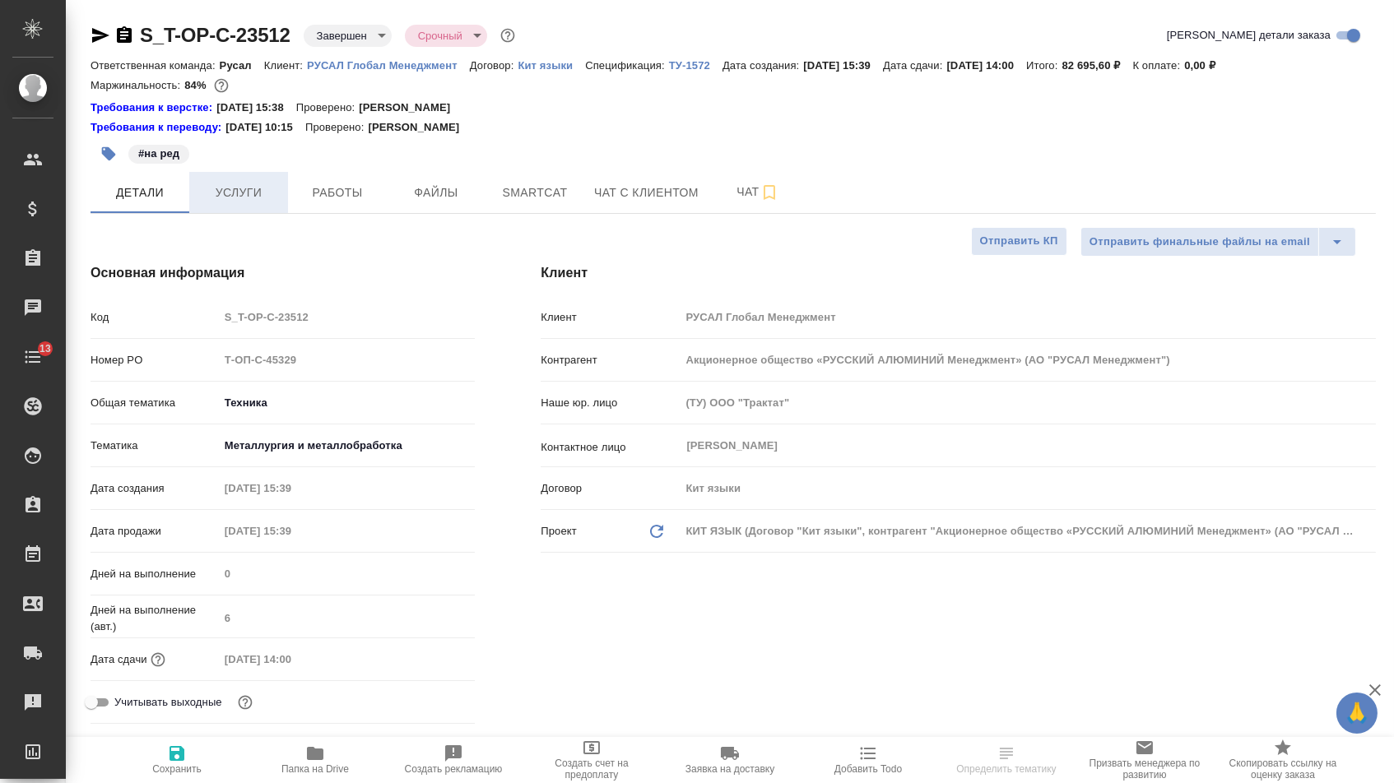
type textarea "x"
click at [270, 201] on span "Услуги" at bounding box center [238, 193] width 79 height 21
type input "[PERSON_NAME]"
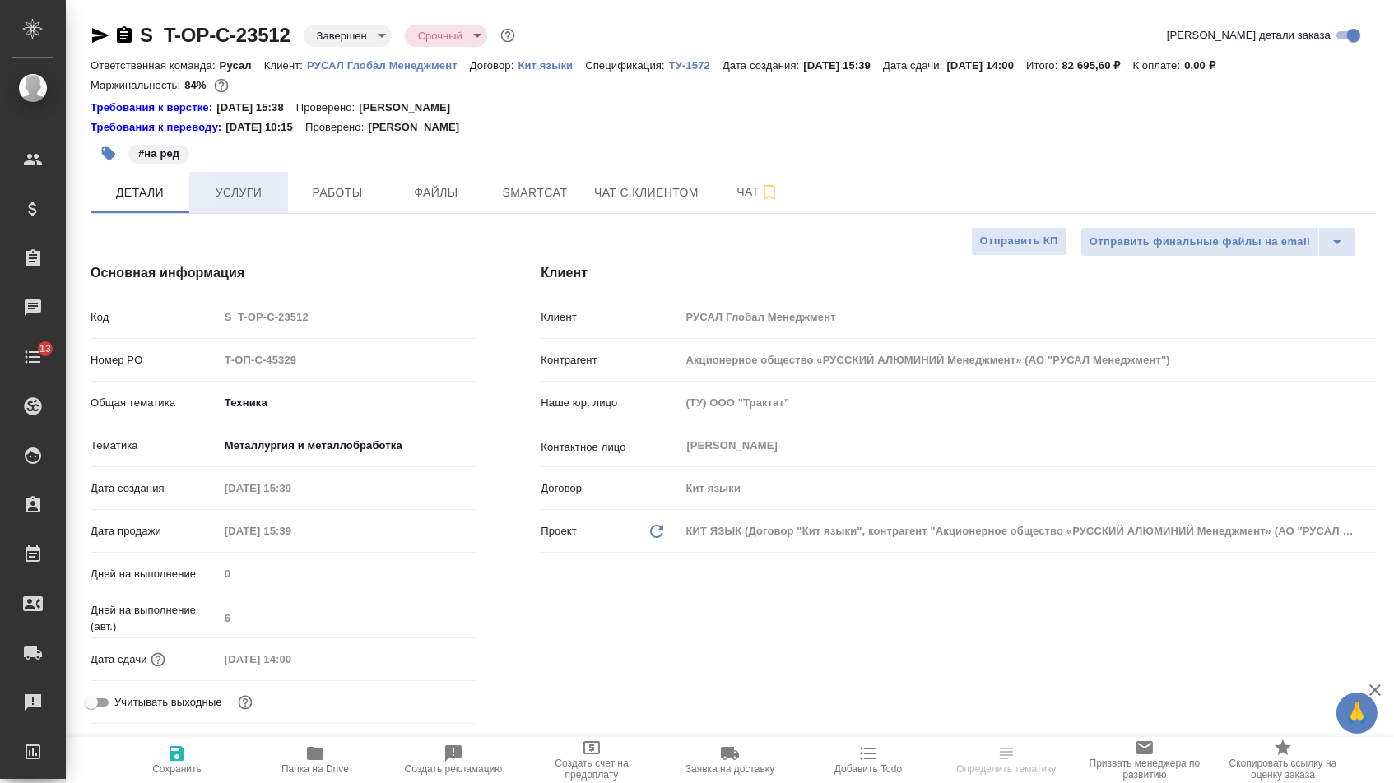
type input "Хрусталёва Дарья"
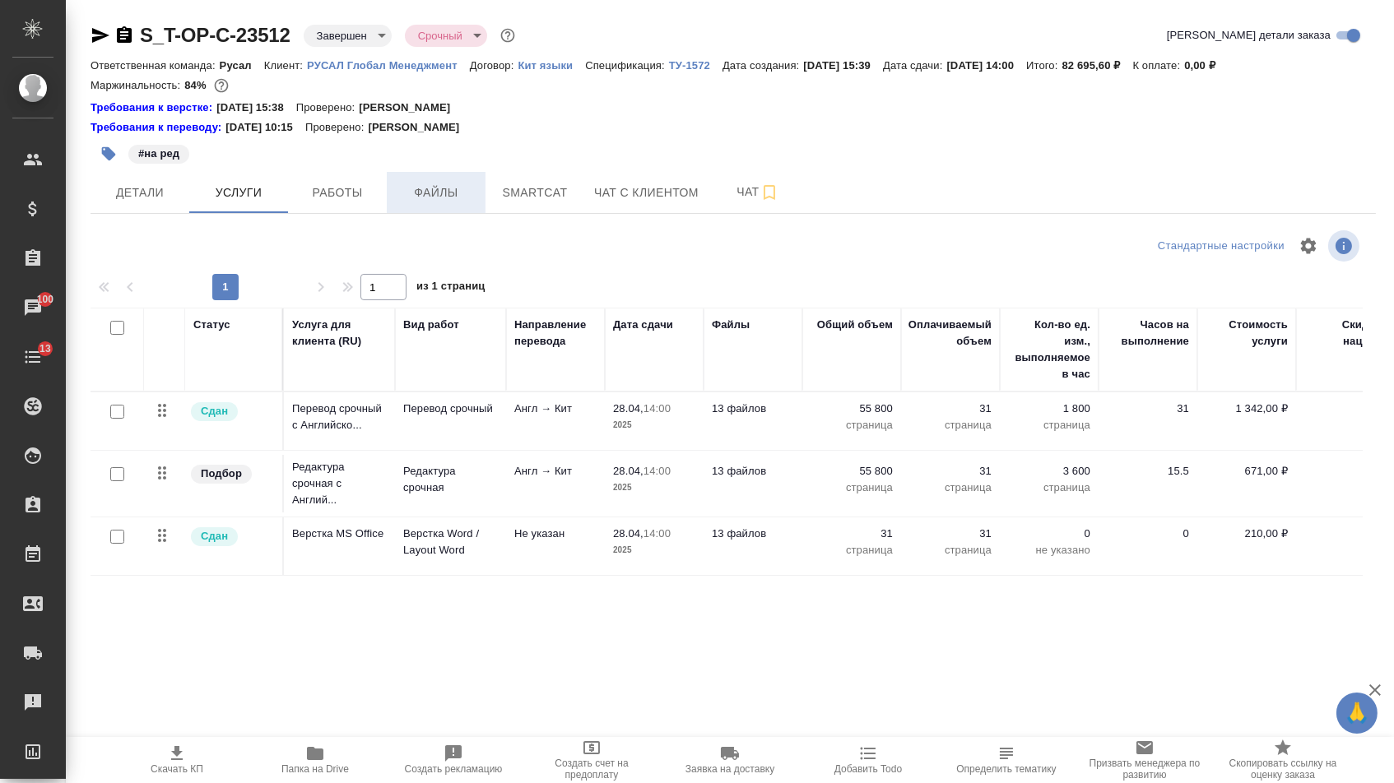
click at [443, 203] on span "Файлы" at bounding box center [436, 193] width 79 height 21
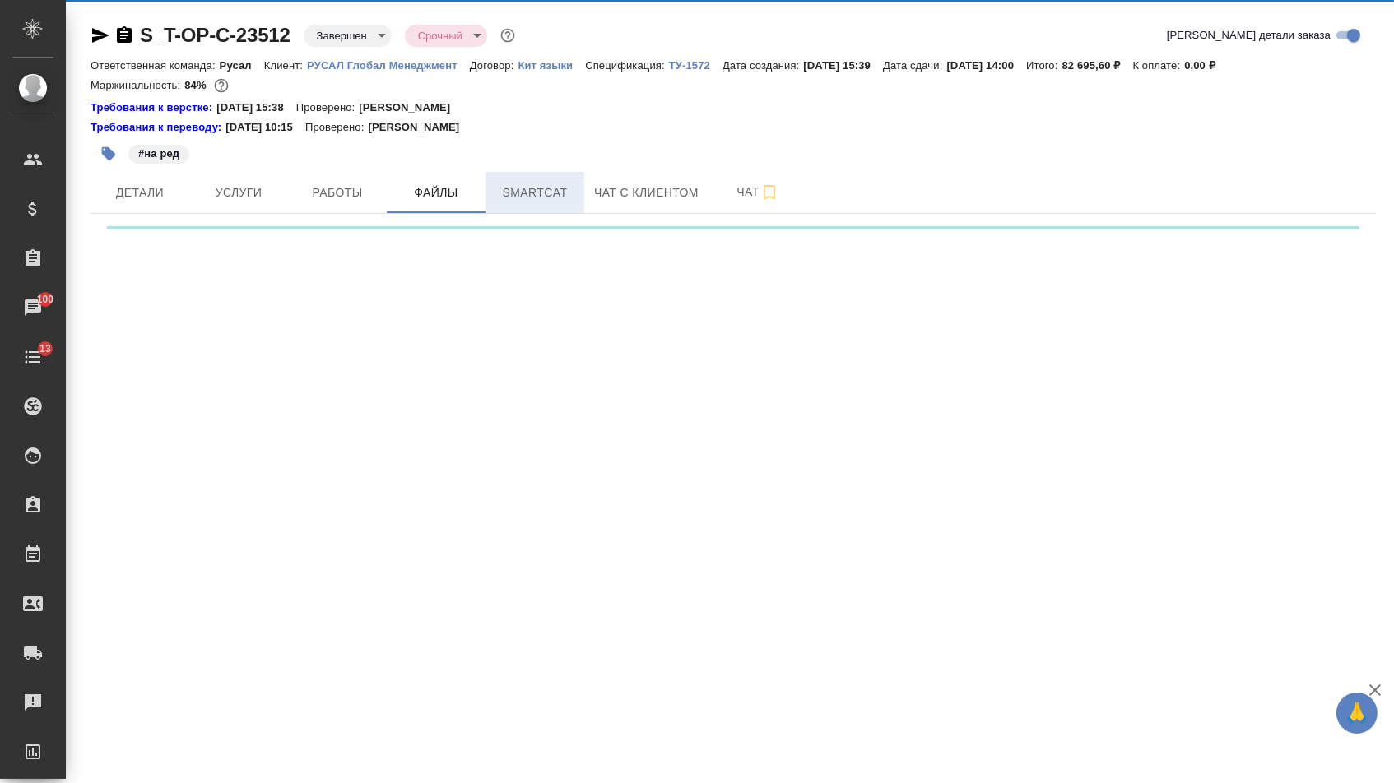
click at [525, 203] on span "Smartcat" at bounding box center [534, 193] width 79 height 21
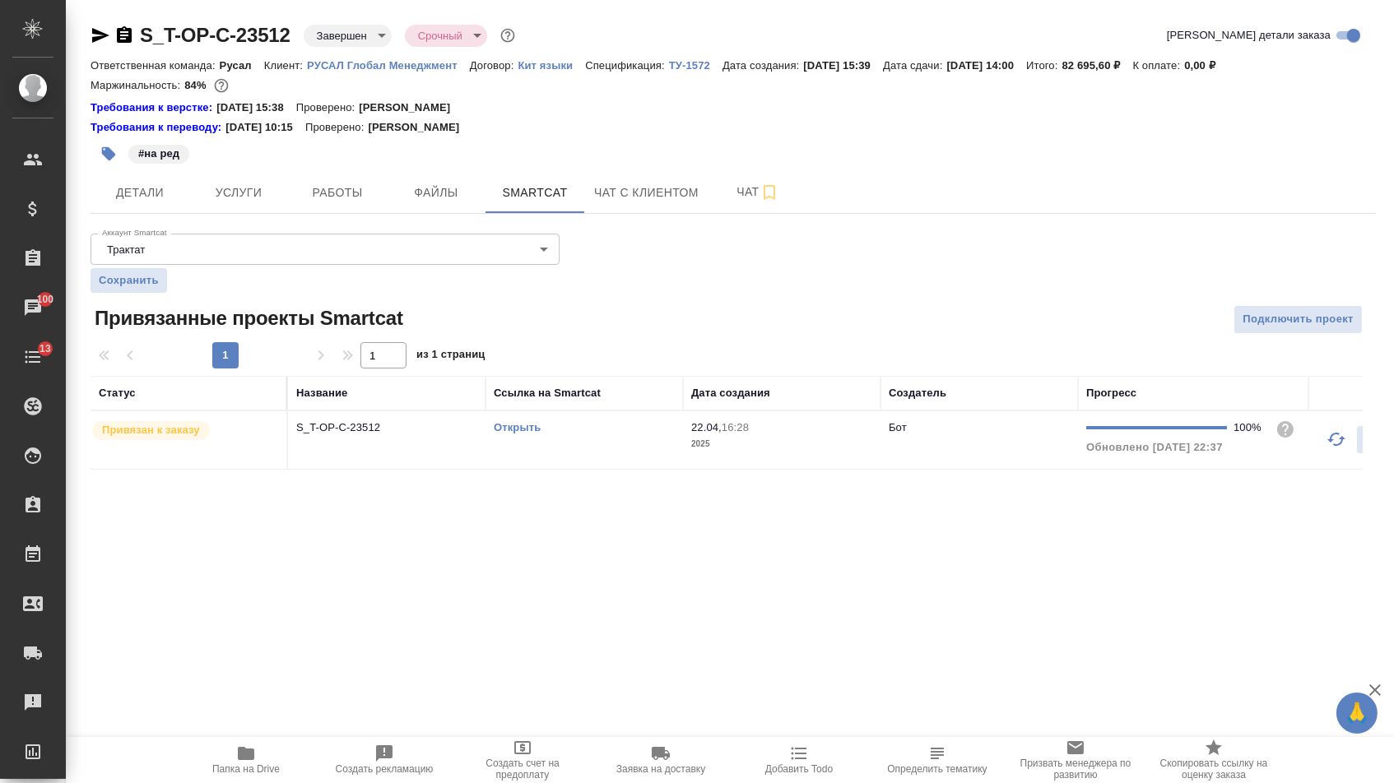
click at [509, 436] on div "Открыть" at bounding box center [584, 428] width 181 height 16
click at [513, 434] on link "Открыть" at bounding box center [517, 427] width 47 height 12
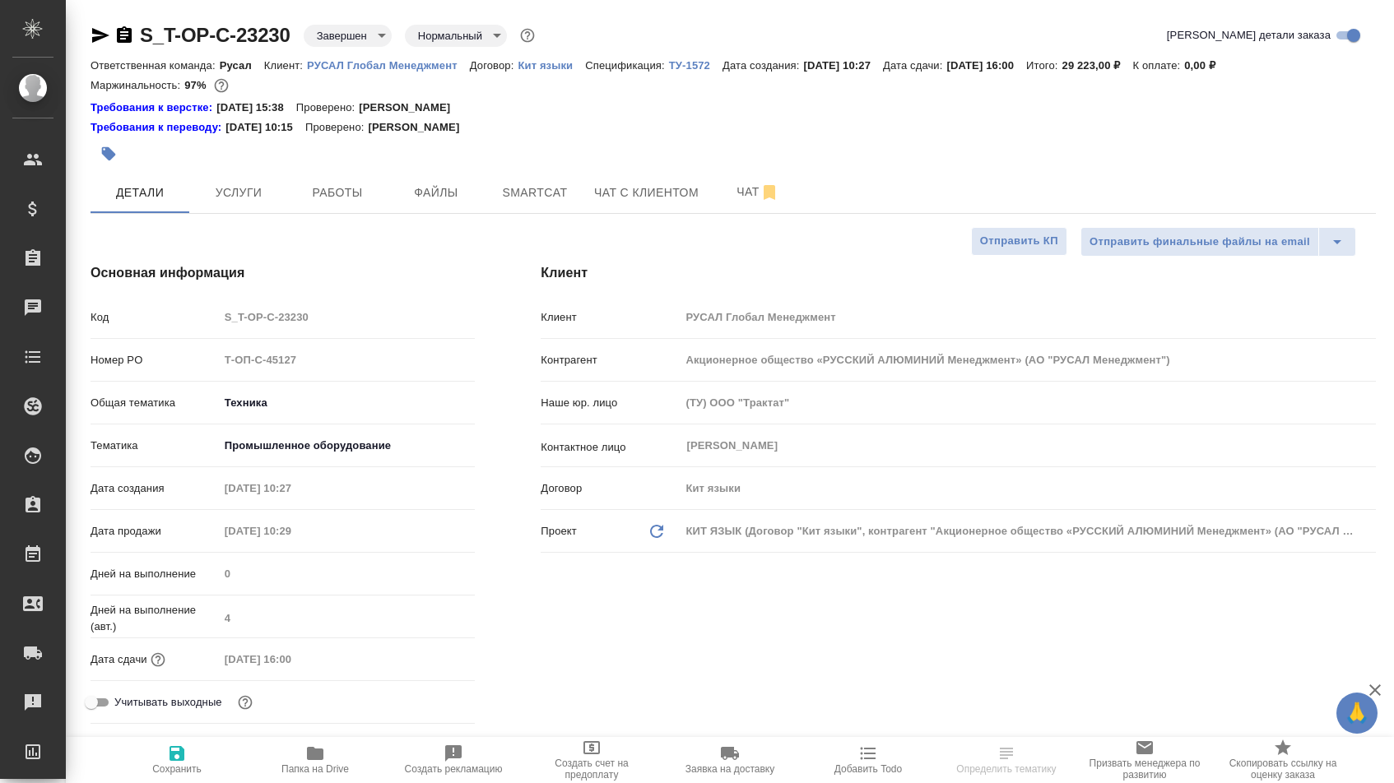
select select "RU"
type textarea "x"
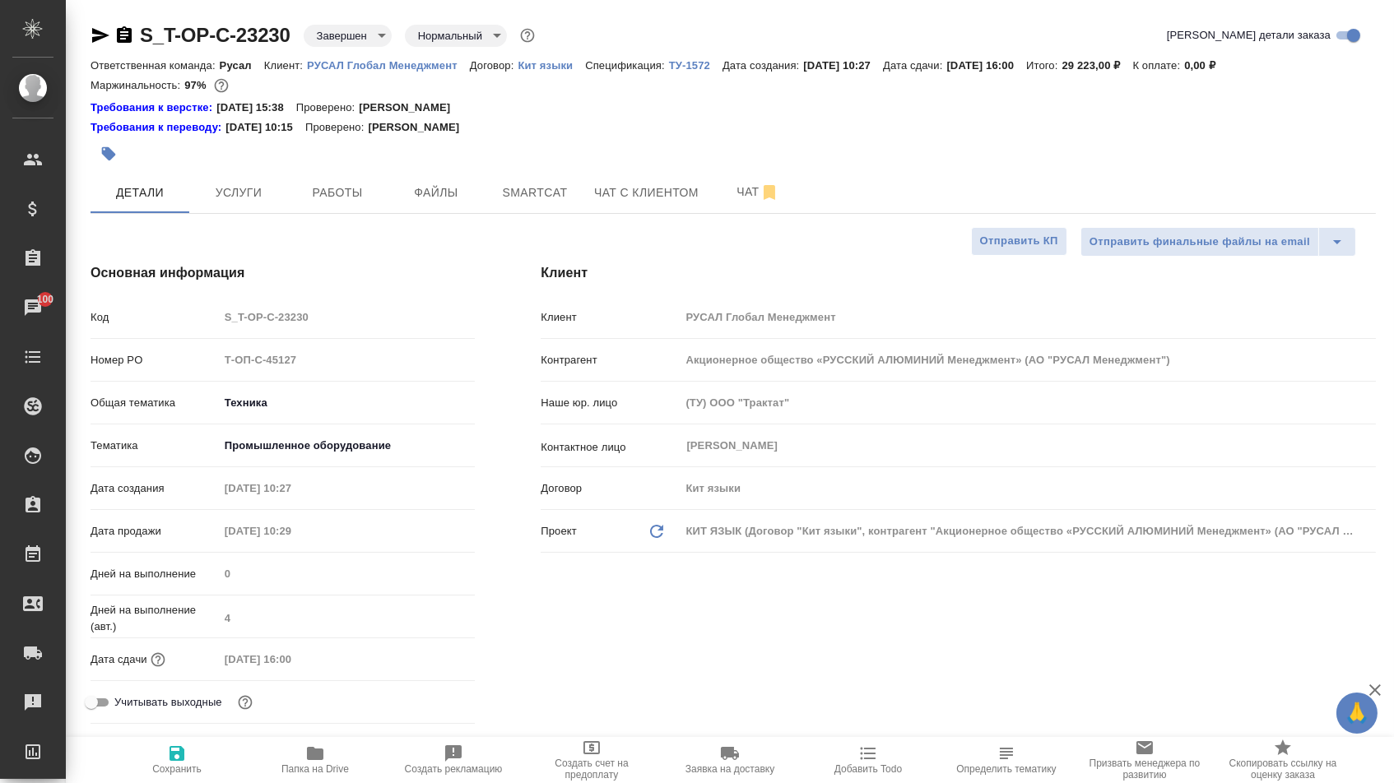
type textarea "x"
click at [224, 200] on span "Услуги" at bounding box center [238, 193] width 79 height 21
select select "RU"
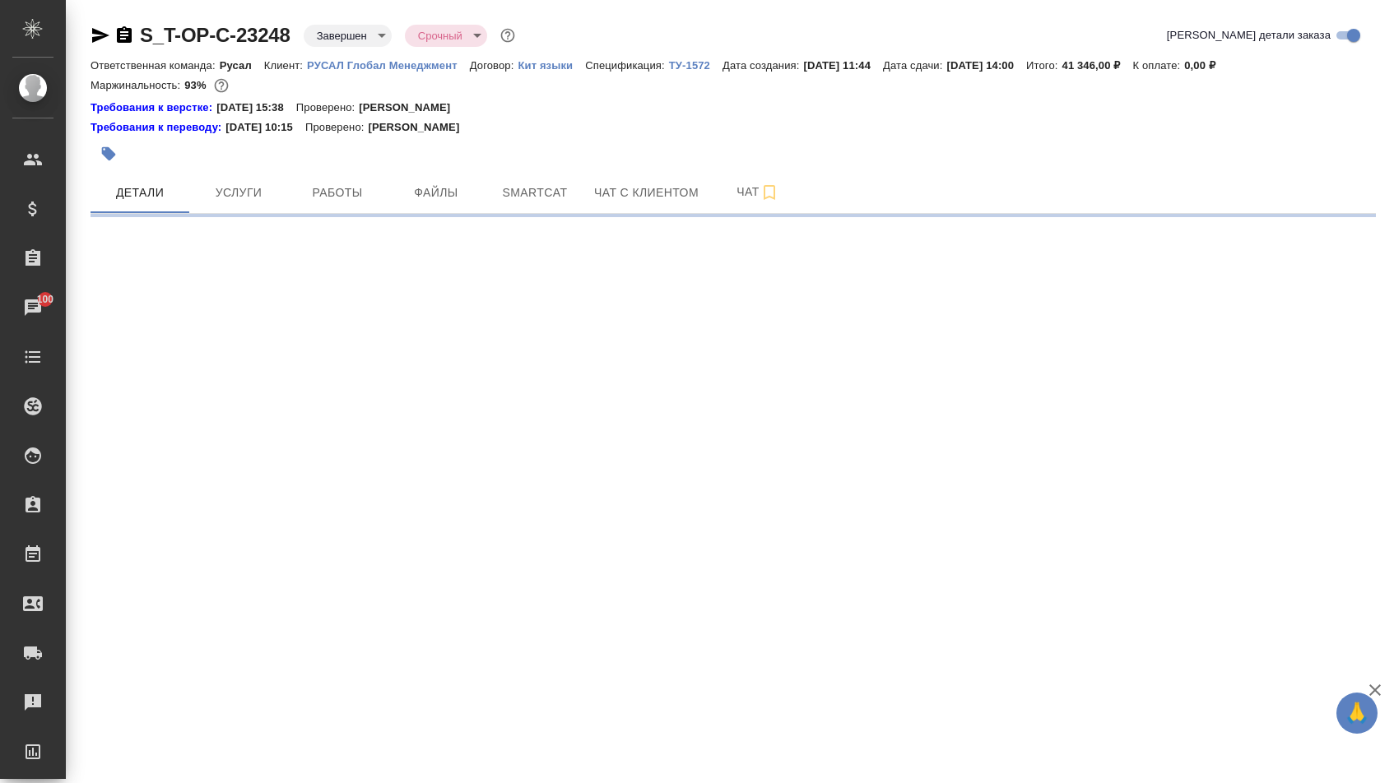
select select "RU"
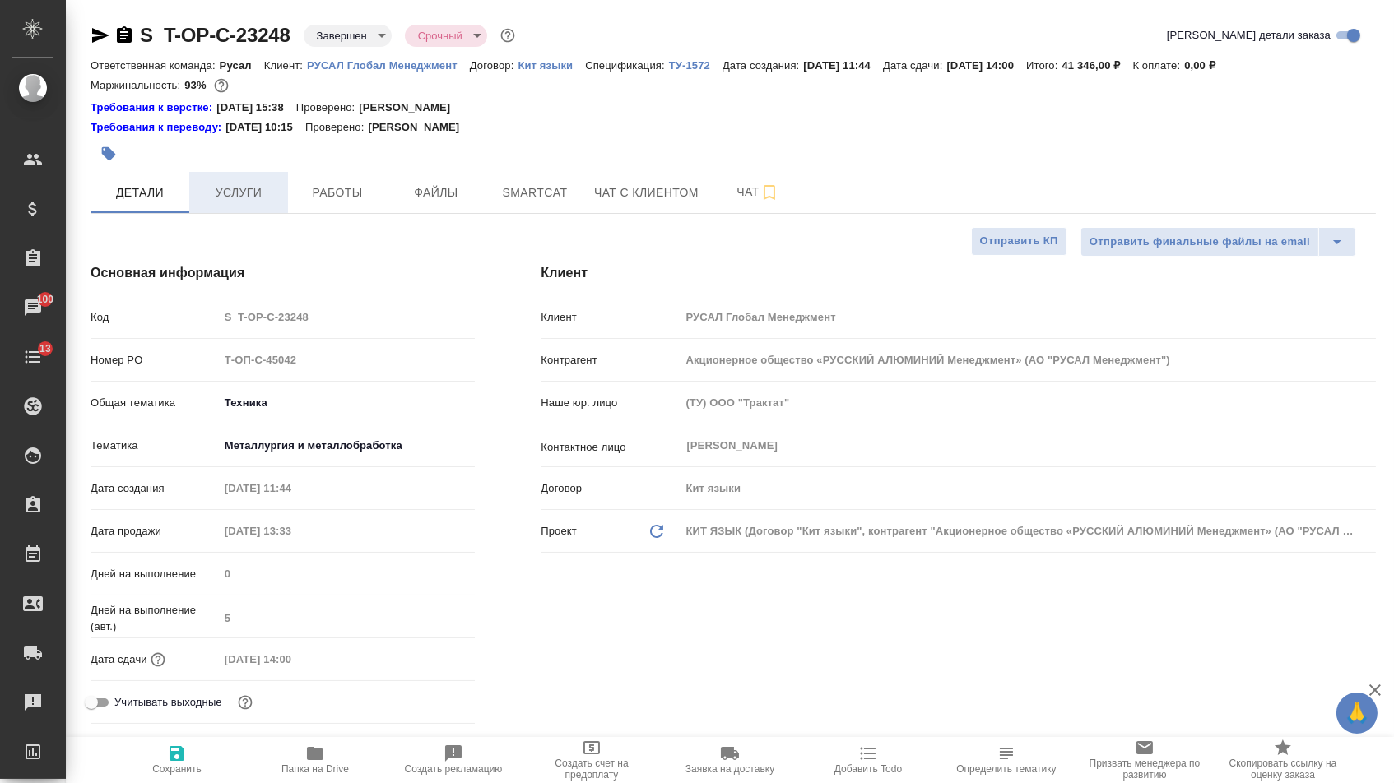
click at [238, 196] on span "Услуги" at bounding box center [238, 193] width 79 height 21
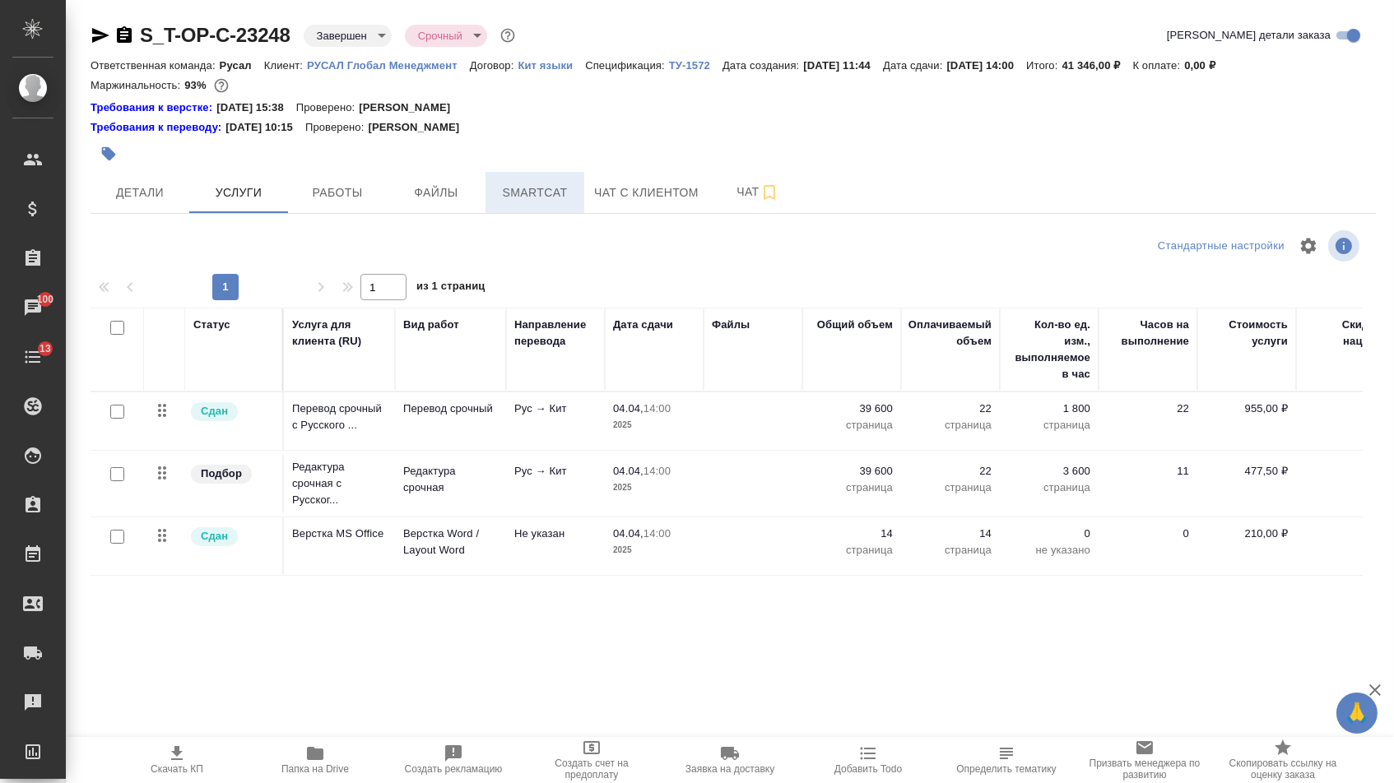
click at [559, 193] on span "Smartcat" at bounding box center [534, 193] width 79 height 21
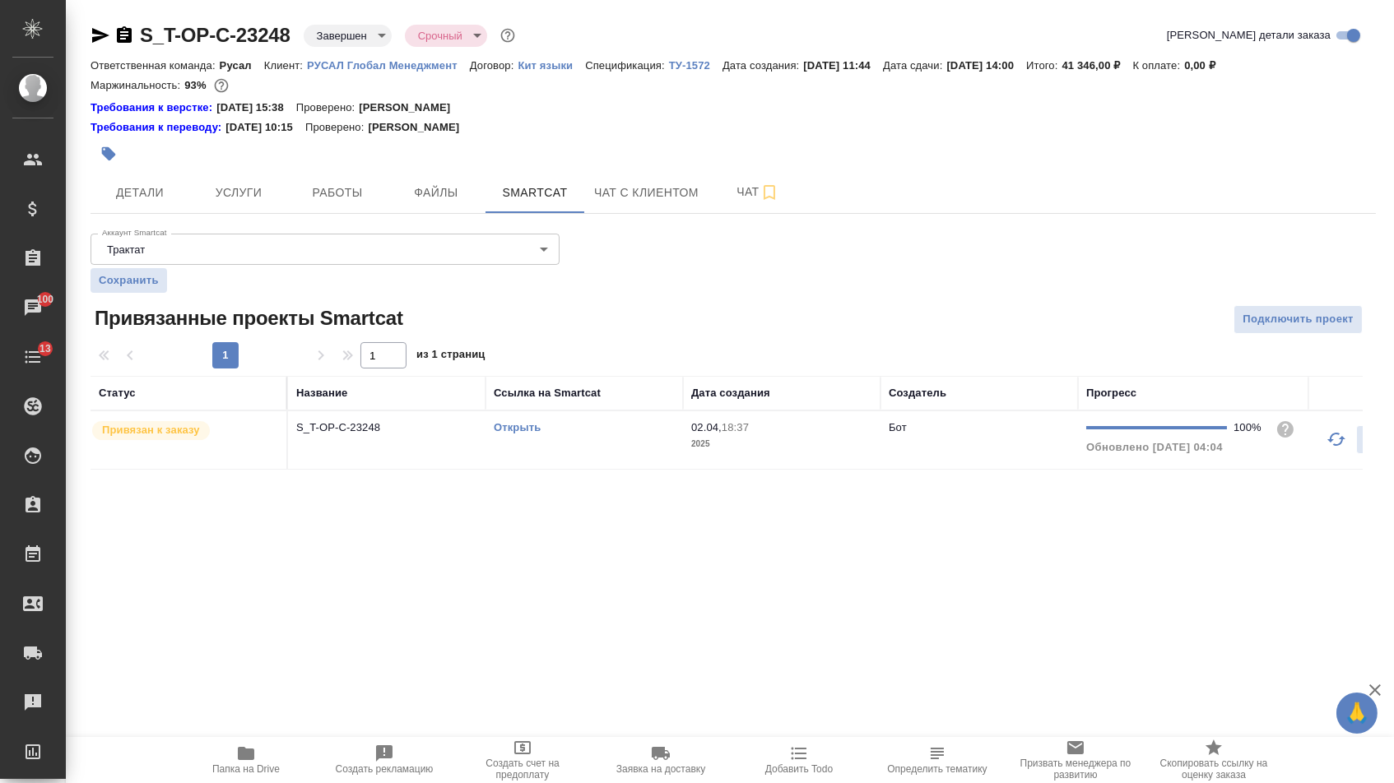
click at [496, 434] on link "Открыть" at bounding box center [517, 427] width 47 height 12
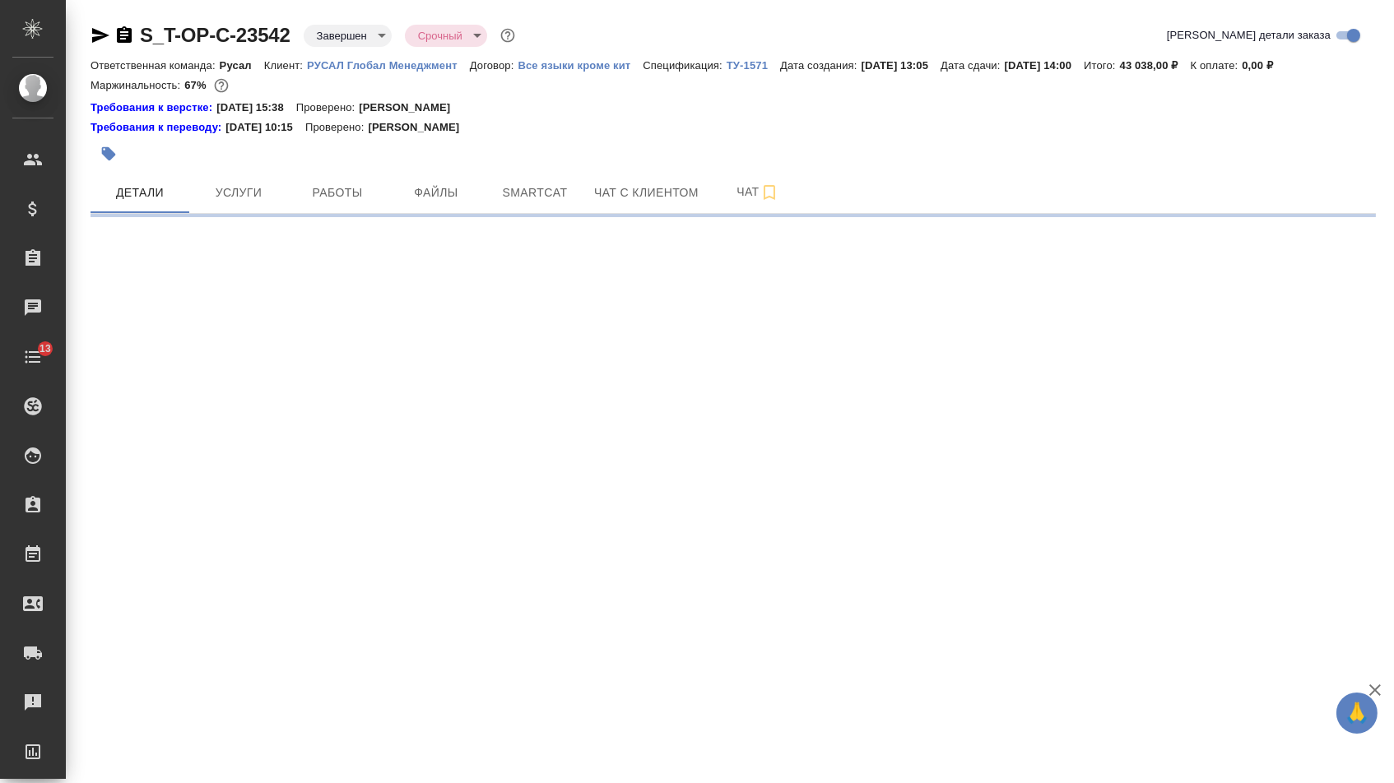
select select "RU"
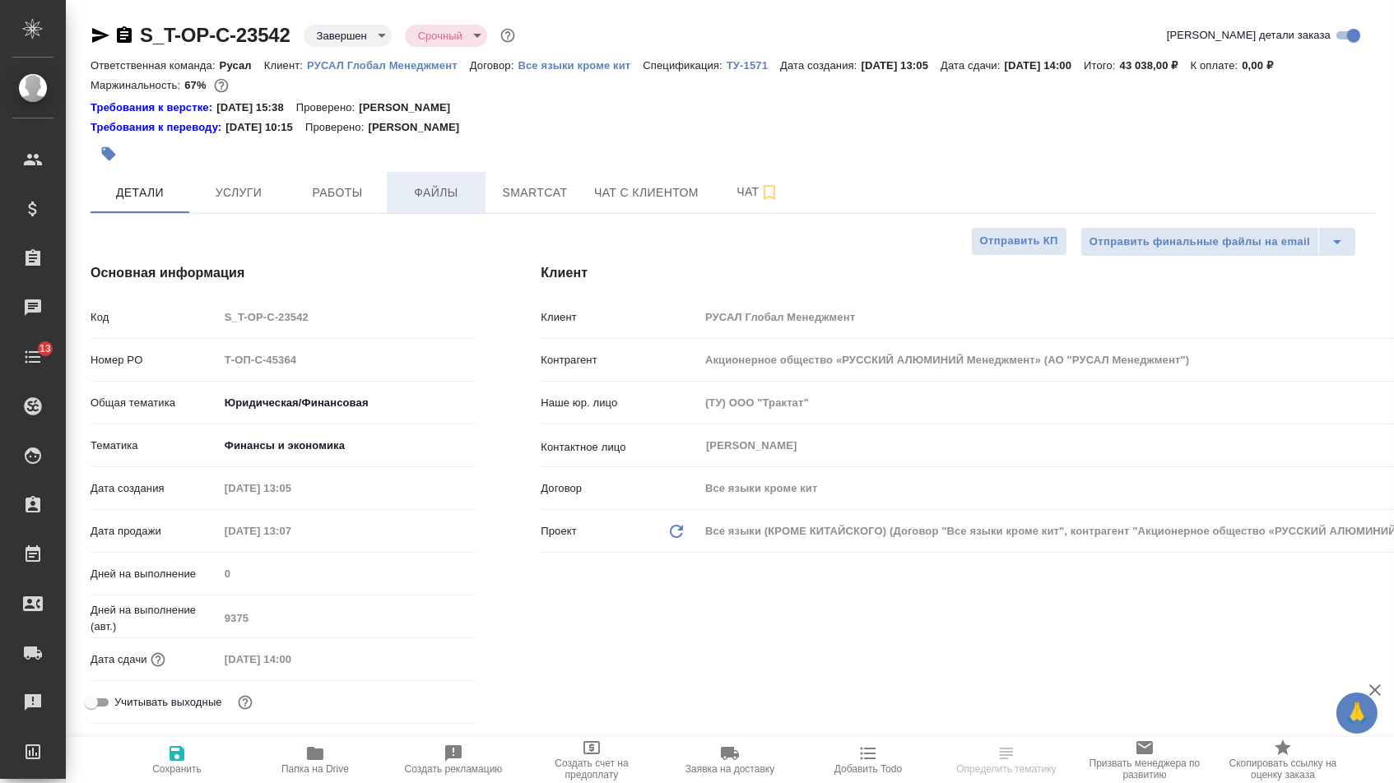
type textarea "x"
click at [436, 198] on span "Файлы" at bounding box center [436, 193] width 79 height 21
type textarea "x"
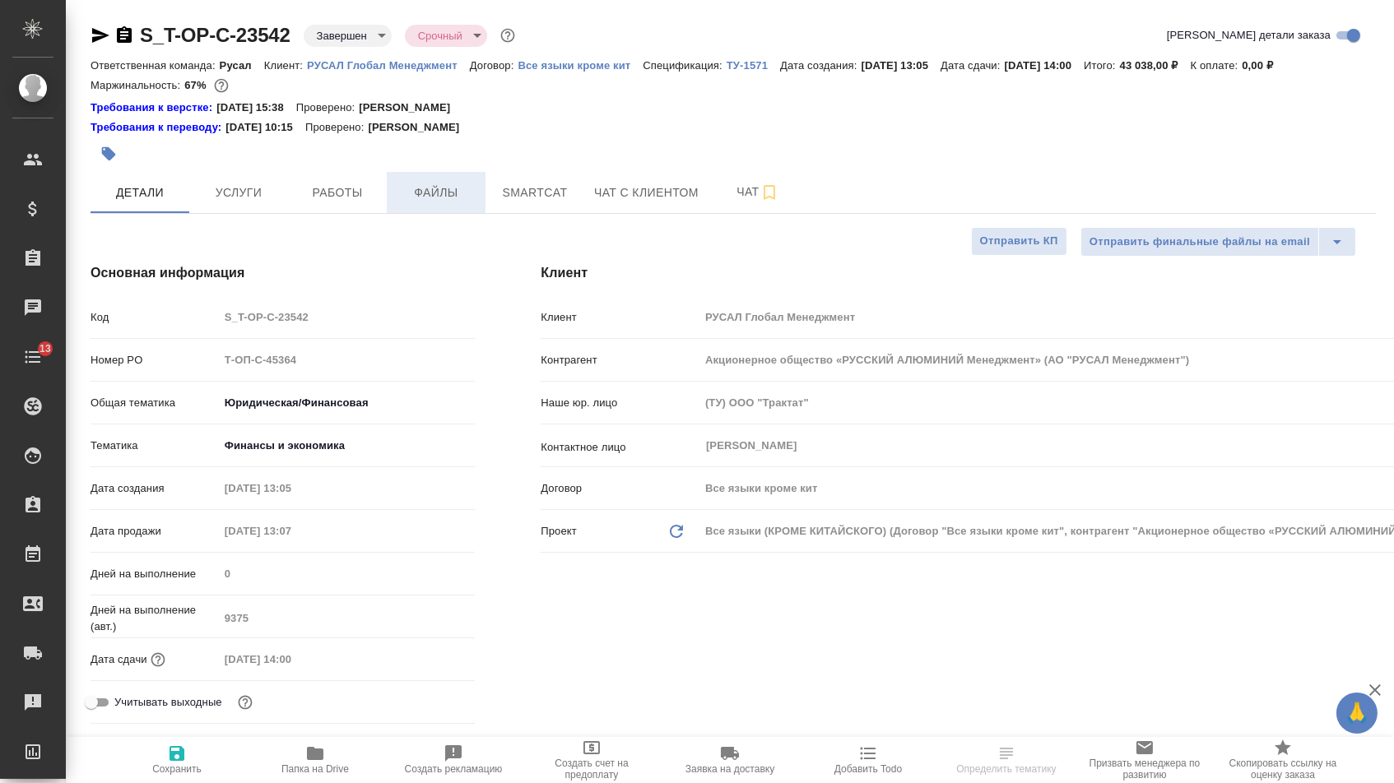
type textarea "x"
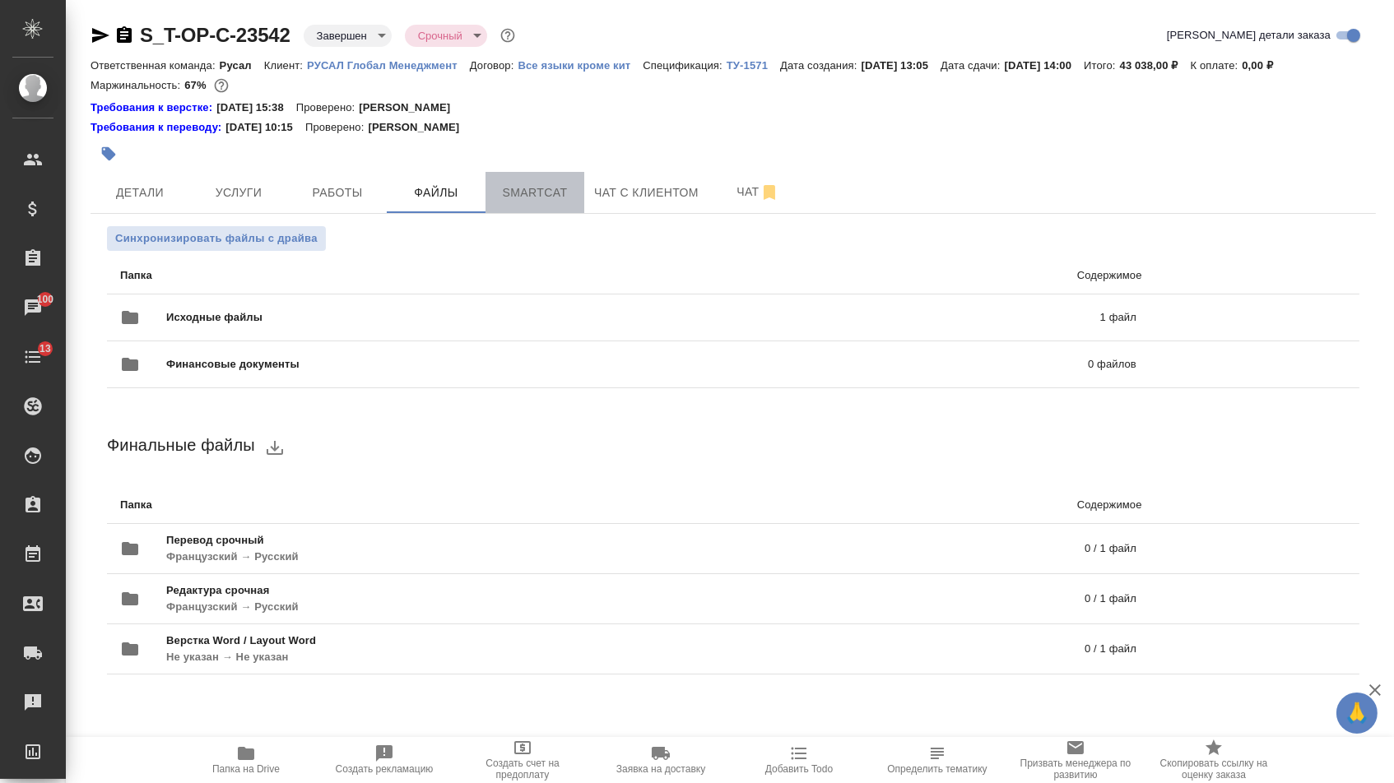
click at [522, 194] on span "Smartcat" at bounding box center [534, 193] width 79 height 21
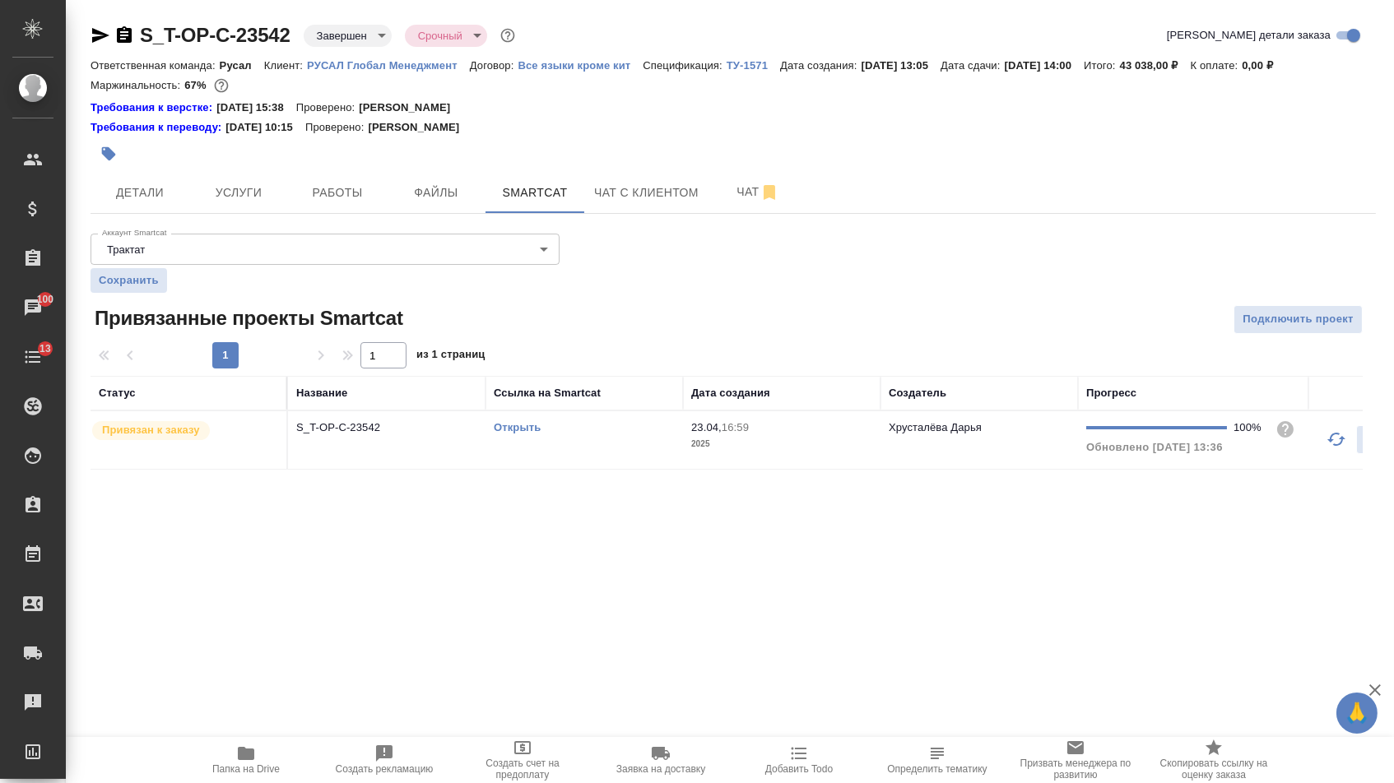
click at [522, 432] on link "Открыть" at bounding box center [517, 427] width 47 height 12
click at [338, 171] on div at bounding box center [519, 154] width 857 height 36
click at [338, 184] on button "Работы" at bounding box center [337, 192] width 99 height 41
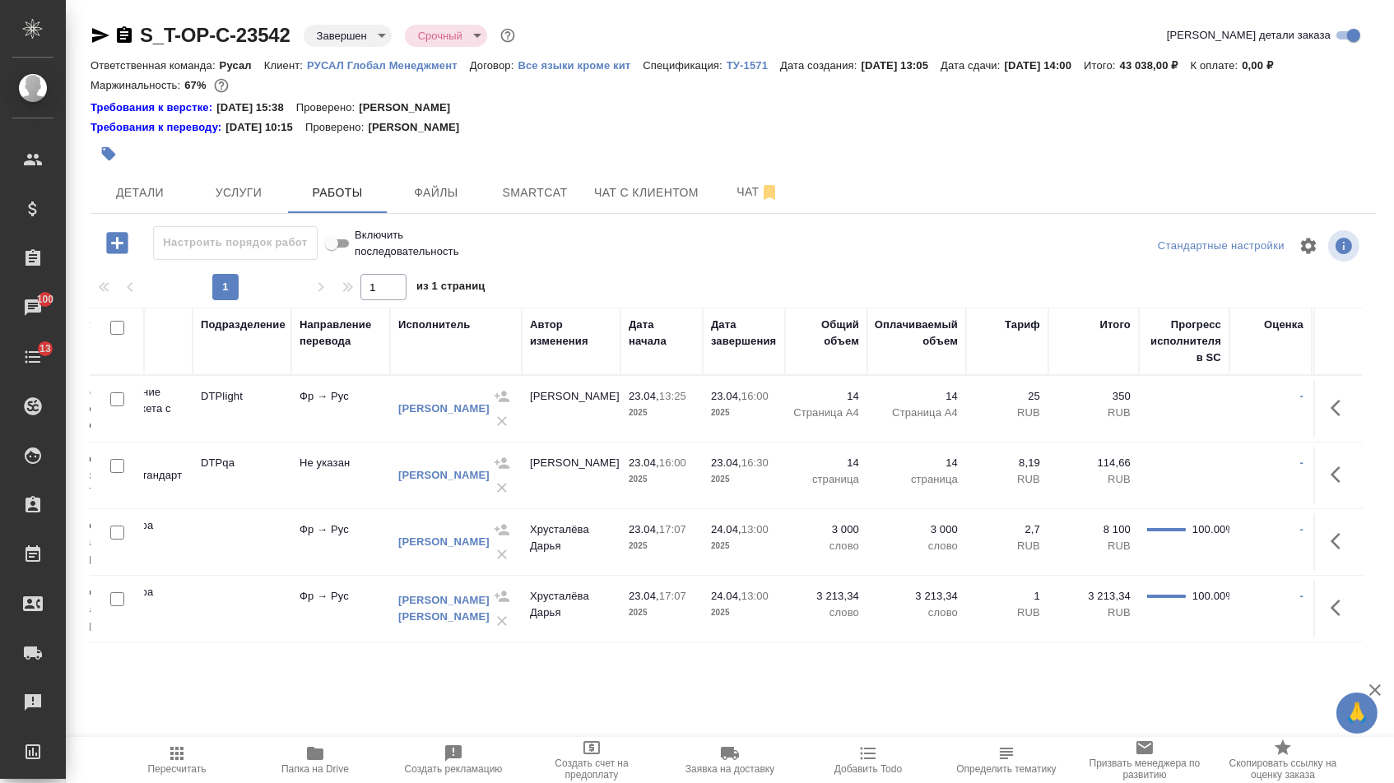
scroll to position [0, 402]
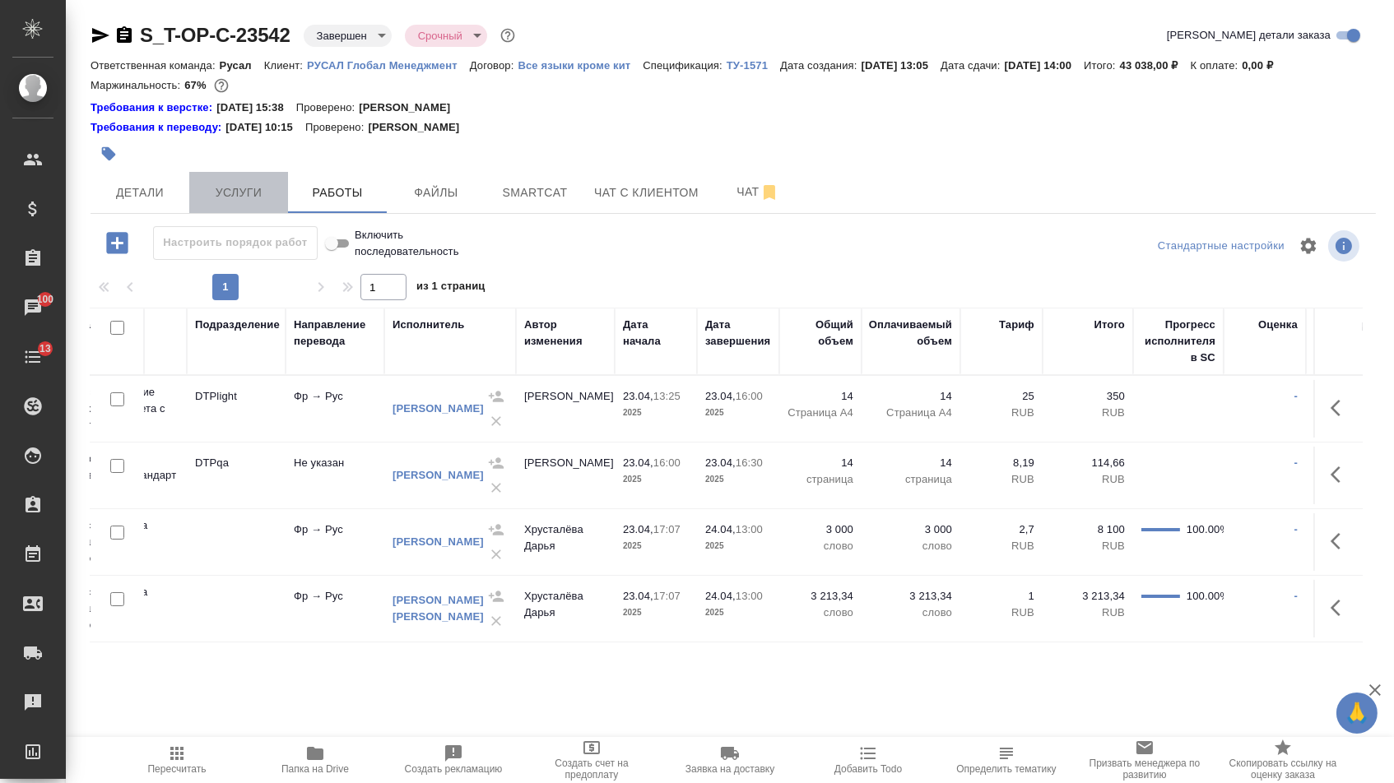
click at [249, 199] on span "Услуги" at bounding box center [238, 193] width 79 height 21
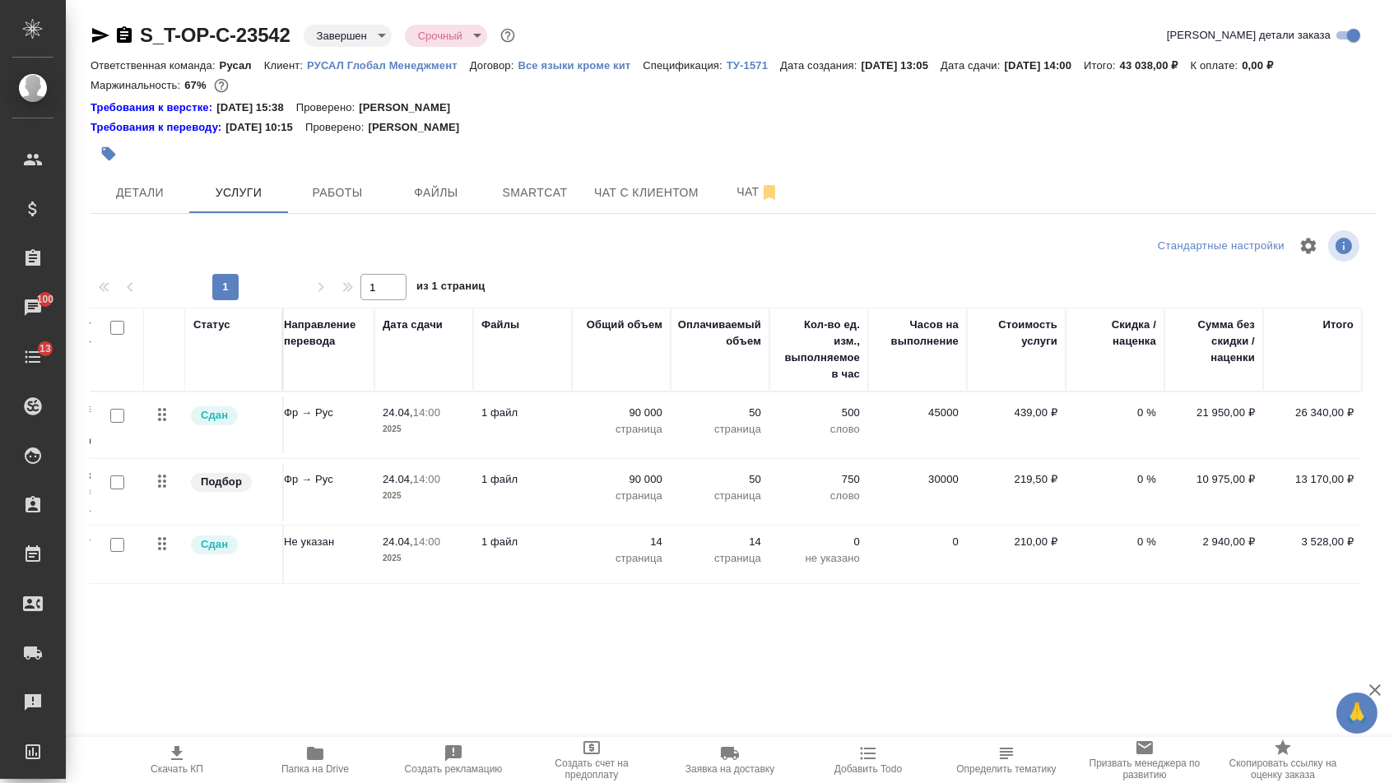
scroll to position [0, 230]
